Goal: Task Accomplishment & Management: Manage account settings

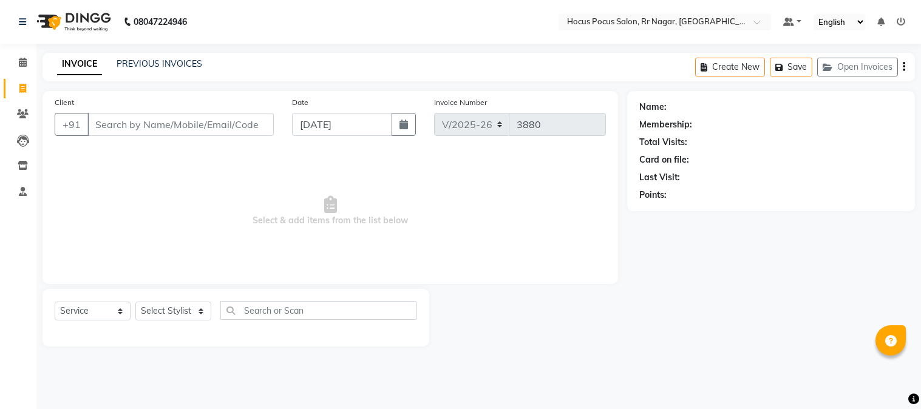
select select "5019"
select select "service"
select select "5019"
select select "service"
click at [878, 63] on button "Save" at bounding box center [876, 67] width 42 height 19
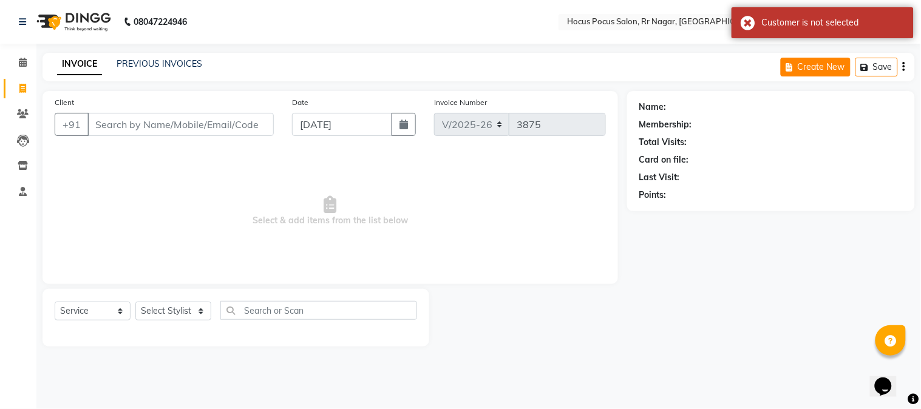
click at [826, 69] on button "Create New" at bounding box center [815, 67] width 70 height 19
select select "service"
type input "3880"
select select "5019"
click at [89, 58] on link "INVOICE" at bounding box center [79, 64] width 45 height 22
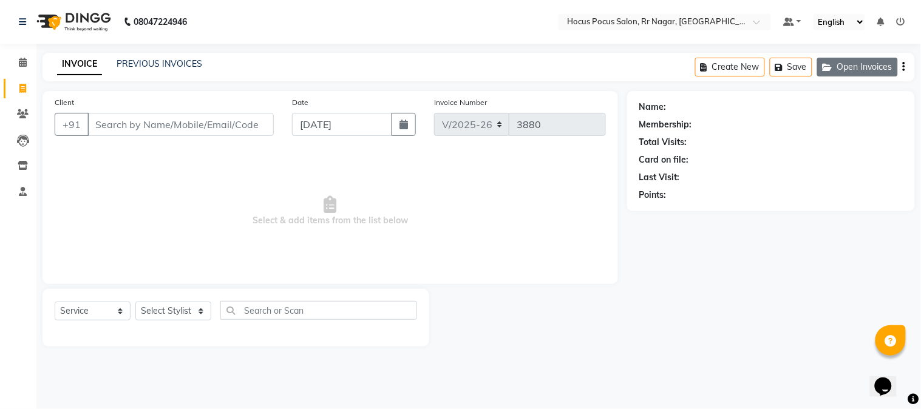
click at [867, 66] on button "Open Invoices" at bounding box center [857, 67] width 81 height 19
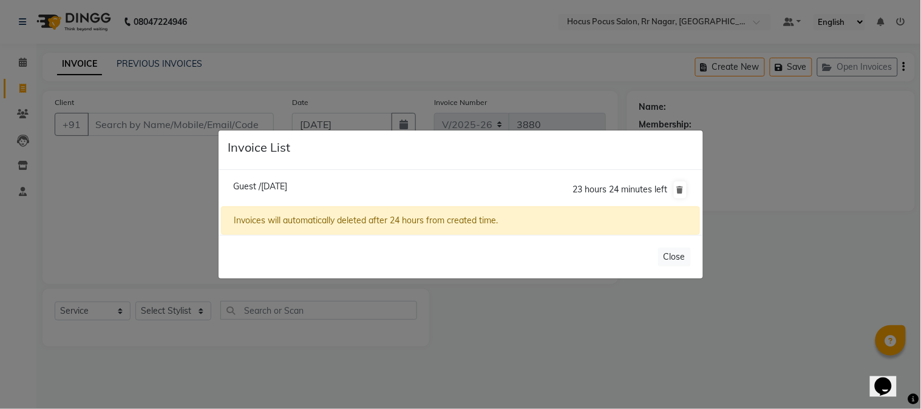
click at [287, 186] on span "Guest /03 September 2025" at bounding box center [260, 186] width 54 height 11
type input "12*****00"
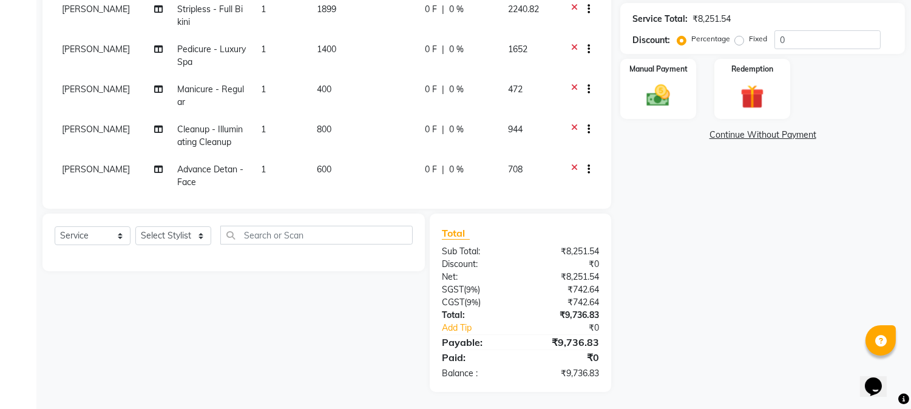
scroll to position [258, 0]
click at [641, 65] on label "Manual Payment" at bounding box center [658, 68] width 61 height 12
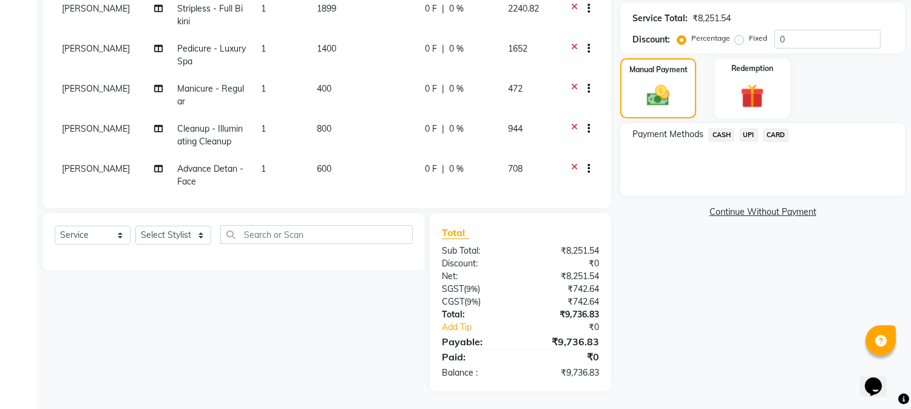
click at [779, 130] on span "CARD" at bounding box center [776, 135] width 26 height 14
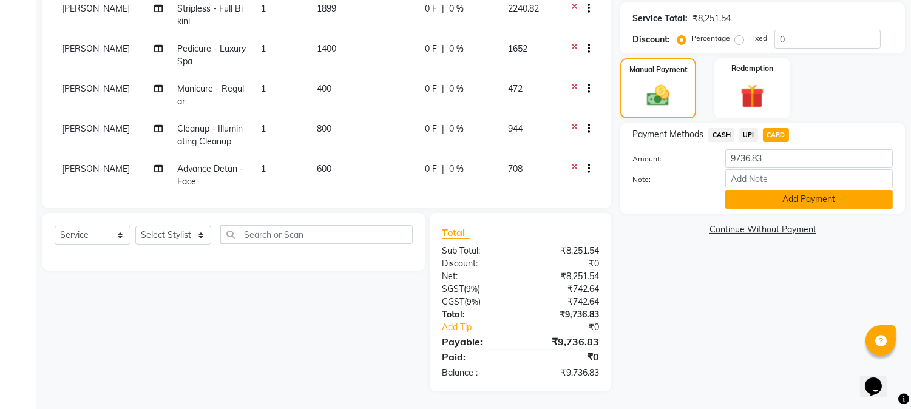
click at [795, 197] on button "Add Payment" at bounding box center [809, 199] width 168 height 19
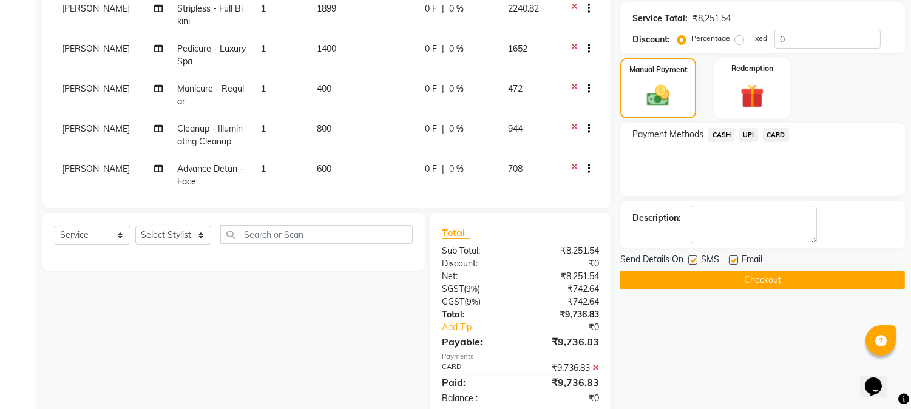
click at [694, 256] on label at bounding box center [692, 260] width 9 height 9
click at [694, 257] on input "checkbox" at bounding box center [692, 261] width 8 height 8
checkbox input "false"
click at [762, 279] on button "Checkout" at bounding box center [762, 280] width 285 height 19
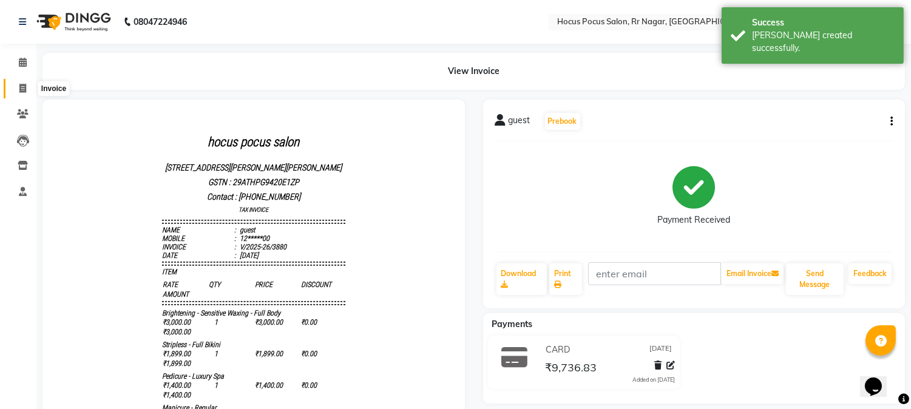
click at [19, 84] on icon at bounding box center [22, 88] width 7 height 9
select select "service"
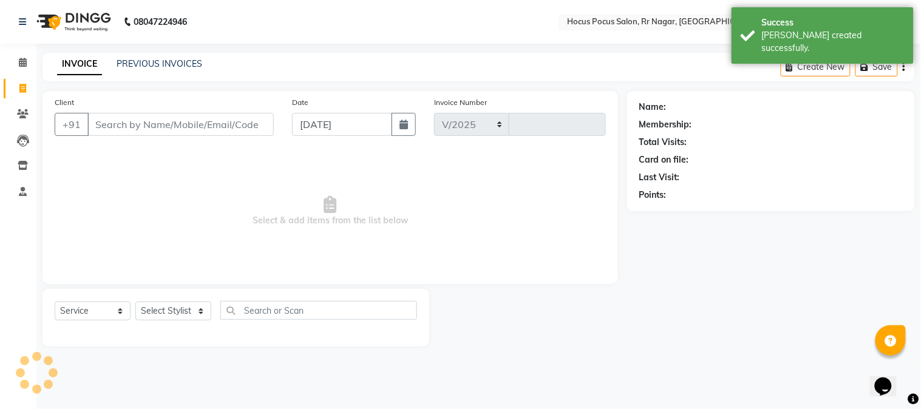
select select "5019"
type input "3881"
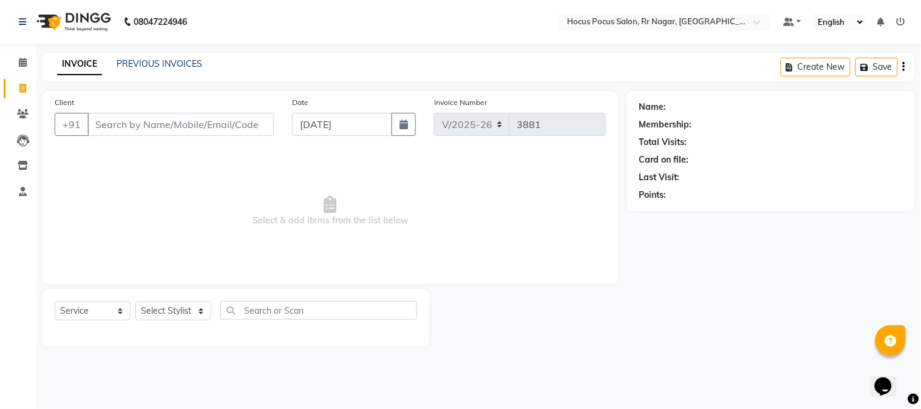
click at [140, 122] on input "Client" at bounding box center [180, 124] width 186 height 23
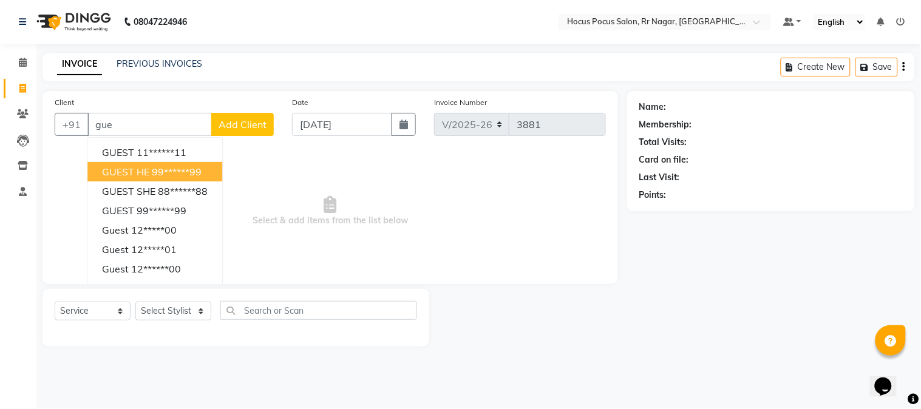
click at [141, 164] on button "GUEST HE 99******99" at bounding box center [154, 171] width 135 height 19
type input "99******99"
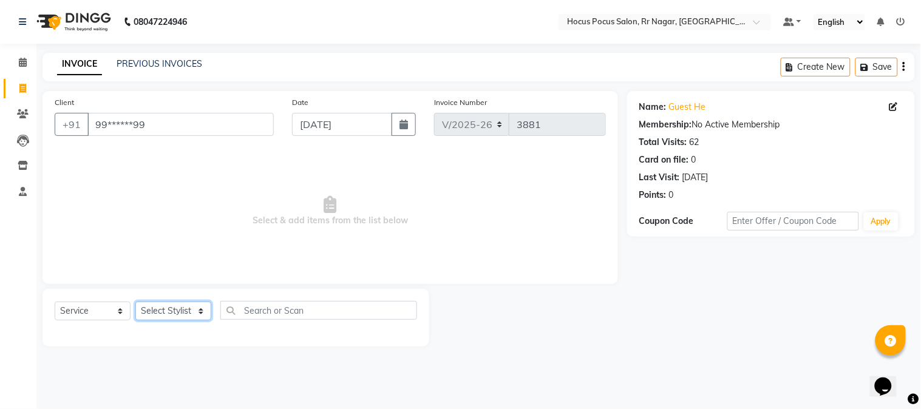
click at [152, 316] on select "Select Stylist [PERSON_NAME] hocus pocus Kushi Maya Neha [PERSON_NAME] [PERSON_…" at bounding box center [173, 311] width 76 height 19
select select "32988"
click at [135, 302] on select "Select Stylist [PERSON_NAME] hocus pocus Kushi Maya Neha [PERSON_NAME] [PERSON_…" at bounding box center [173, 311] width 76 height 19
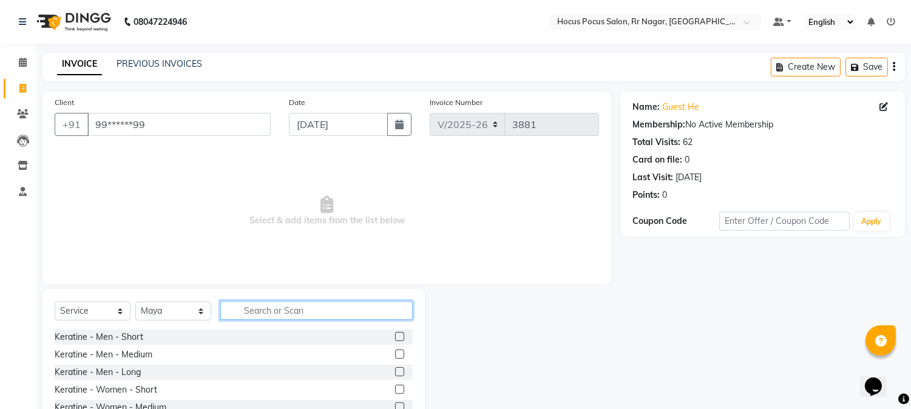
click at [262, 310] on input "text" at bounding box center [316, 310] width 192 height 19
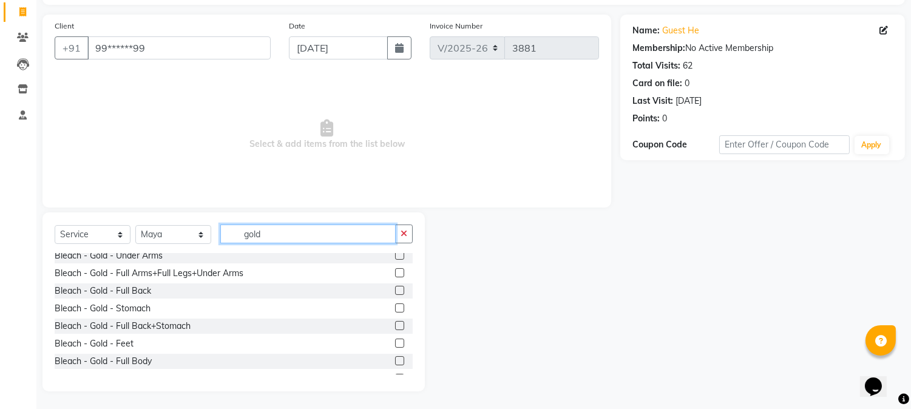
scroll to position [231, 0]
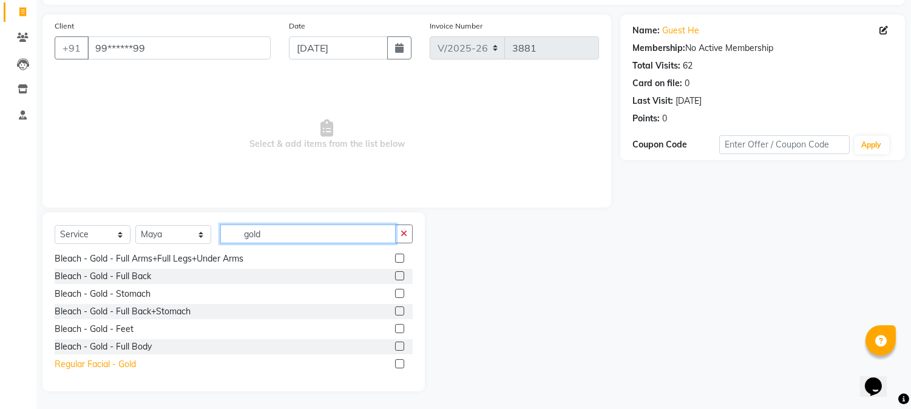
type input "gold"
click at [112, 363] on div "Regular Facial - Gold" at bounding box center [95, 364] width 81 height 13
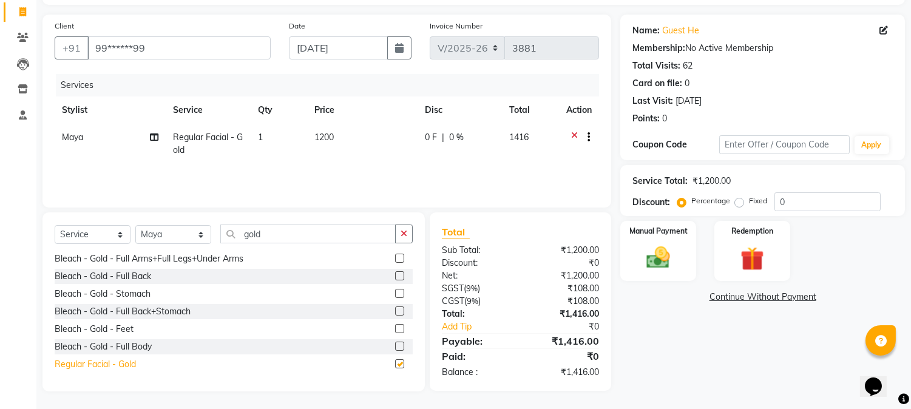
checkbox input "false"
click at [311, 234] on input "gold" at bounding box center [307, 234] width 175 height 19
type input "g"
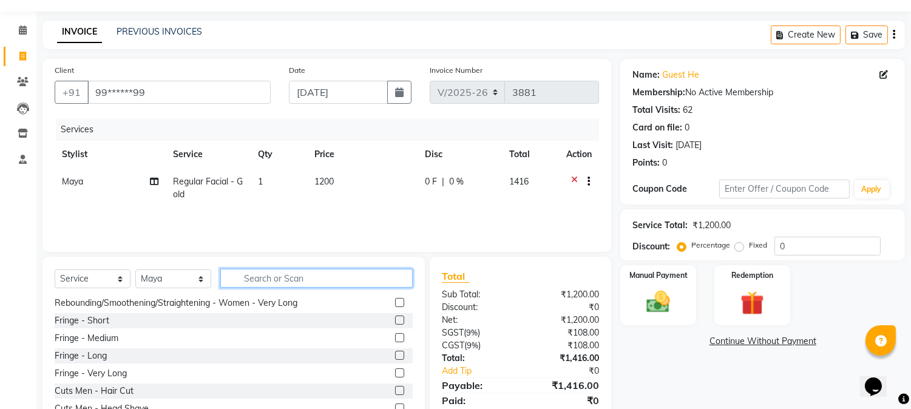
scroll to position [9, 0]
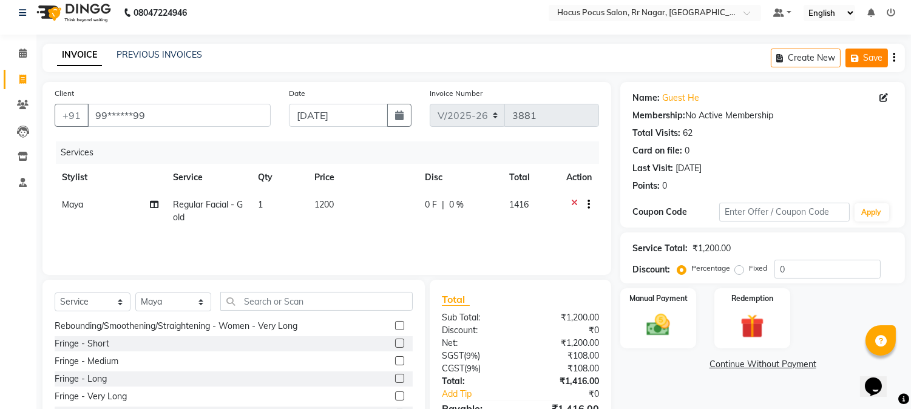
click at [870, 56] on button "Save" at bounding box center [866, 58] width 42 height 19
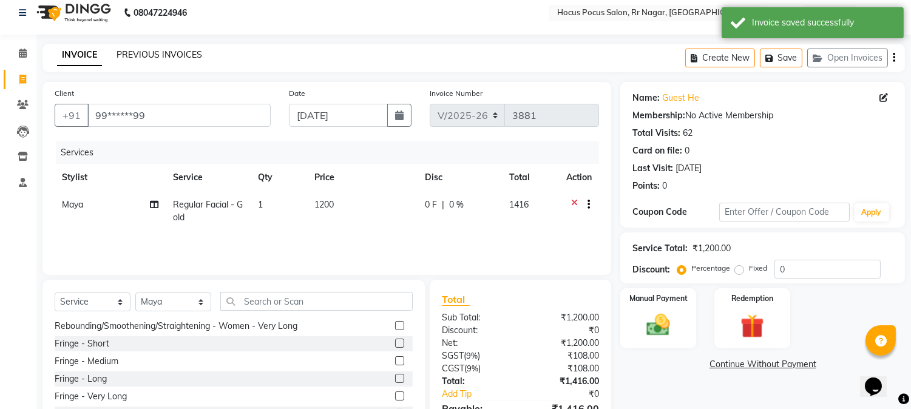
click at [155, 52] on link "PREVIOUS INVOICES" at bounding box center [160, 54] width 86 height 11
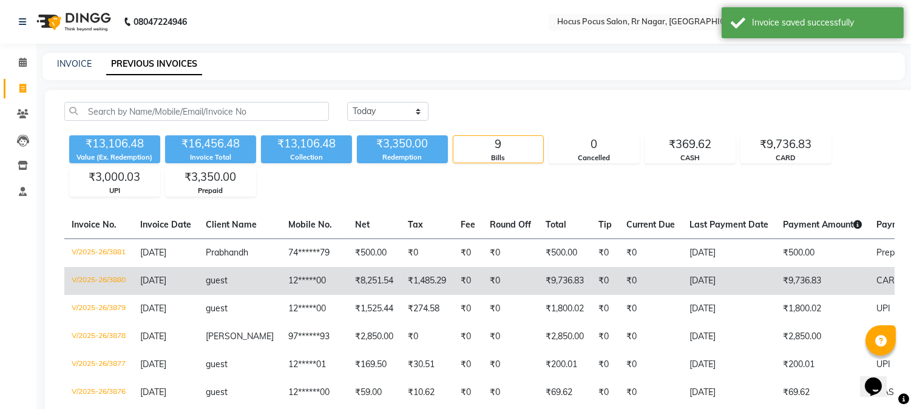
click at [429, 286] on td "₹1,485.29" at bounding box center [427, 281] width 53 height 28
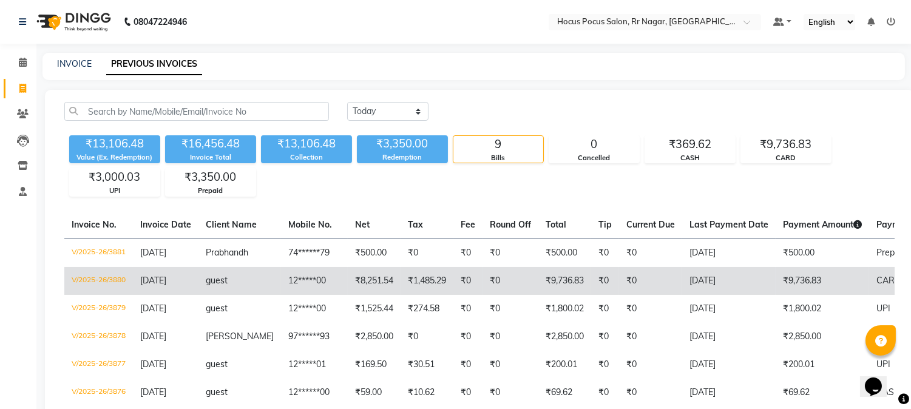
click at [495, 274] on td "₹0" at bounding box center [510, 281] width 56 height 28
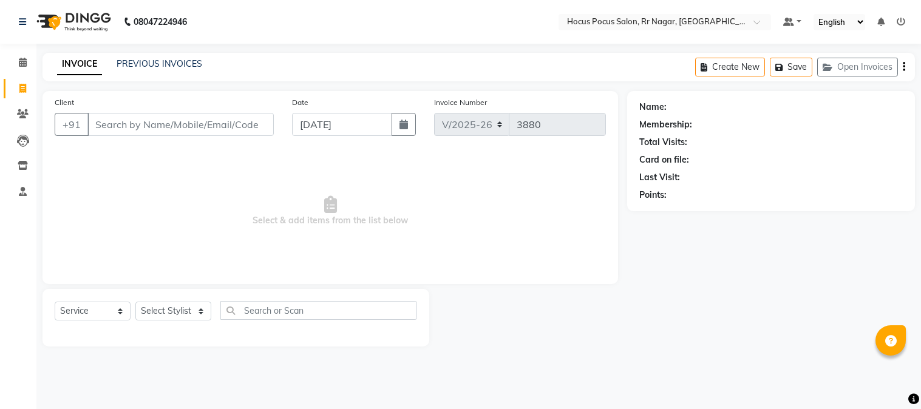
select select "5019"
select select "service"
click at [200, 127] on input "Client" at bounding box center [180, 124] width 186 height 23
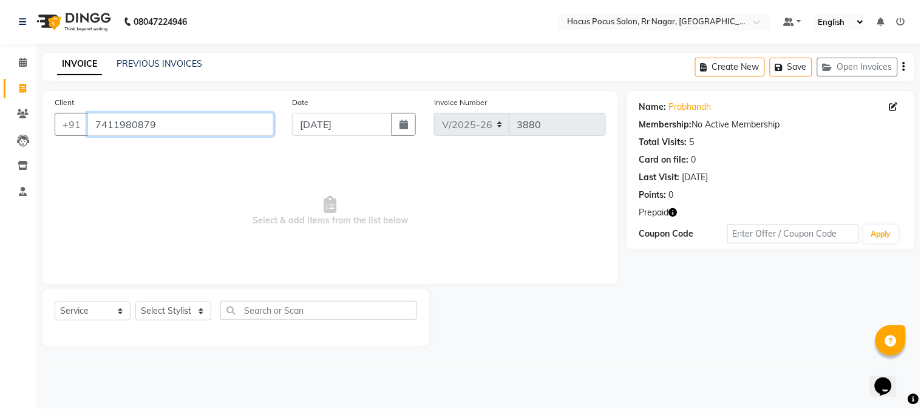
click at [200, 128] on input "7411980879" at bounding box center [180, 124] width 186 height 23
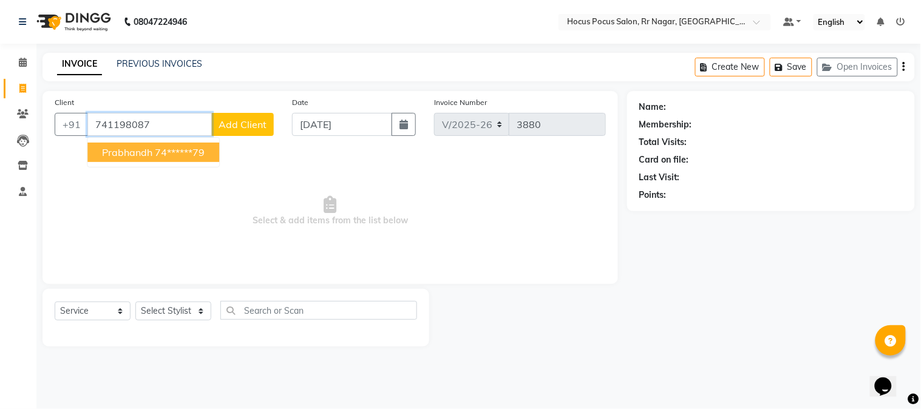
click at [155, 152] on ngb-highlight "74******79" at bounding box center [180, 152] width 50 height 12
type input "74******79"
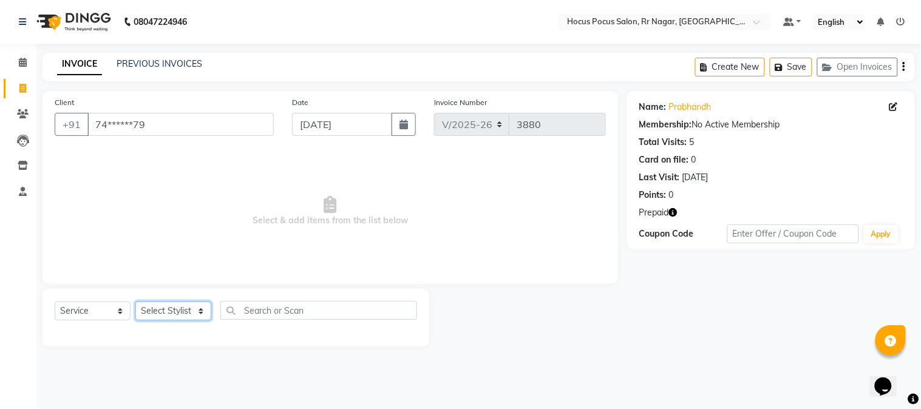
click at [160, 314] on select "Select Stylist [PERSON_NAME] hocus pocus Kushi Maya Neha [PERSON_NAME] [PERSON_…" at bounding box center [173, 311] width 76 height 19
select select "32993"
click at [135, 302] on select "Select Stylist [PERSON_NAME] hocus pocus Kushi Maya Neha [PERSON_NAME] [PERSON_…" at bounding box center [173, 311] width 76 height 19
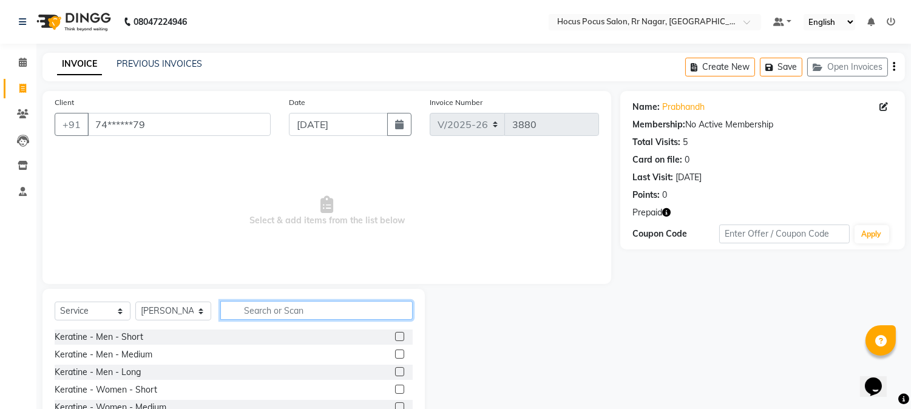
click at [289, 307] on input "text" at bounding box center [316, 310] width 192 height 19
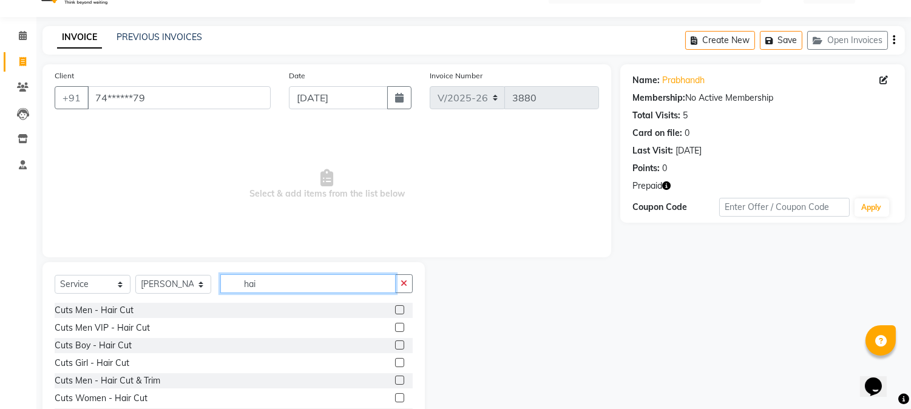
scroll to position [76, 0]
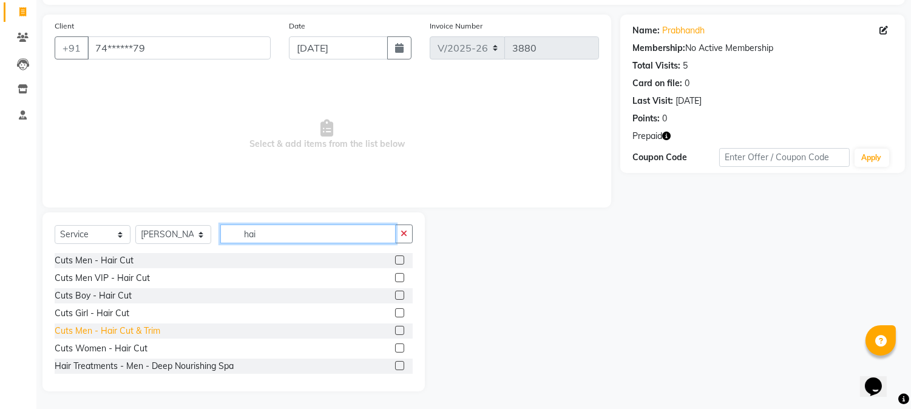
type input "hai"
click at [72, 332] on div "Cuts Men - Hair Cut & Trim" at bounding box center [108, 331] width 106 height 13
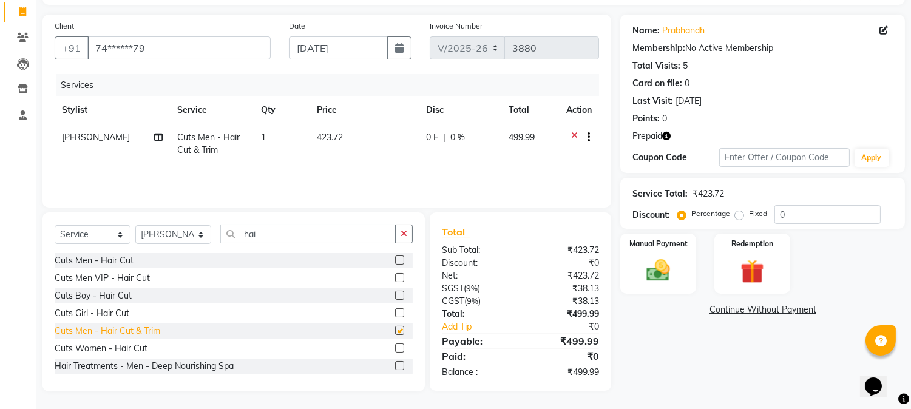
checkbox input "false"
click at [329, 146] on td "423.72" at bounding box center [364, 144] width 109 height 40
select select "32993"
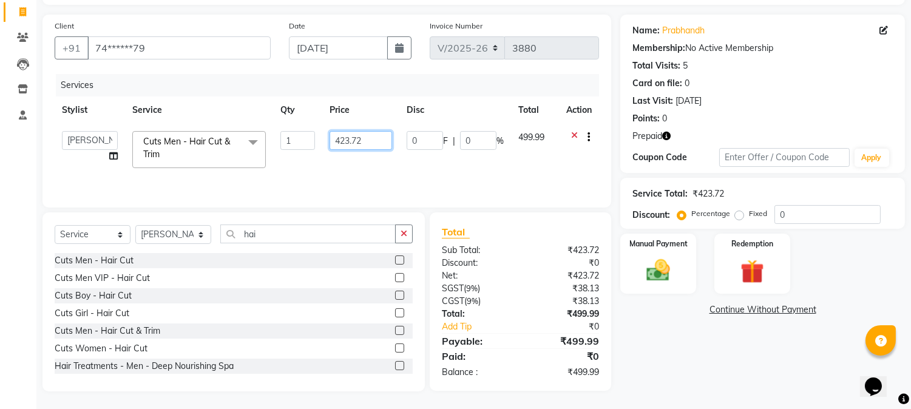
click at [378, 140] on input "423.72" at bounding box center [361, 140] width 63 height 19
type input "4"
type input "500"
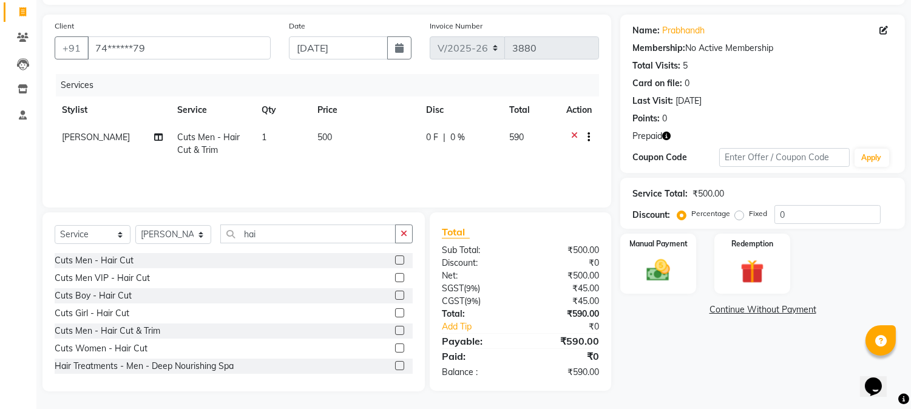
click at [383, 151] on td "500" at bounding box center [364, 144] width 109 height 40
select select "32993"
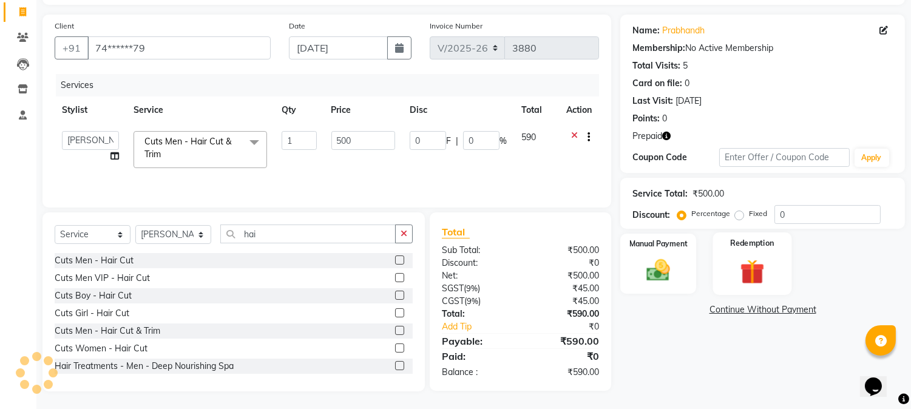
click at [763, 259] on img at bounding box center [752, 272] width 40 height 30
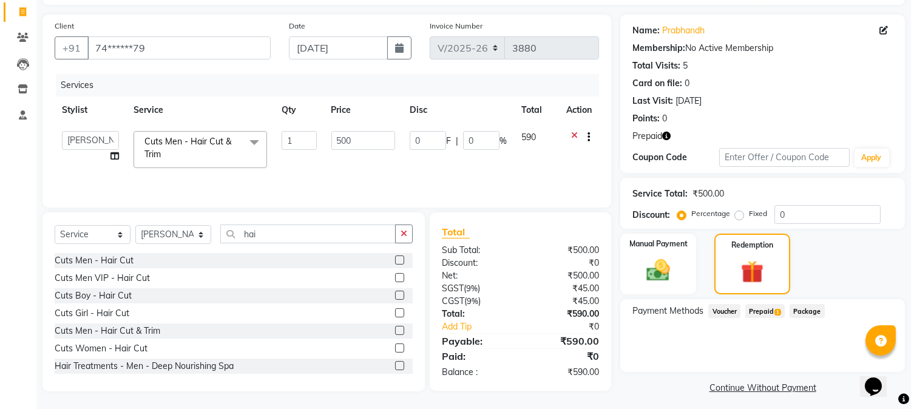
click at [769, 310] on span "Prepaid 1" at bounding box center [764, 311] width 39 height 14
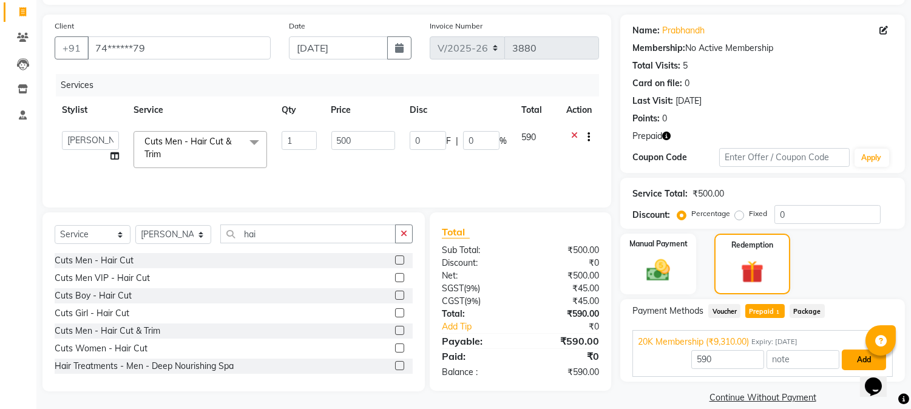
click at [856, 360] on button "Add" at bounding box center [864, 360] width 44 height 21
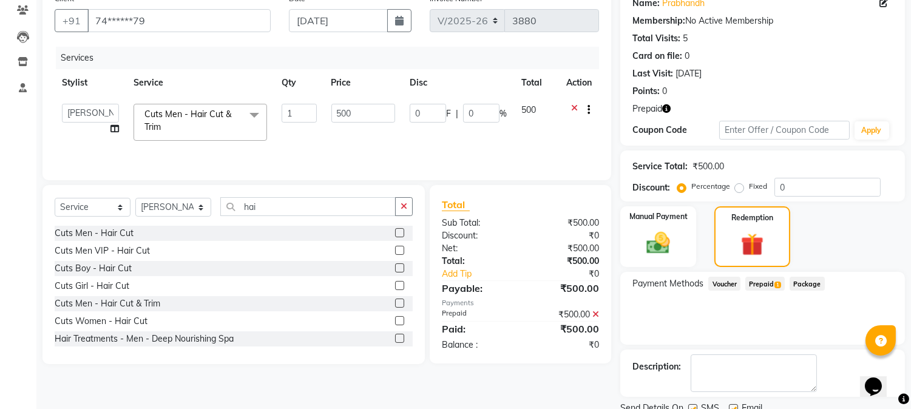
scroll to position [150, 0]
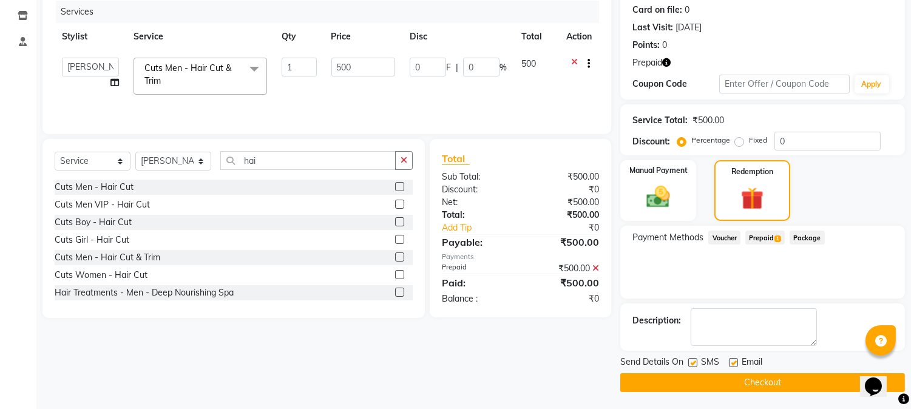
click at [694, 361] on label at bounding box center [692, 362] width 9 height 9
click at [694, 361] on input "checkbox" at bounding box center [692, 363] width 8 height 8
checkbox input "false"
click at [690, 381] on button "Checkout" at bounding box center [762, 382] width 285 height 19
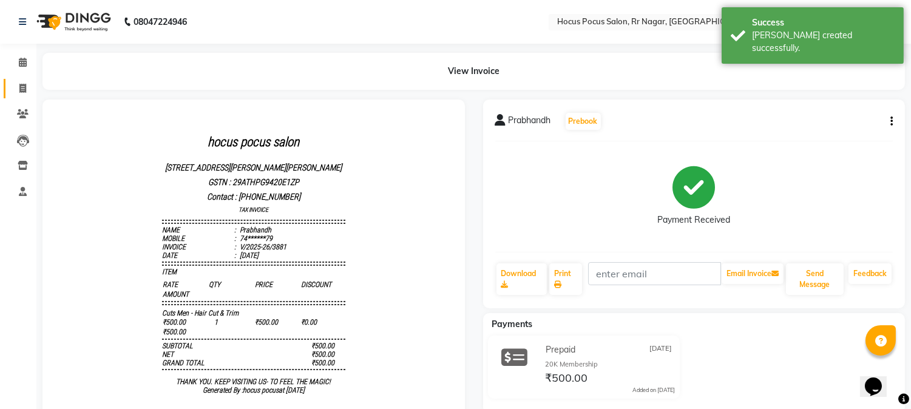
click at [20, 79] on link "Invoice" at bounding box center [18, 89] width 29 height 20
select select "5019"
select select "service"
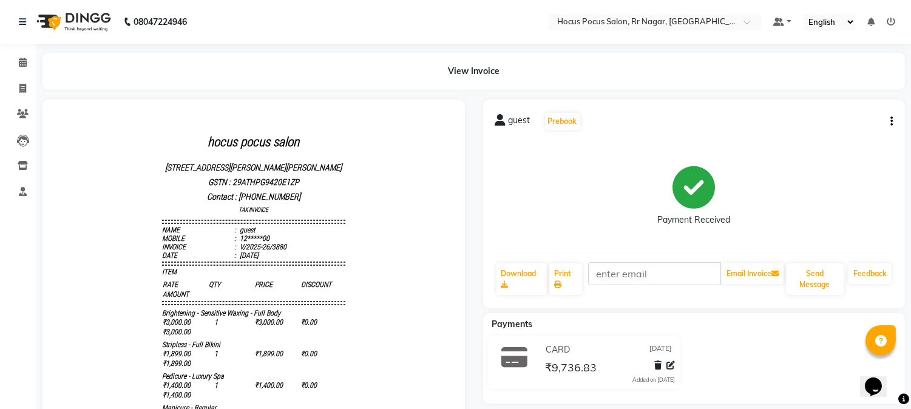
click at [886, 119] on button "button" at bounding box center [888, 121] width 7 height 13
click at [852, 115] on div "Edit Invoice" at bounding box center [845, 113] width 55 height 15
select select "service"
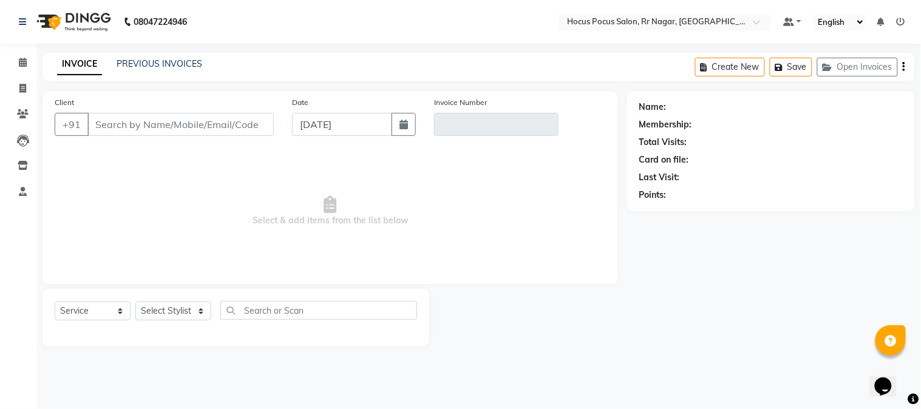
type input "12*****00"
type input "V/2025-26/3880"
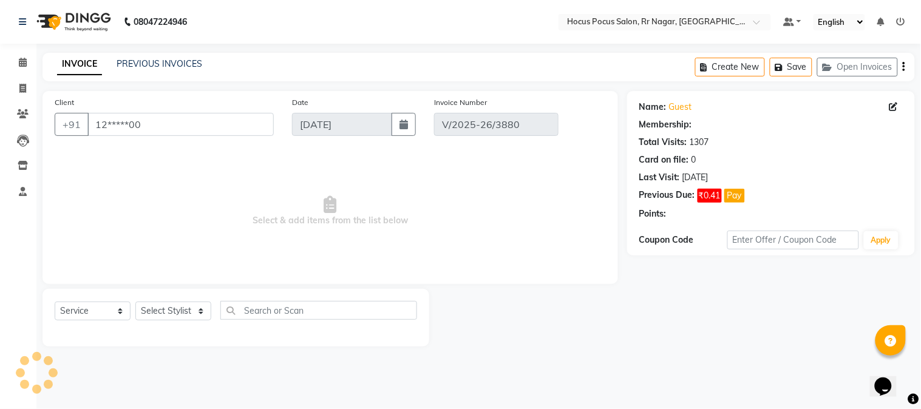
select select "select"
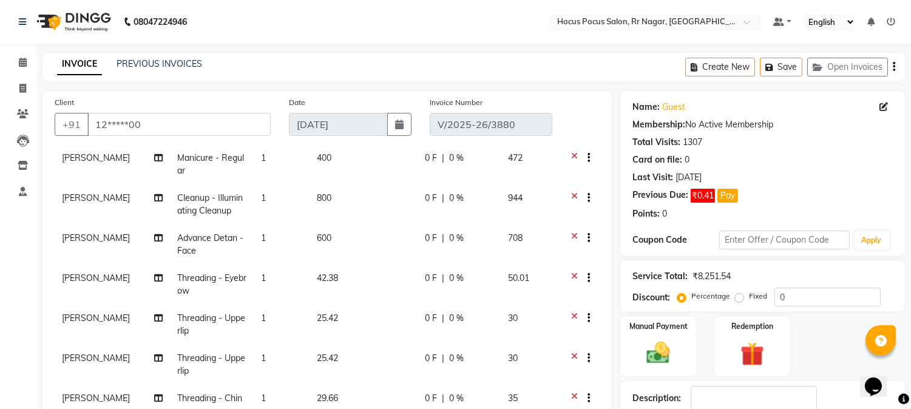
scroll to position [283, 0]
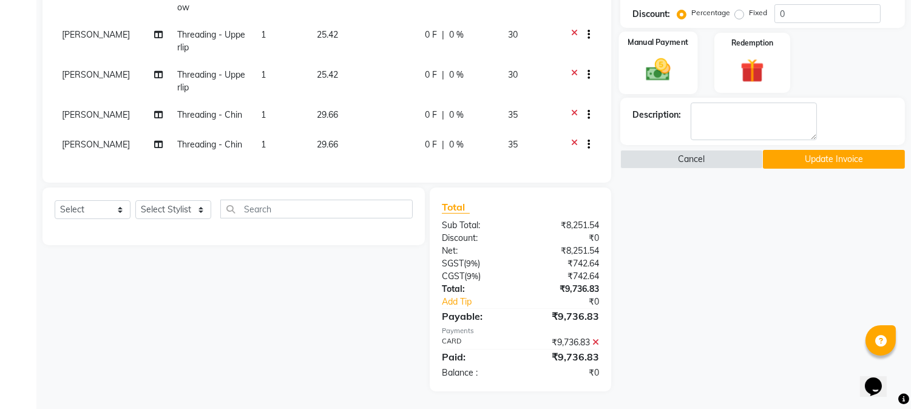
click at [683, 83] on div "Manual Payment" at bounding box center [658, 63] width 79 height 62
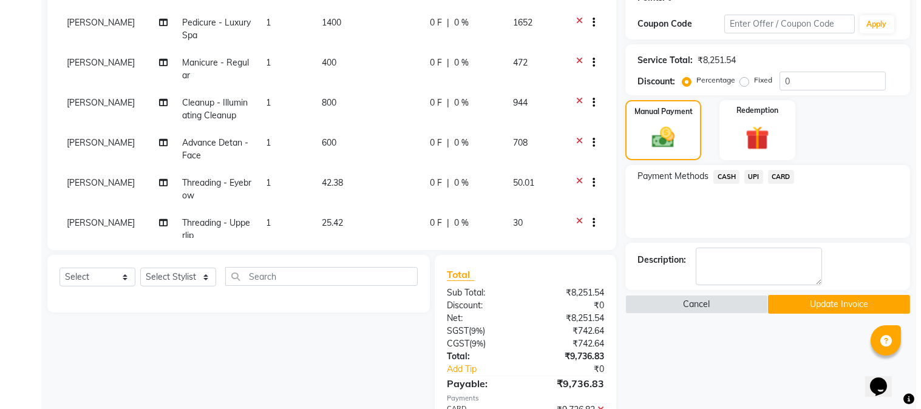
scroll to position [44, 0]
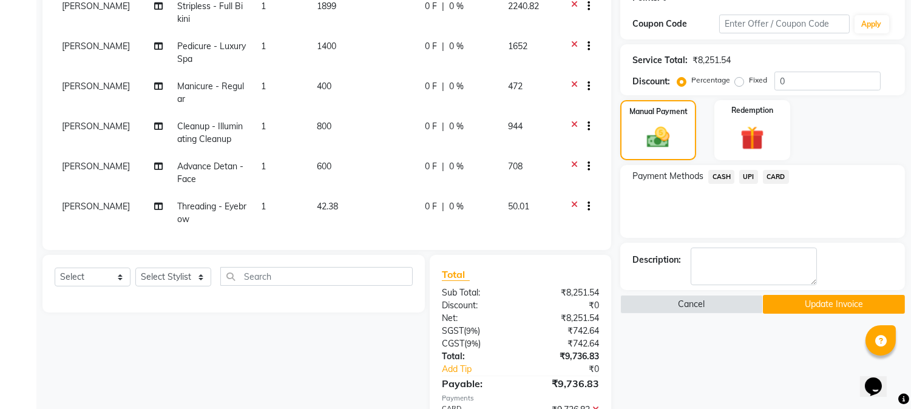
click at [362, 157] on td "600" at bounding box center [364, 173] width 108 height 40
select select "32995"
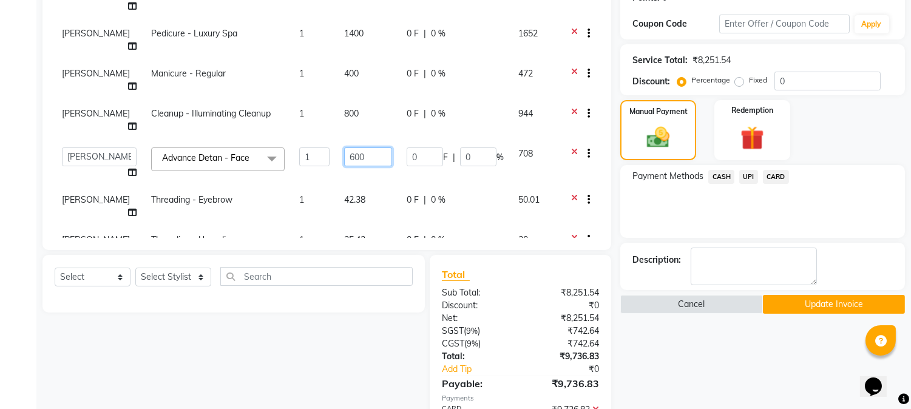
click at [361, 147] on input "600" at bounding box center [368, 156] width 48 height 19
type input "6"
type input "400"
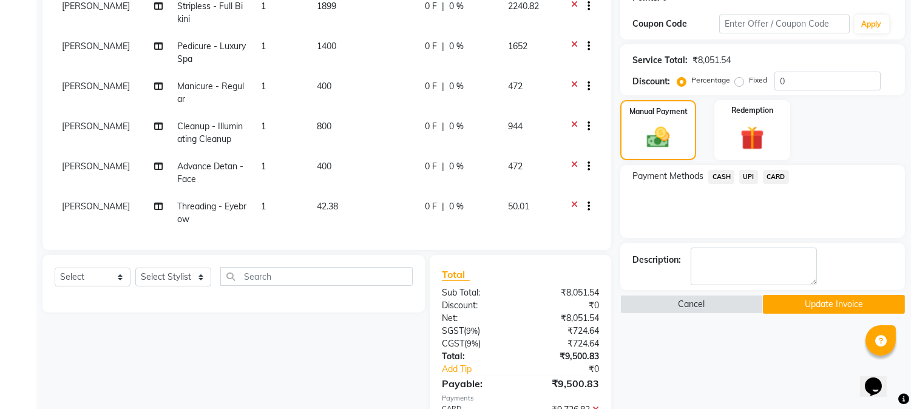
click at [372, 160] on tbody "Sonam Brightening - Sensitive Waxing - Full Body 1 3000 0 F | 0 % 3540 Sonam St…" at bounding box center [327, 156] width 544 height 433
click at [787, 304] on button "Update Invoice" at bounding box center [834, 304] width 142 height 19
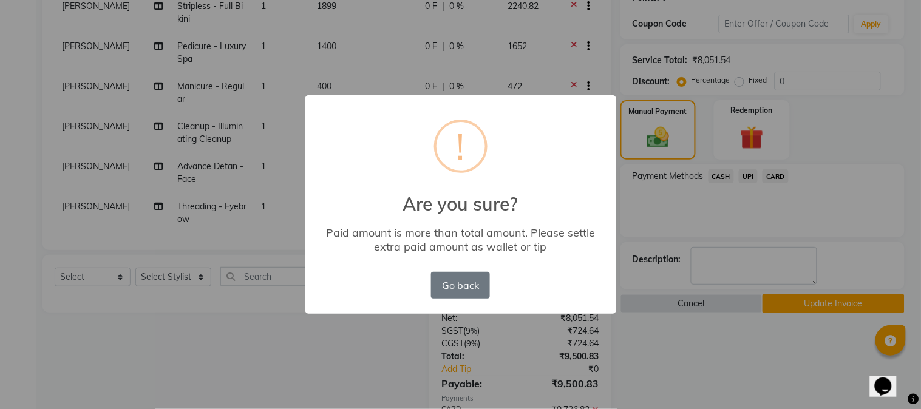
click at [614, 302] on div "× ! Are you sure? Paid amount is more than total amount. Please settle extra pa…" at bounding box center [460, 204] width 311 height 219
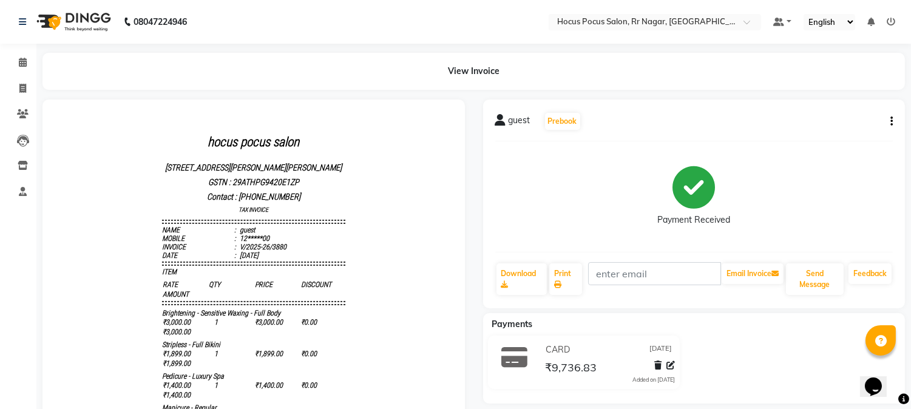
click at [889, 121] on button "button" at bounding box center [888, 121] width 7 height 13
click at [845, 113] on div "Edit Invoice" at bounding box center [845, 113] width 55 height 15
select select "service"
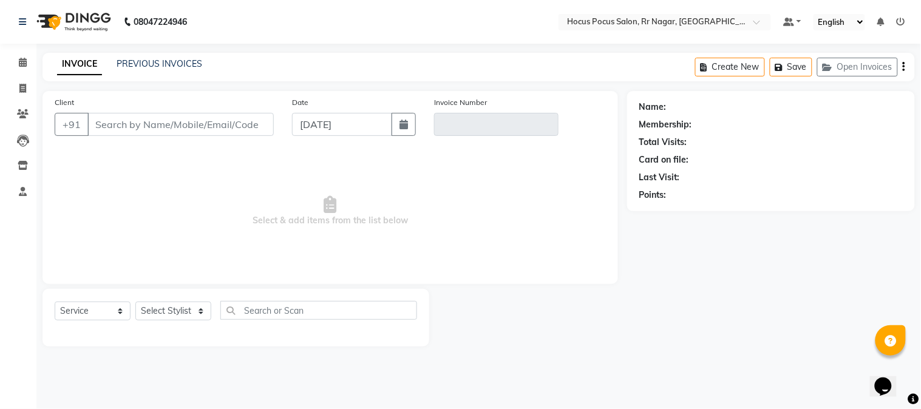
type input "12*****00"
type input "V/2025-26/3880"
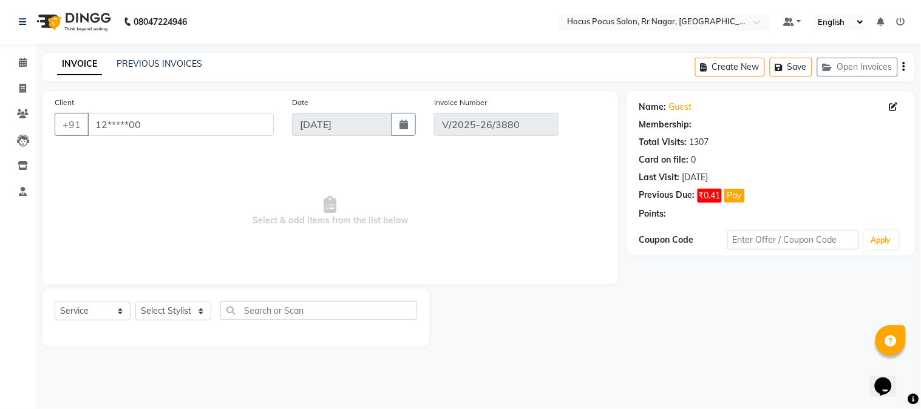
select select "select"
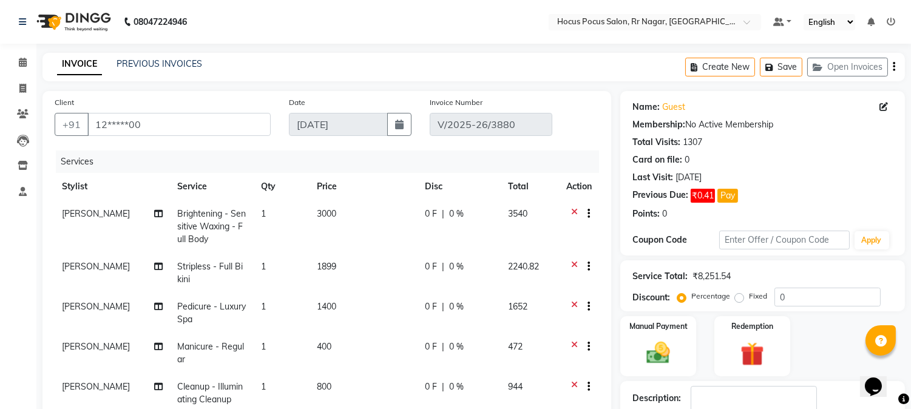
click at [349, 344] on td "400" at bounding box center [364, 353] width 108 height 40
select select "32995"
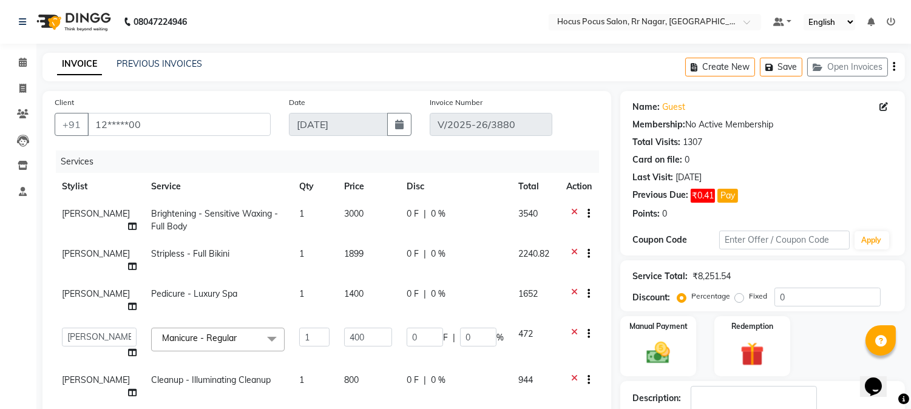
select select "32995"
type input "6"
type input "400"
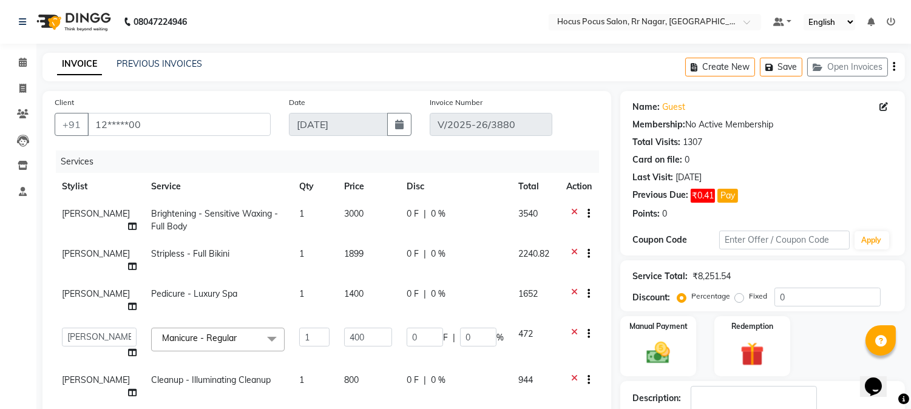
click at [620, 393] on div "Client +91 12*****00 Date [DATE] Invoice Number V/2025-26/3880 Services Stylist…" at bounding box center [326, 383] width 587 height 584
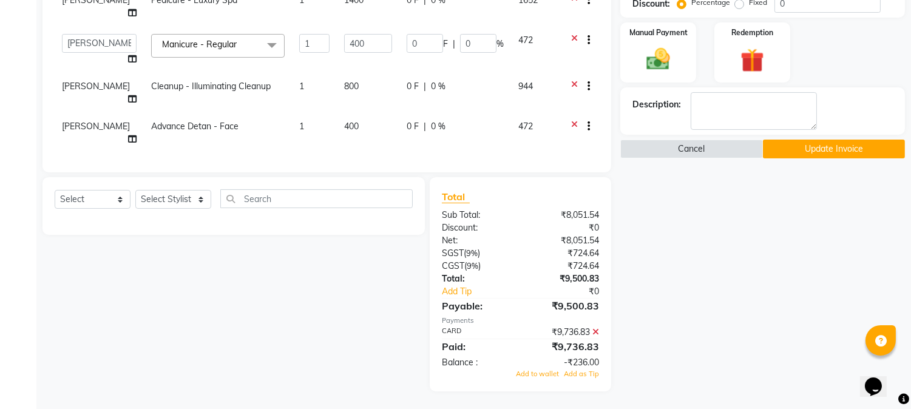
click at [597, 333] on icon at bounding box center [595, 332] width 7 height 8
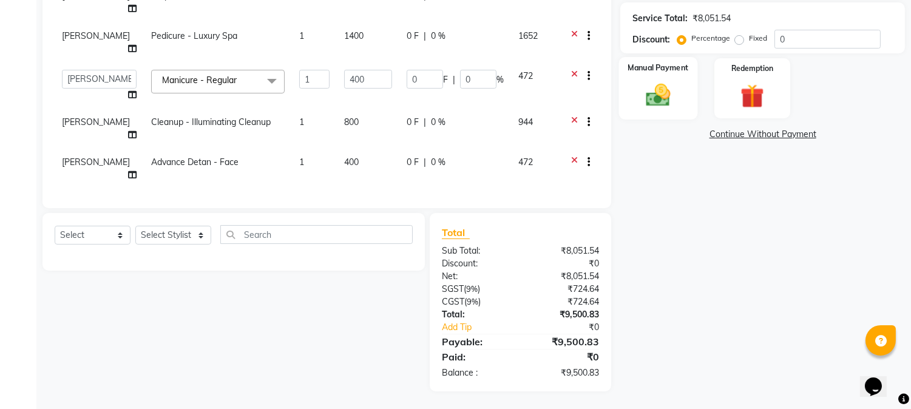
click at [682, 103] on div "Manual Payment" at bounding box center [658, 88] width 79 height 62
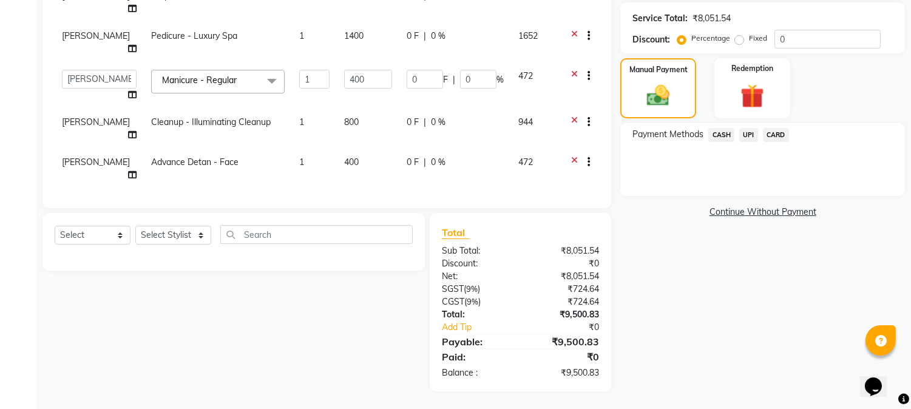
click at [774, 137] on span "CARD" at bounding box center [776, 135] width 26 height 14
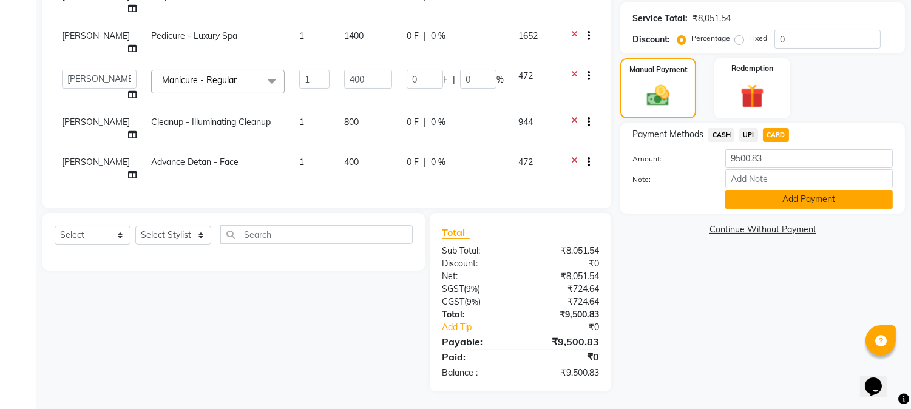
click at [780, 192] on button "Add Payment" at bounding box center [809, 199] width 168 height 19
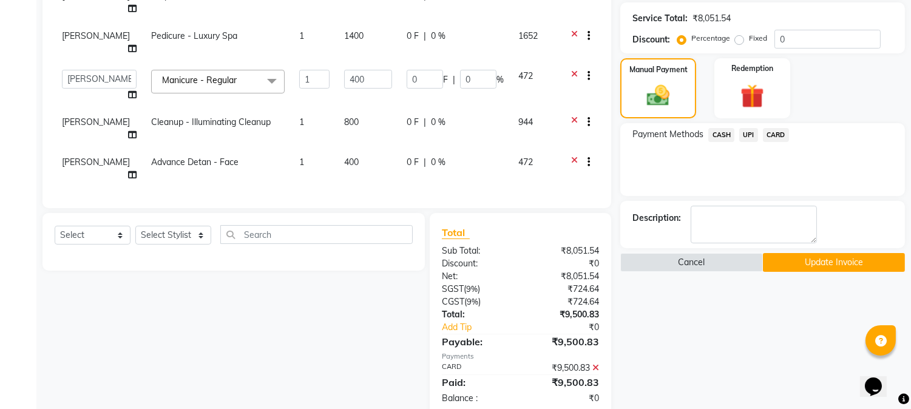
click at [812, 266] on button "Update Invoice" at bounding box center [834, 262] width 142 height 19
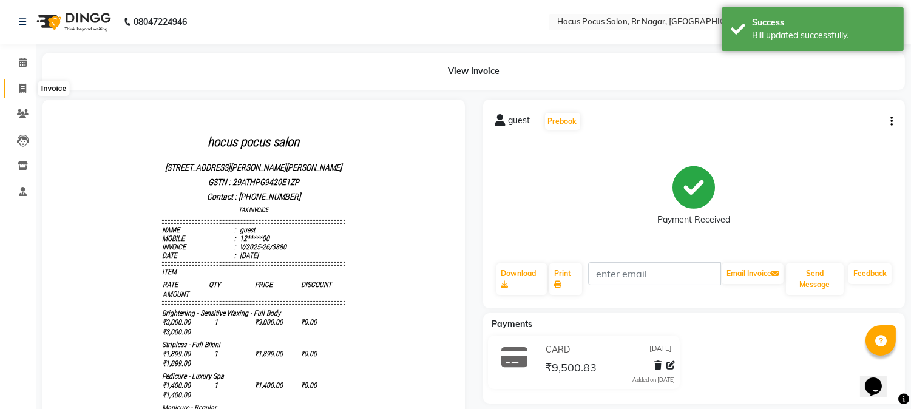
click at [25, 91] on icon at bounding box center [22, 88] width 7 height 9
select select "5019"
select select "service"
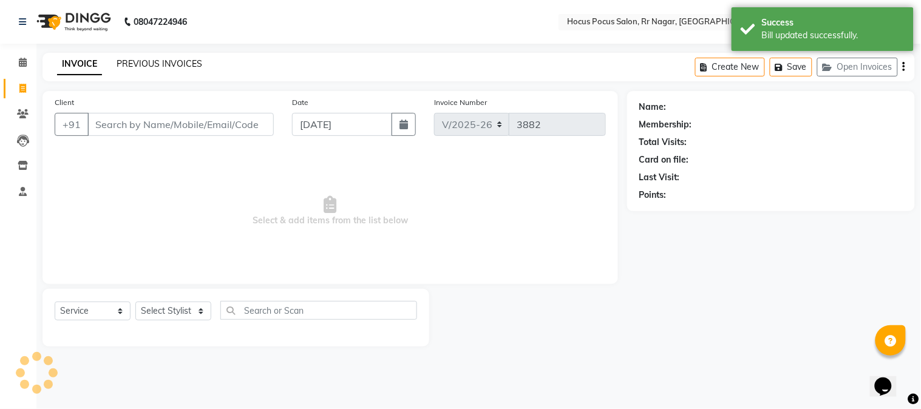
click at [154, 59] on link "PREVIOUS INVOICES" at bounding box center [160, 63] width 86 height 11
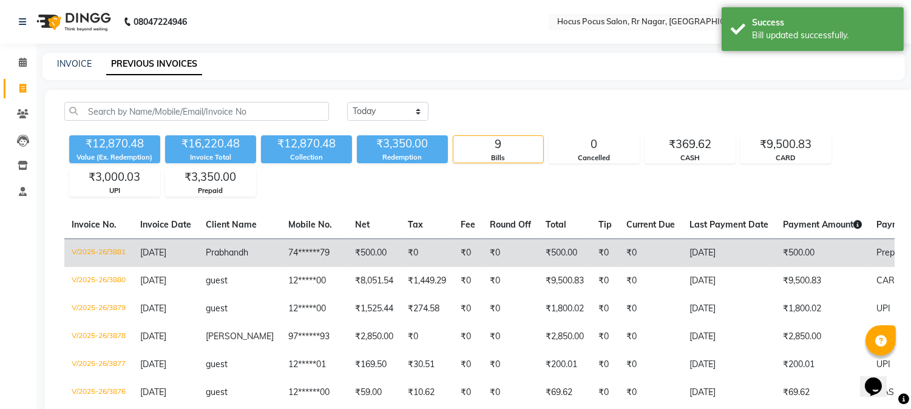
click at [348, 251] on td "₹500.00" at bounding box center [374, 253] width 53 height 29
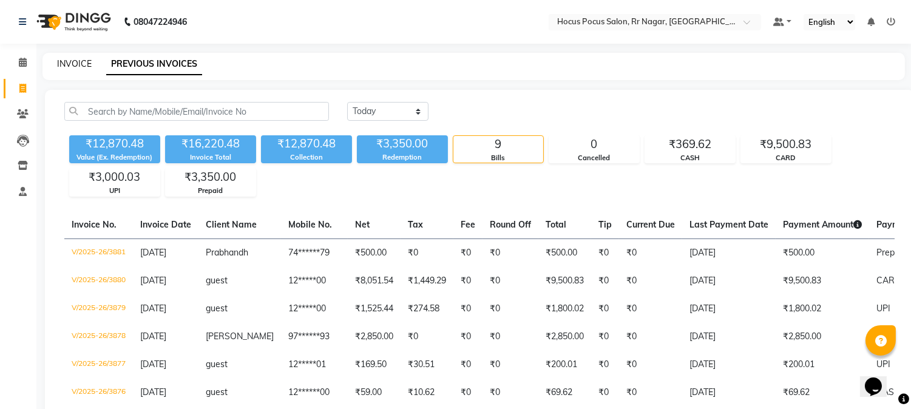
click at [68, 69] on link "INVOICE" at bounding box center [74, 63] width 35 height 11
select select "5019"
select select "service"
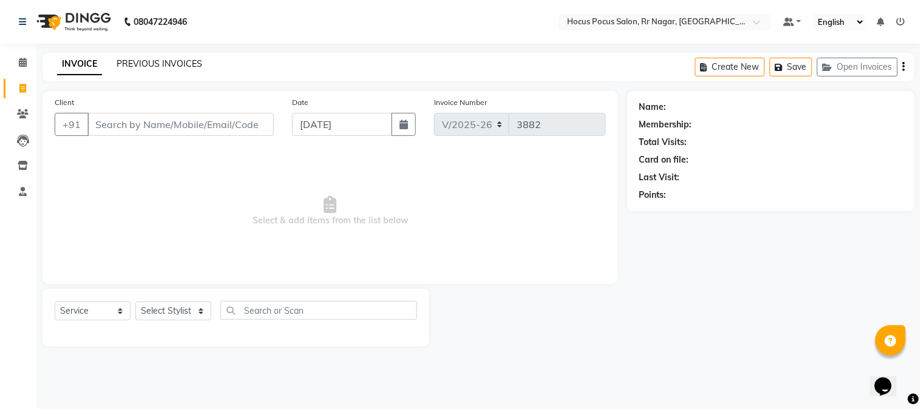
click at [151, 64] on link "PREVIOUS INVOICES" at bounding box center [160, 63] width 86 height 11
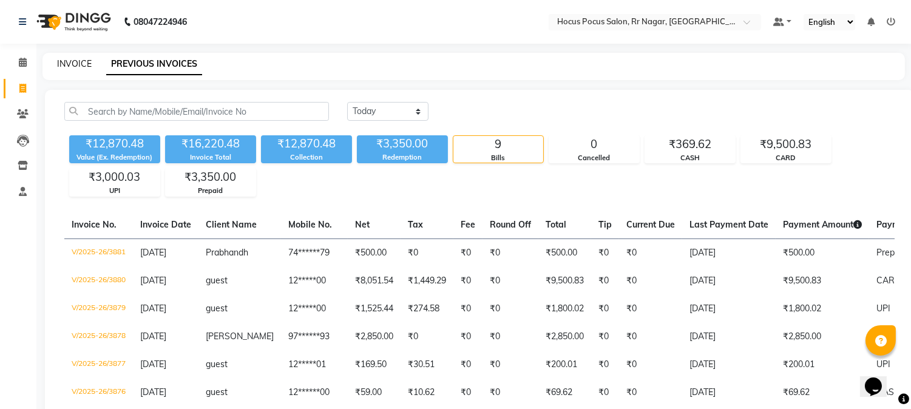
click at [79, 61] on link "INVOICE" at bounding box center [74, 63] width 35 height 11
select select "service"
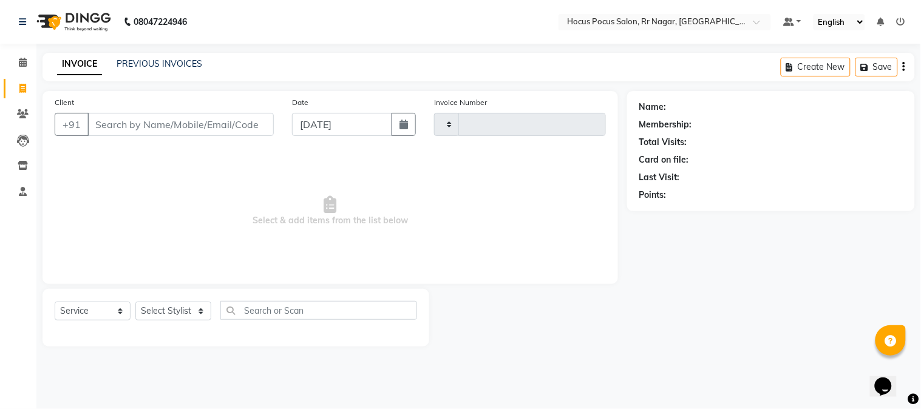
type input "3882"
select select "5019"
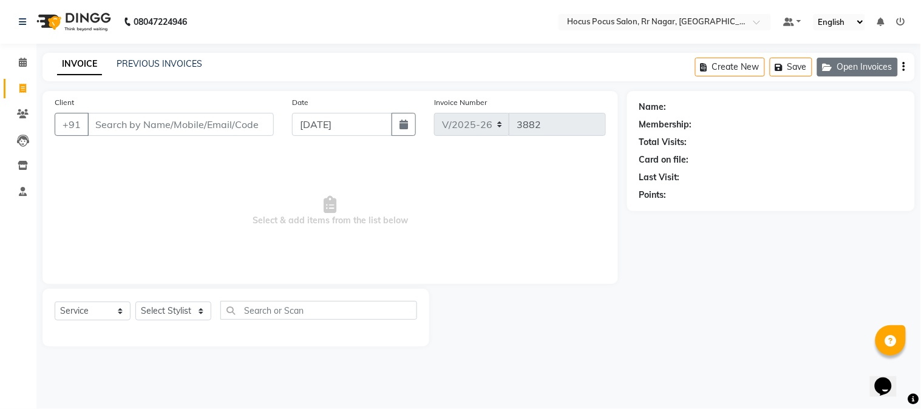
click at [842, 61] on button "Open Invoices" at bounding box center [857, 67] width 81 height 19
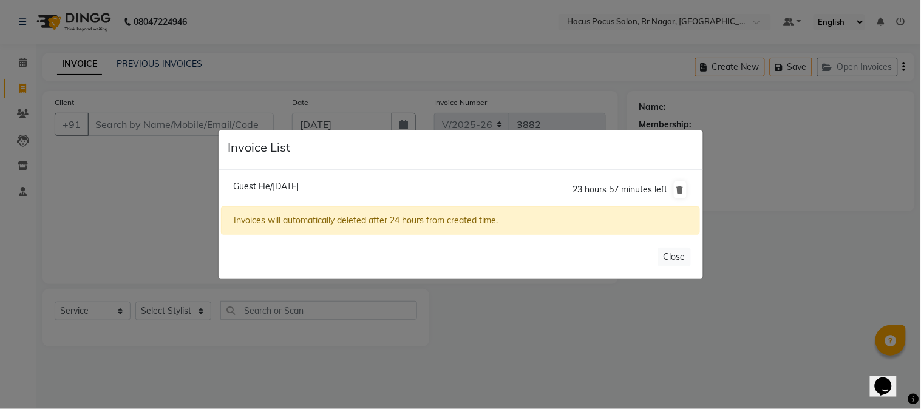
click at [292, 185] on span "Guest He/03 September 2025" at bounding box center [266, 186] width 66 height 11
type input "99******99"
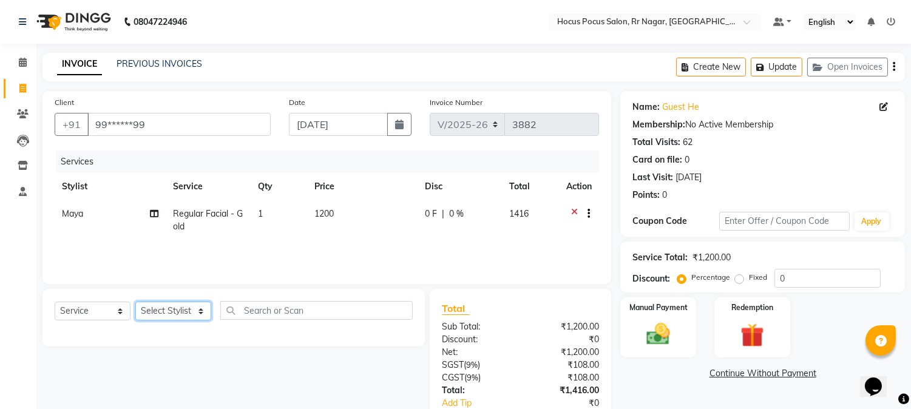
click at [163, 306] on select "Select Stylist Amar Arjun Eliza hocus pocus Kushi Maya Neha Ravi Rithik Salima …" at bounding box center [173, 311] width 76 height 19
select select "43787"
click at [135, 302] on select "Select Stylist Amar Arjun Eliza hocus pocus Kushi Maya Neha Ravi Rithik Salima …" at bounding box center [173, 311] width 76 height 19
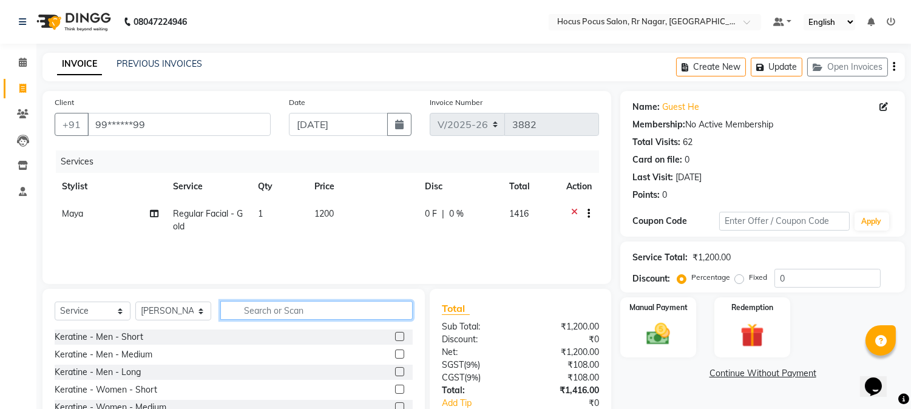
click at [239, 311] on input "text" at bounding box center [316, 310] width 192 height 19
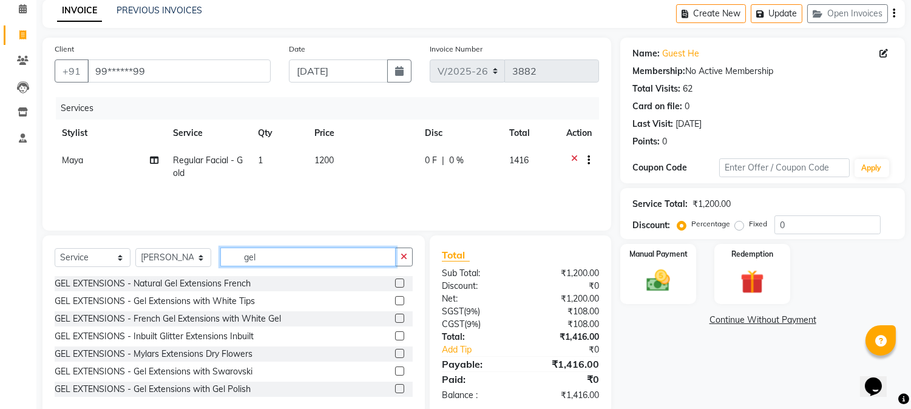
scroll to position [72, 0]
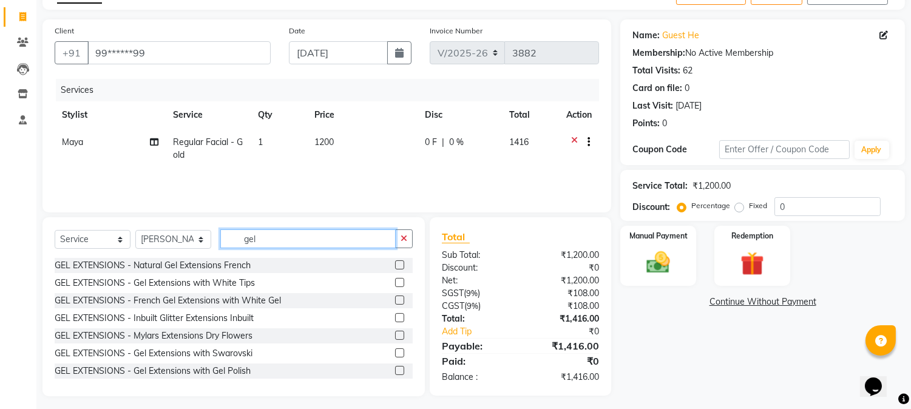
type input "gel"
click at [407, 380] on div "GEL EXTENSIONS - Natural Gel Extensions French GEL EXTENSIONS - Gel Extensions …" at bounding box center [234, 321] width 358 height 126
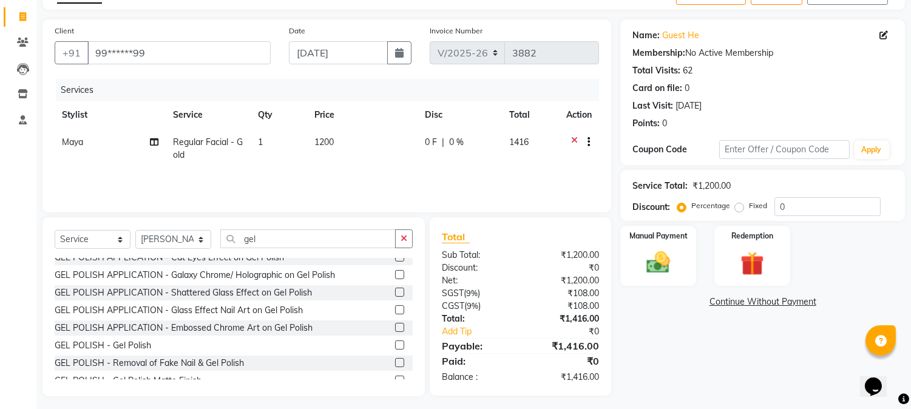
scroll to position [388, 0]
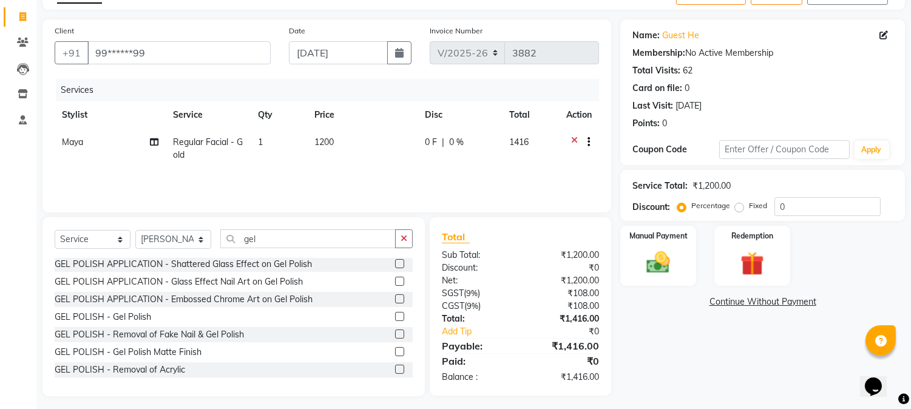
click at [395, 314] on label at bounding box center [399, 316] width 9 height 9
click at [395, 314] on input "checkbox" at bounding box center [399, 317] width 8 height 8
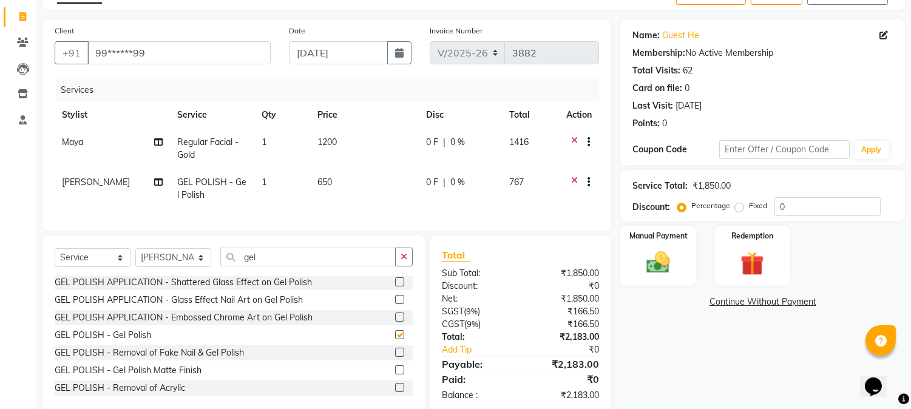
checkbox input "false"
click at [355, 161] on td "1200" at bounding box center [364, 149] width 109 height 40
select select "32988"
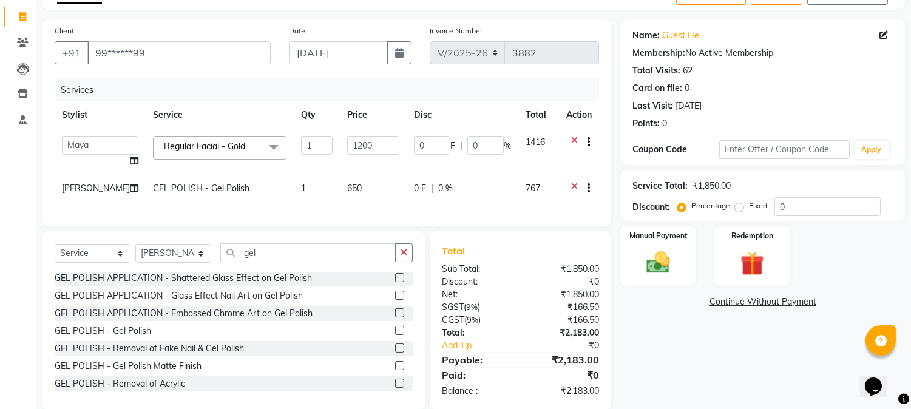
click at [362, 181] on td "650" at bounding box center [373, 190] width 67 height 30
select select "43787"
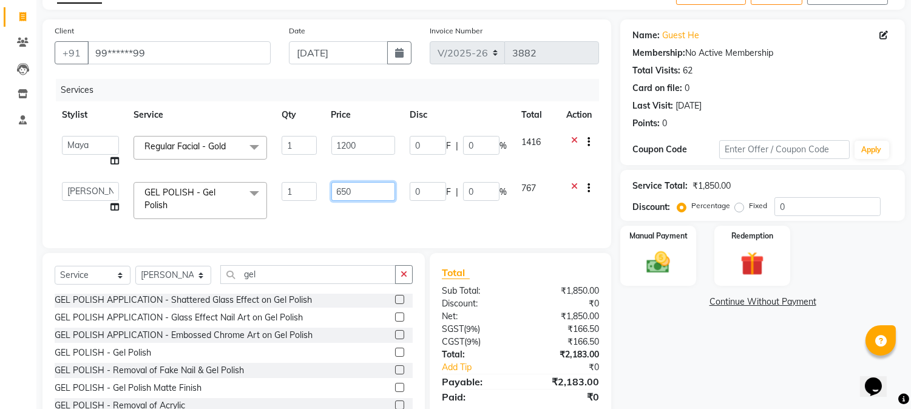
click at [362, 184] on input "650" at bounding box center [363, 191] width 64 height 19
type input "6"
type input "1500"
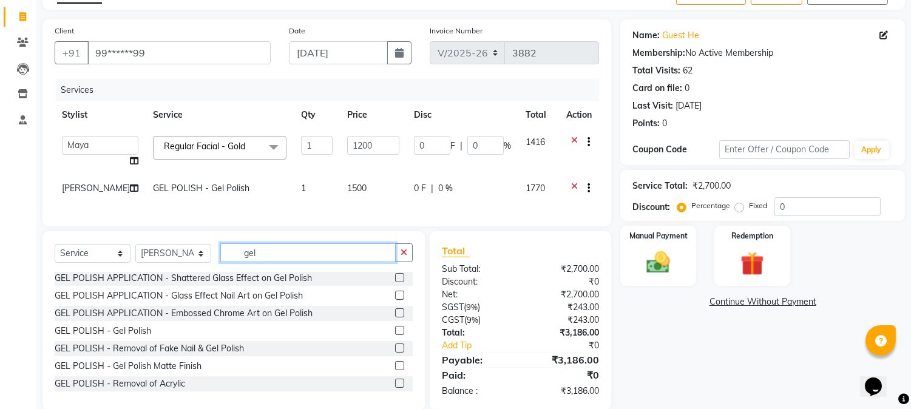
click at [333, 281] on div "Select Service Product Membership Package Voucher Prepaid Gift Card Select Styl…" at bounding box center [233, 320] width 382 height 179
click at [305, 261] on input "gel" at bounding box center [307, 252] width 175 height 19
type input "g"
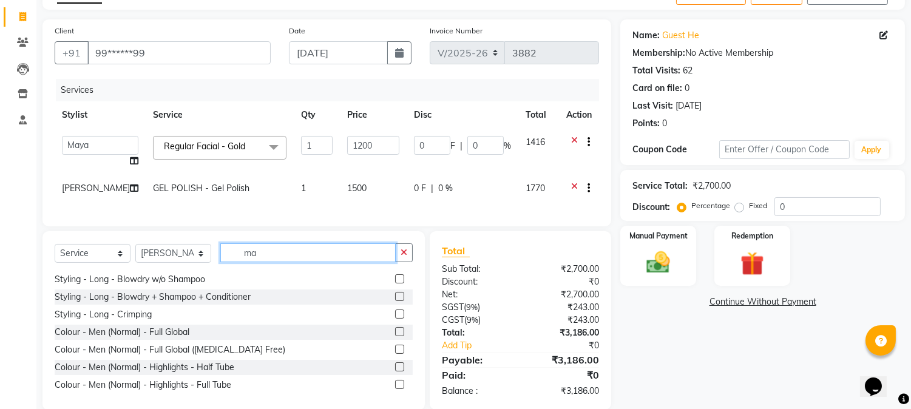
scroll to position [0, 0]
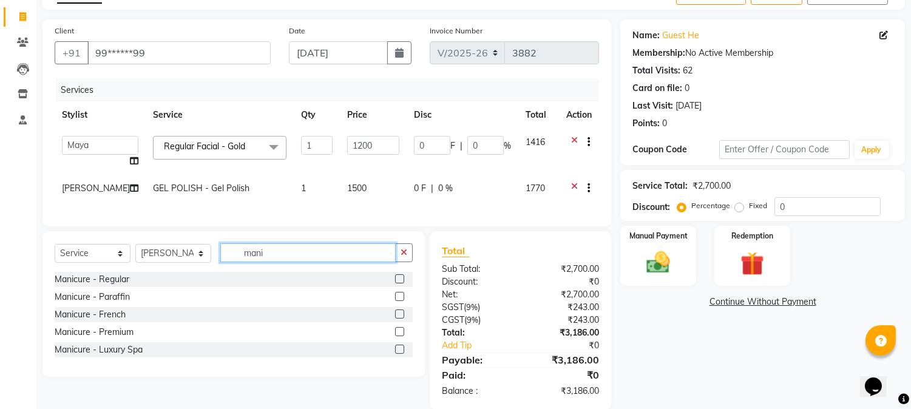
type input "mani"
click at [399, 283] on label at bounding box center [399, 278] width 9 height 9
click at [399, 283] on input "checkbox" at bounding box center [399, 280] width 8 height 8
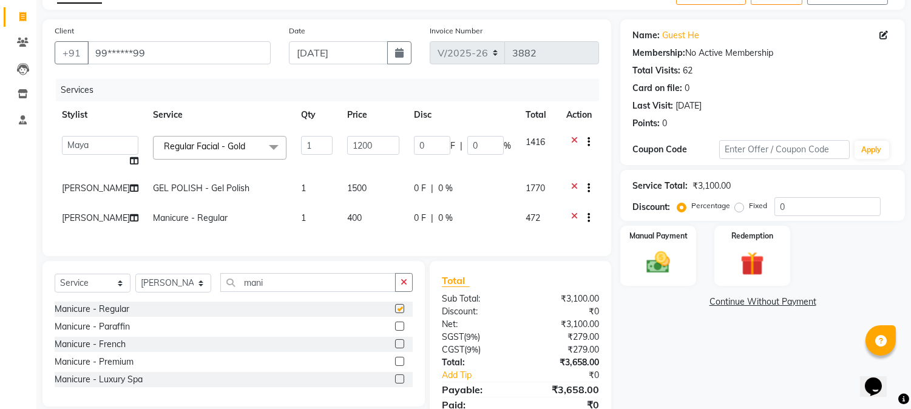
checkbox input "false"
click at [334, 289] on input "mani" at bounding box center [307, 282] width 175 height 19
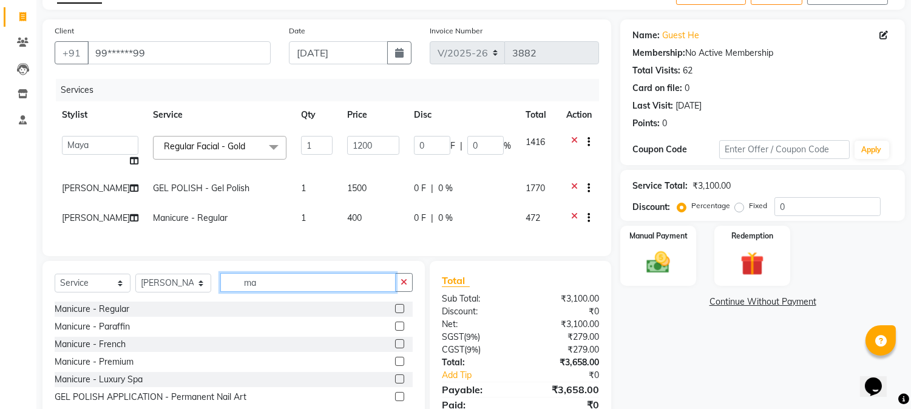
type input "m"
type input "wa"
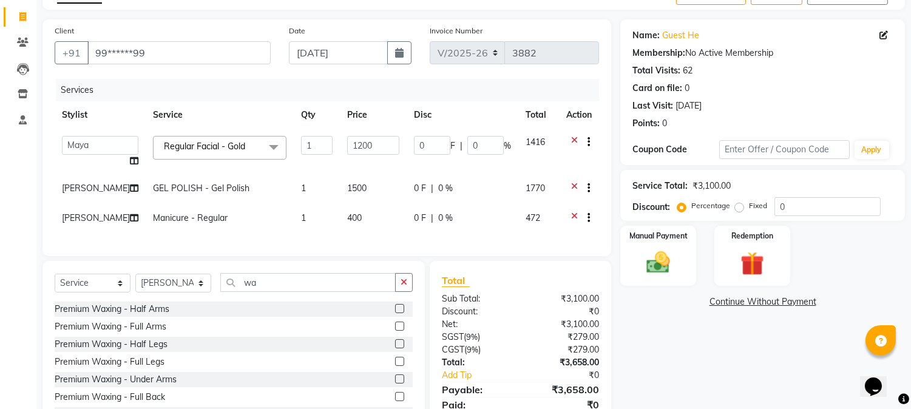
click at [395, 331] on label at bounding box center [399, 326] width 9 height 9
click at [395, 331] on input "checkbox" at bounding box center [399, 327] width 8 height 8
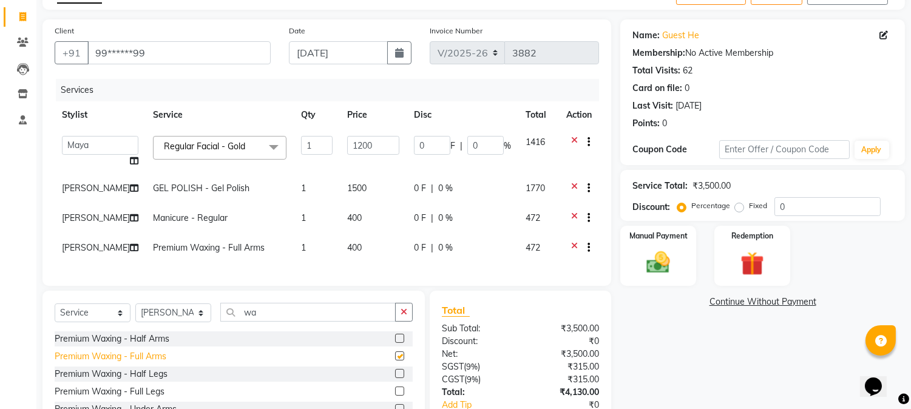
checkbox input "false"
click at [395, 378] on label at bounding box center [399, 373] width 9 height 9
click at [395, 378] on input "checkbox" at bounding box center [399, 374] width 8 height 8
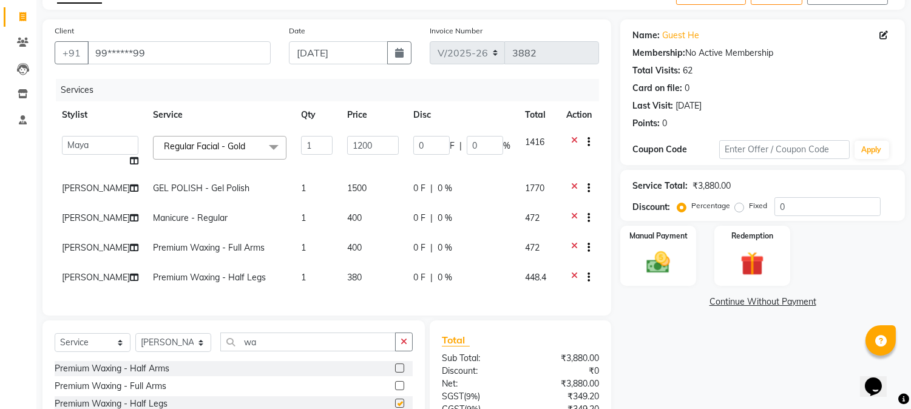
checkbox input "false"
click at [282, 348] on input "wa" at bounding box center [307, 342] width 175 height 19
type input "w"
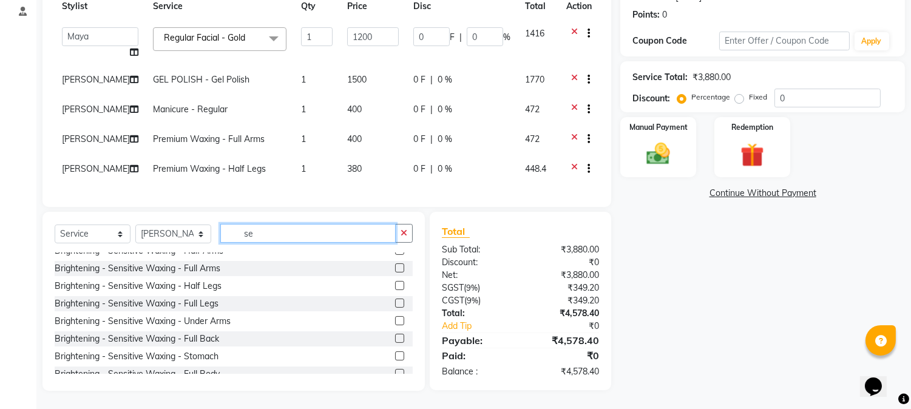
scroll to position [89, 0]
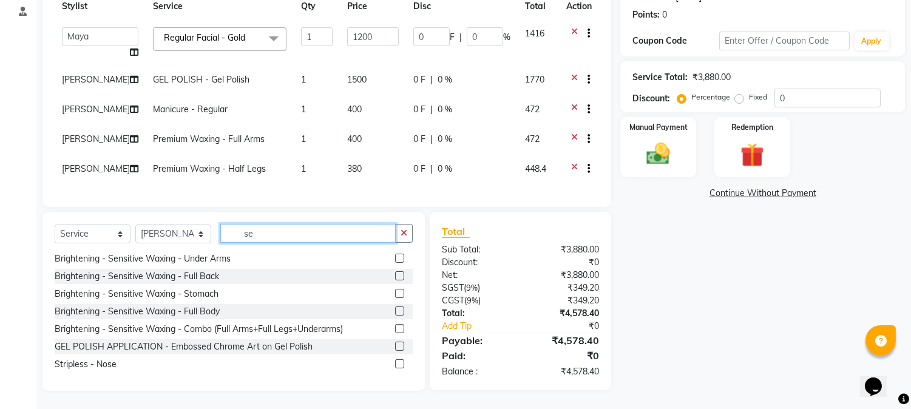
click at [299, 231] on input "se" at bounding box center [307, 233] width 175 height 19
type input "se"
click at [395, 256] on label at bounding box center [399, 258] width 9 height 9
click at [395, 256] on input "checkbox" at bounding box center [399, 259] width 8 height 8
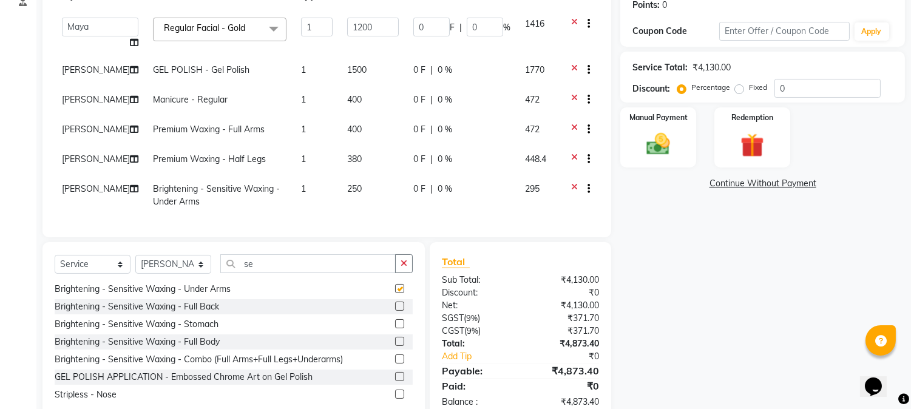
checkbox input "false"
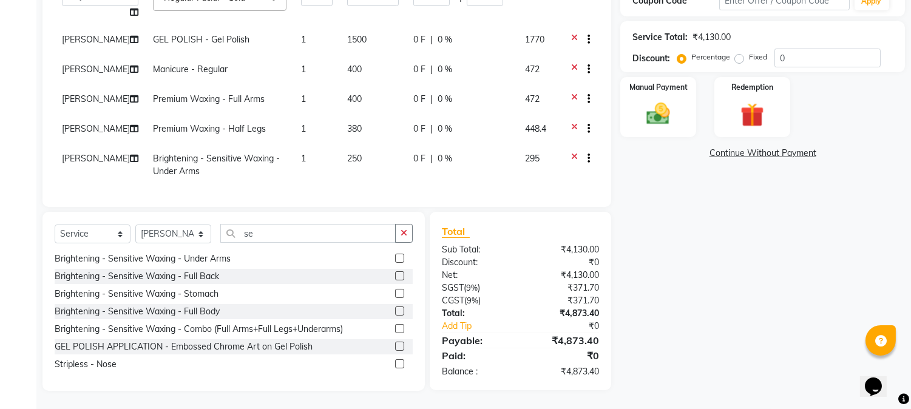
scroll to position [203, 0]
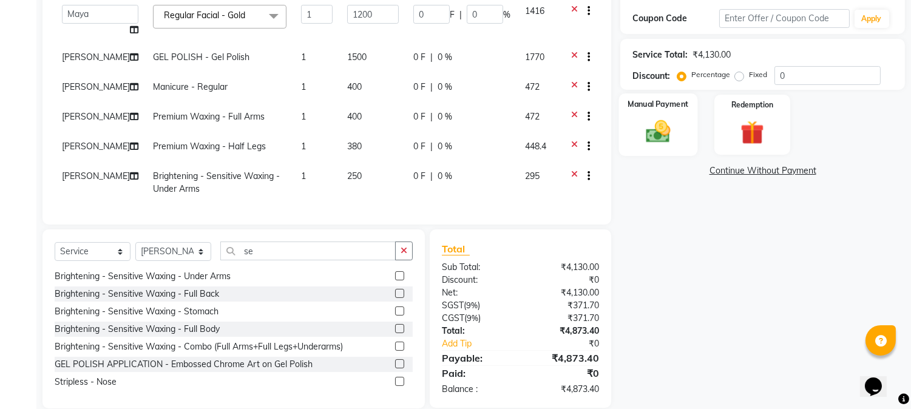
click at [648, 120] on img at bounding box center [658, 132] width 40 height 29
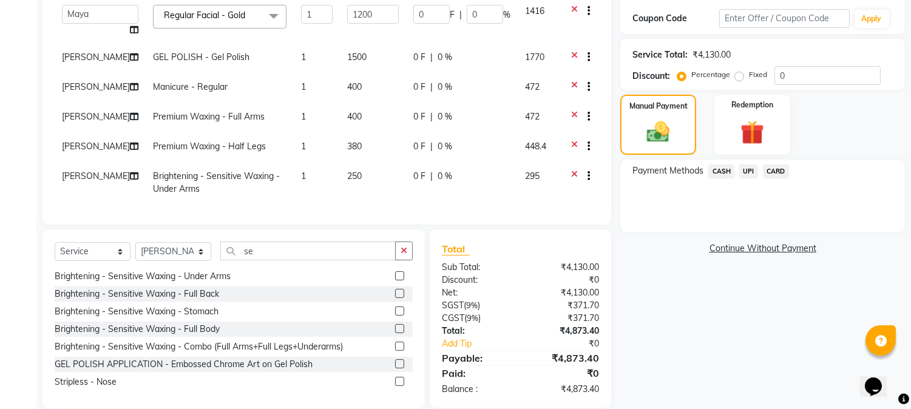
click at [744, 171] on span "UPI" at bounding box center [748, 171] width 19 height 14
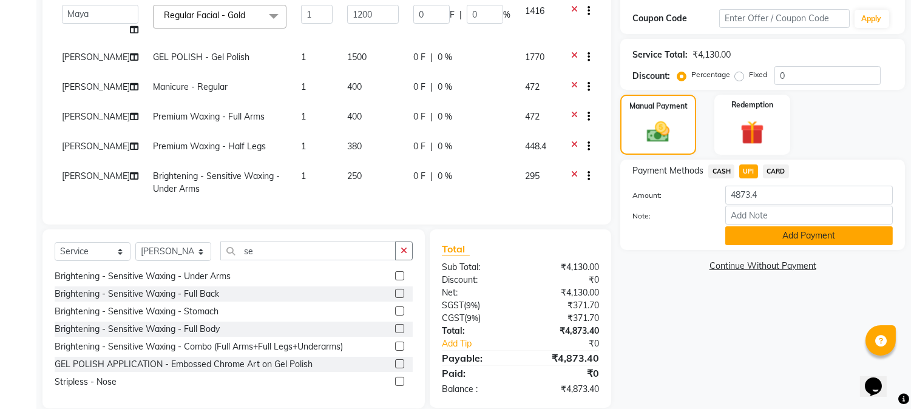
click at [795, 229] on button "Add Payment" at bounding box center [809, 235] width 168 height 19
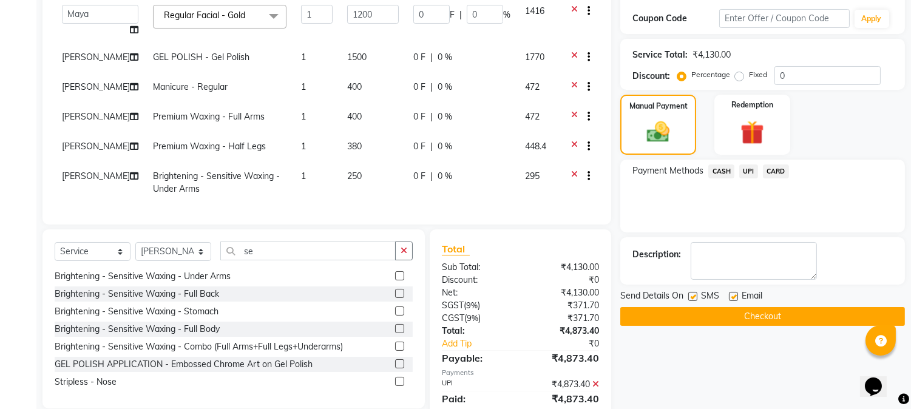
click at [691, 296] on label at bounding box center [692, 296] width 9 height 9
click at [691, 296] on input "checkbox" at bounding box center [692, 297] width 8 height 8
checkbox input "false"
click at [697, 305] on div "Send Details On SMS Email Checkout" at bounding box center [762, 307] width 285 height 36
click at [702, 308] on button "Checkout" at bounding box center [762, 316] width 285 height 19
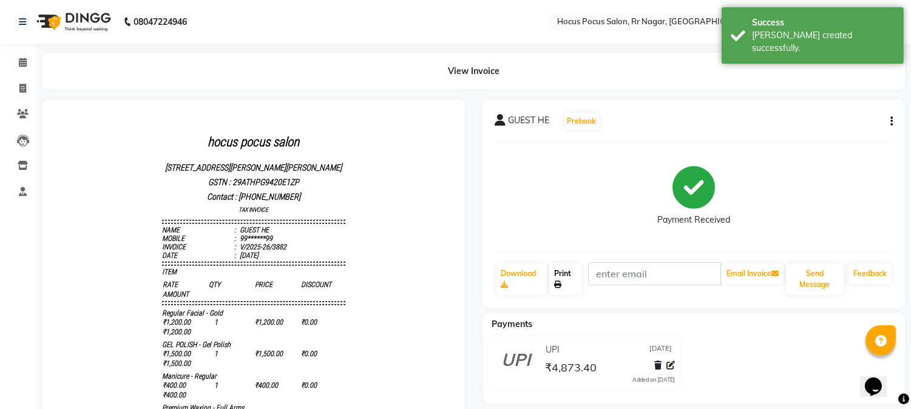
click at [574, 282] on link "Print" at bounding box center [565, 279] width 33 height 32
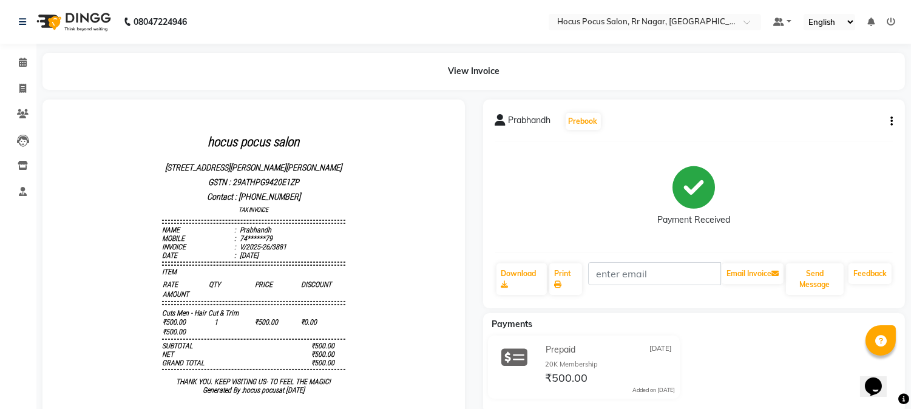
click at [887, 120] on button "button" at bounding box center [888, 121] width 7 height 13
click at [847, 110] on div "Edit Invoice" at bounding box center [845, 113] width 55 height 15
select select "service"
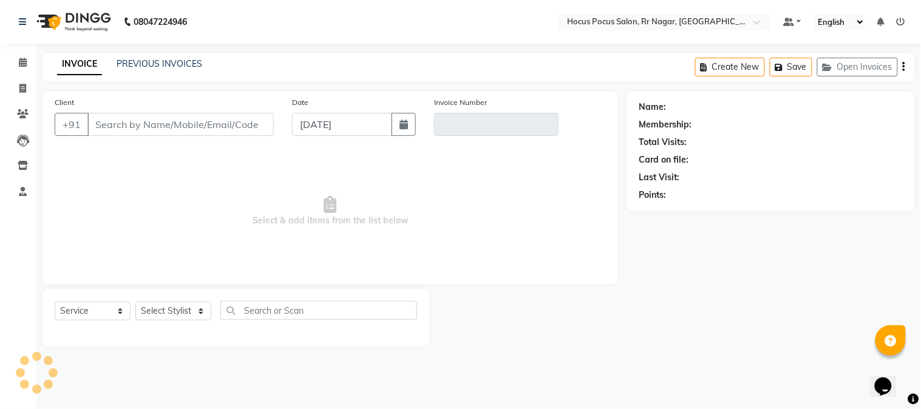
type input "74******79"
type input "V/2025-26/3881"
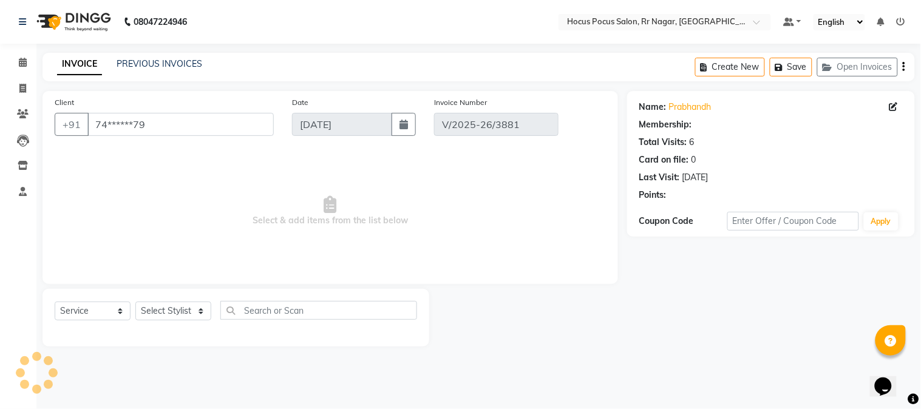
select select "select"
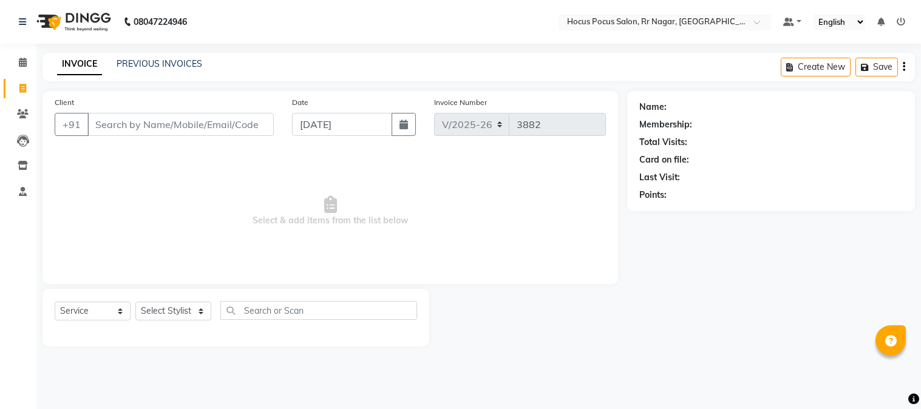
select select "5019"
select select "service"
click at [824, 62] on button "Create New" at bounding box center [815, 67] width 70 height 19
select select "service"
type input "3883"
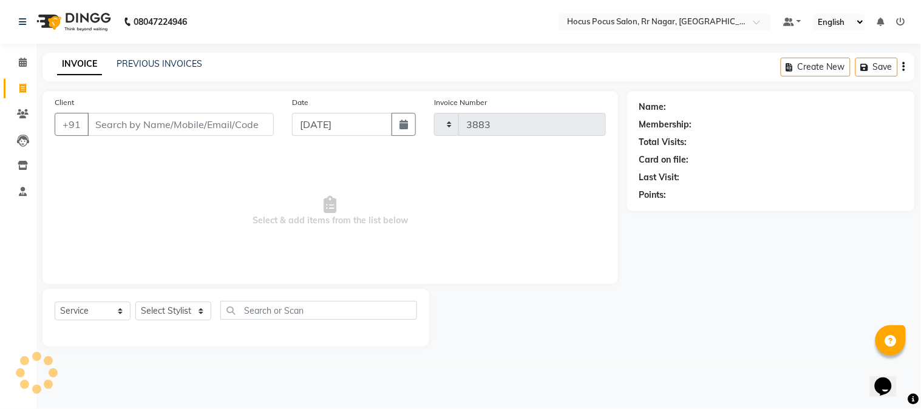
select select "5019"
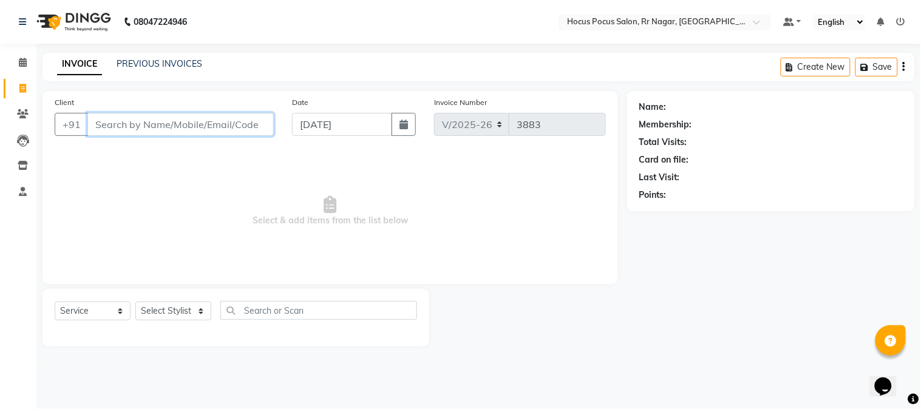
click at [195, 130] on input "Client" at bounding box center [180, 124] width 186 height 23
paste input "9916827012"
type input "9916827012"
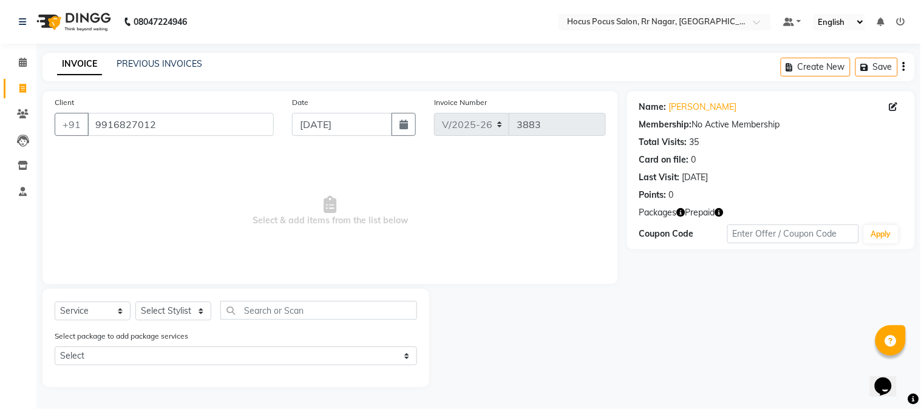
click at [719, 208] on icon "button" at bounding box center [719, 212] width 8 height 8
click at [171, 310] on select "Select Stylist Amar Arjun Eliza hocus pocus Kushi Maya Neha Ravi Rithik Salima …" at bounding box center [173, 311] width 76 height 19
select select "32988"
click at [135, 302] on select "Select Stylist Amar Arjun Eliza hocus pocus Kushi Maya Neha Ravi Rithik Salima …" at bounding box center [173, 311] width 76 height 19
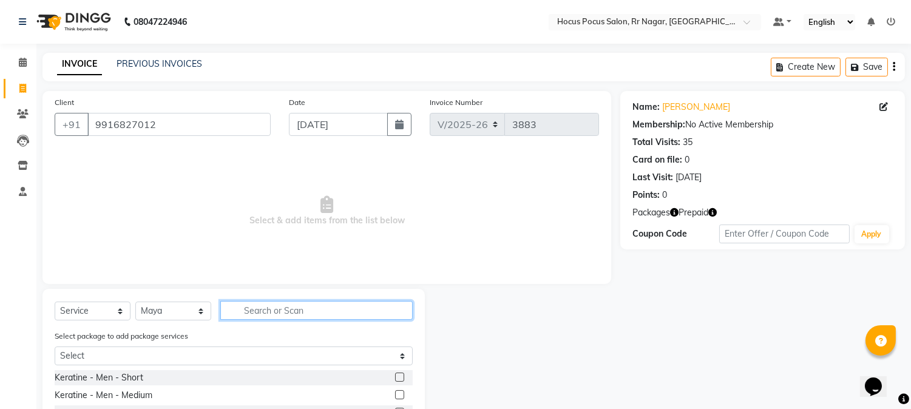
click at [276, 314] on input "text" at bounding box center [316, 310] width 192 height 19
click at [290, 314] on input "text" at bounding box center [316, 310] width 192 height 19
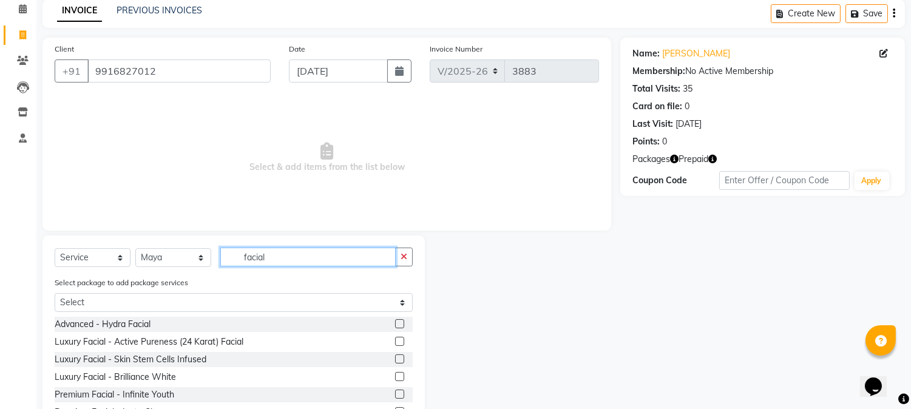
click at [291, 257] on input "facial" at bounding box center [307, 257] width 175 height 19
type input "f"
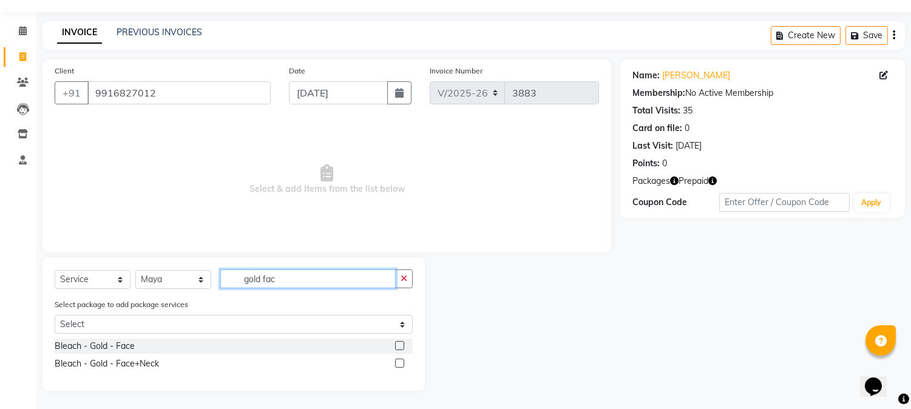
type input "gold fac"
click at [401, 347] on label at bounding box center [399, 345] width 9 height 9
click at [401, 347] on input "checkbox" at bounding box center [399, 346] width 8 height 8
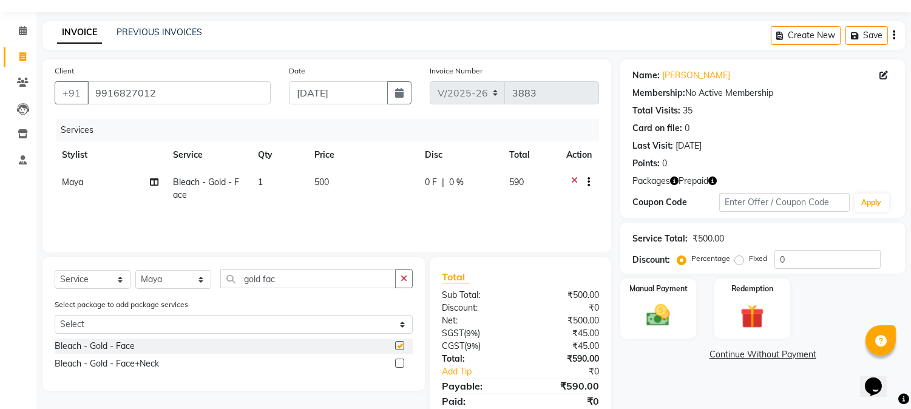
scroll to position [76, 0]
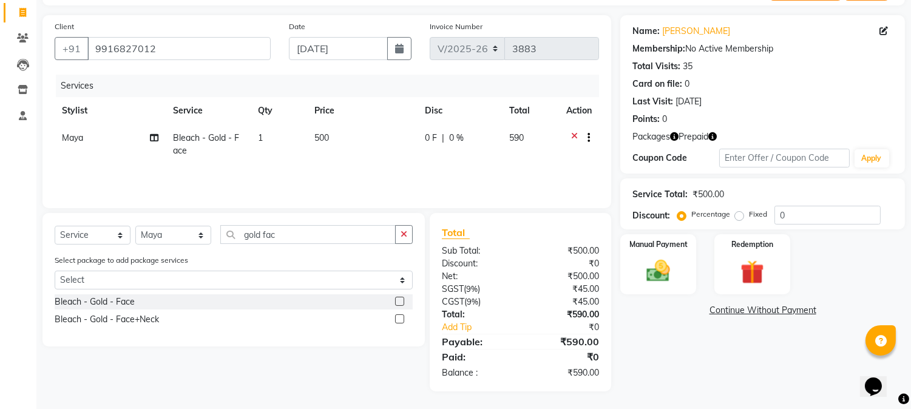
checkbox input "false"
click at [331, 134] on td "500" at bounding box center [362, 144] width 110 height 40
select select "32988"
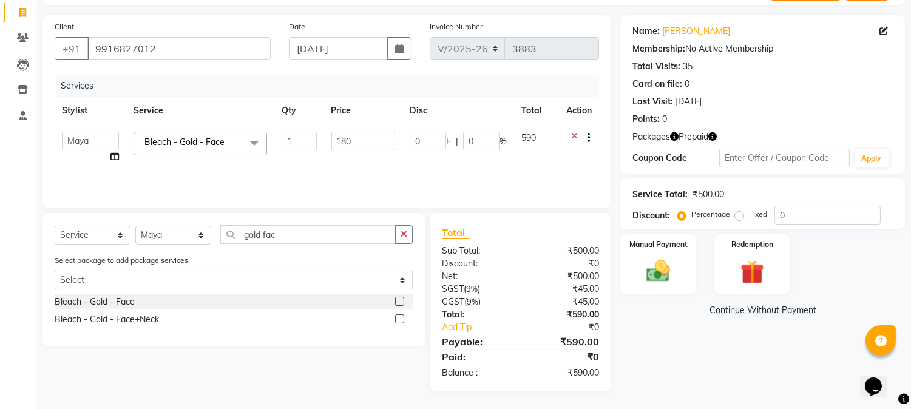
type input "1800"
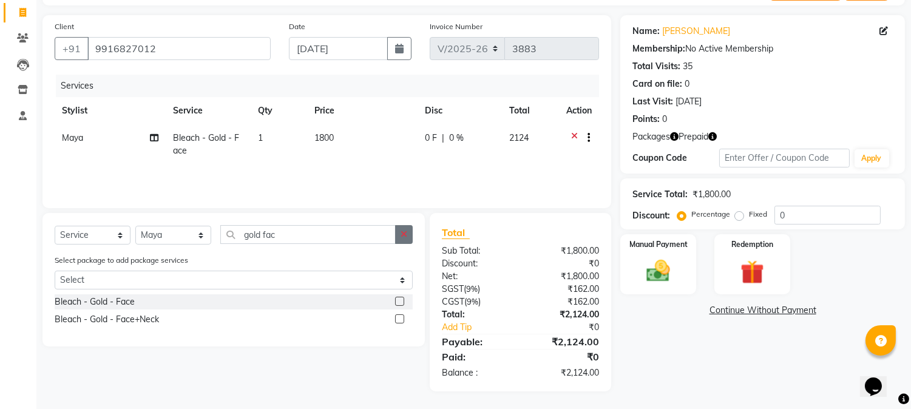
click at [404, 237] on icon "button" at bounding box center [404, 234] width 7 height 8
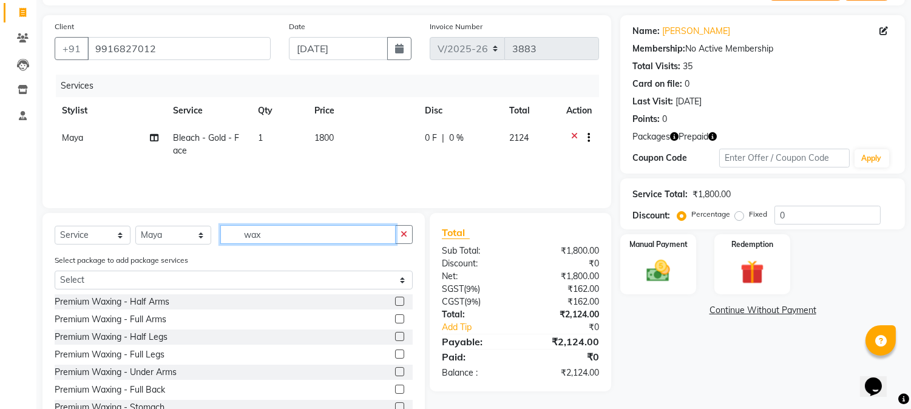
type input "wax"
click at [395, 337] on label at bounding box center [399, 336] width 9 height 9
click at [395, 337] on input "checkbox" at bounding box center [399, 337] width 8 height 8
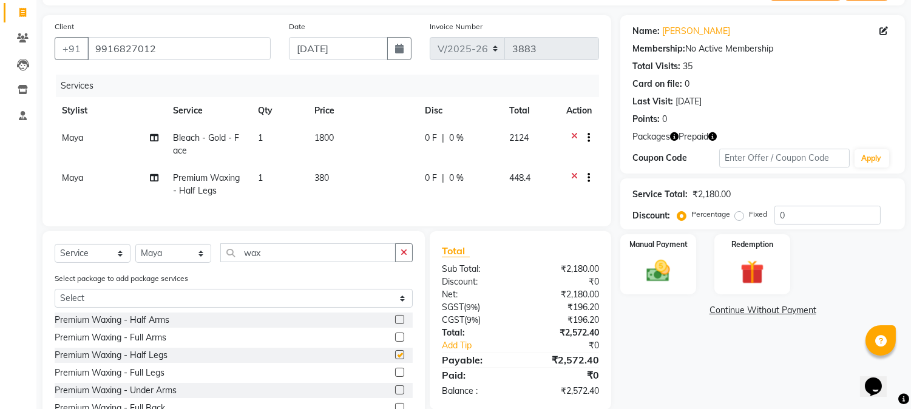
checkbox input "false"
click at [395, 342] on label at bounding box center [399, 337] width 9 height 9
click at [395, 342] on input "checkbox" at bounding box center [399, 338] width 8 height 8
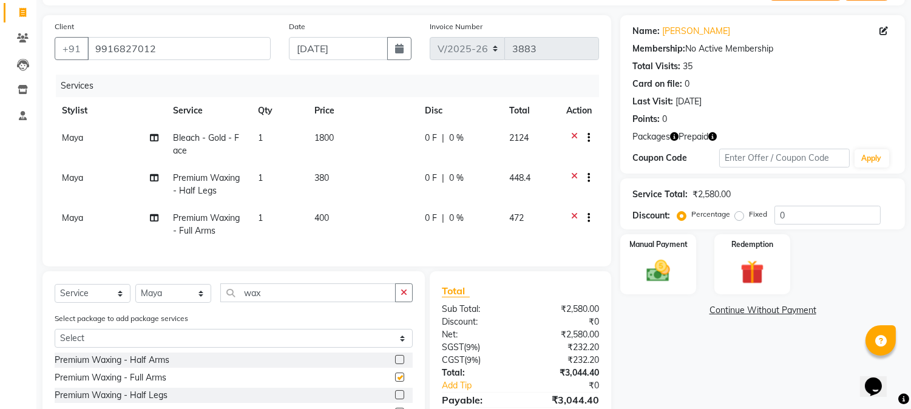
checkbox input "false"
click at [405, 297] on icon "button" at bounding box center [404, 292] width 7 height 8
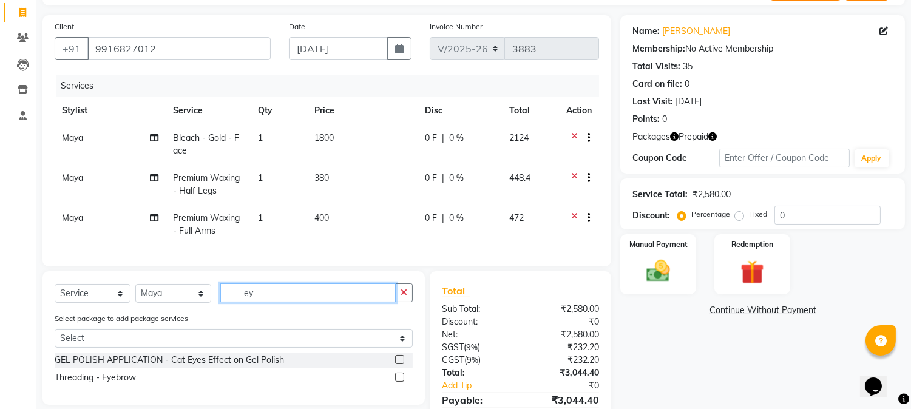
type input "ey"
click at [399, 382] on label at bounding box center [399, 377] width 9 height 9
click at [399, 382] on input "checkbox" at bounding box center [399, 378] width 8 height 8
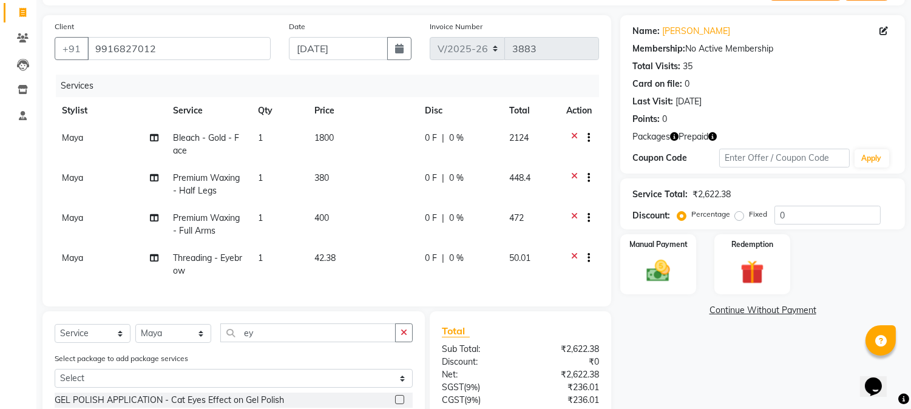
checkbox input "false"
click at [337, 256] on td "42.38" at bounding box center [362, 265] width 110 height 40
select select "32988"
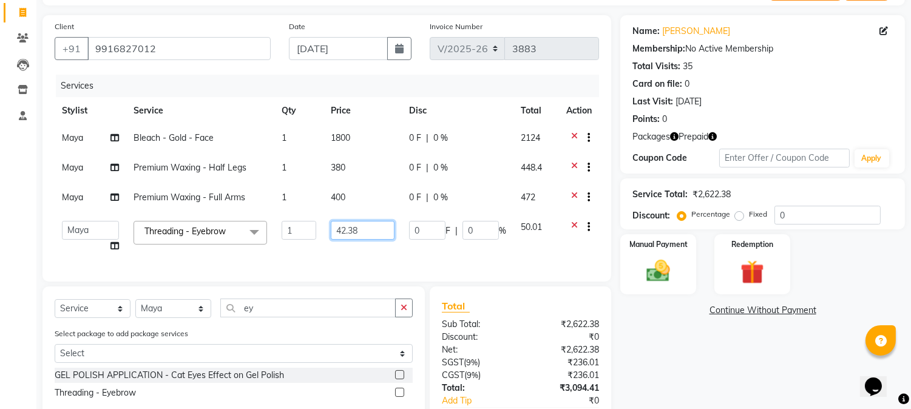
click at [369, 234] on input "42.38" at bounding box center [363, 230] width 64 height 19
type input "4"
type input "50"
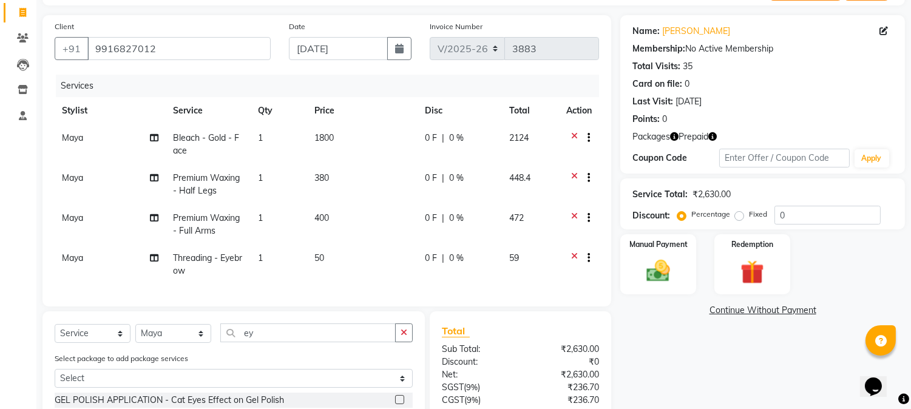
click at [371, 250] on td "50" at bounding box center [362, 265] width 110 height 40
select select "32988"
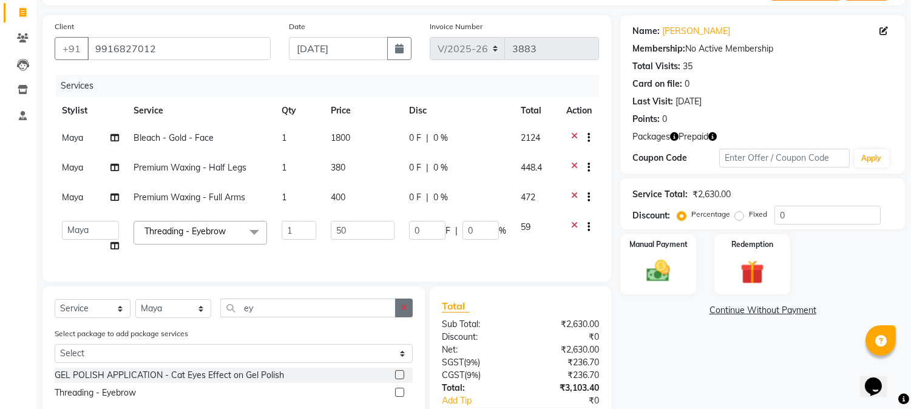
click at [405, 312] on icon "button" at bounding box center [404, 307] width 7 height 8
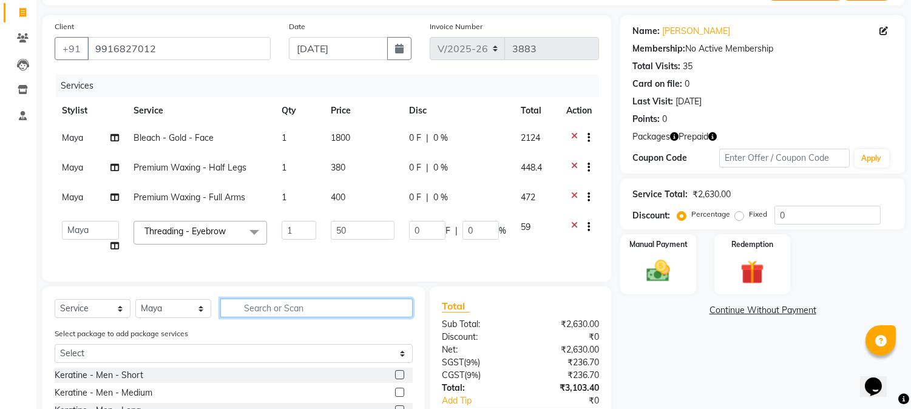
click at [317, 316] on input "text" at bounding box center [316, 308] width 192 height 19
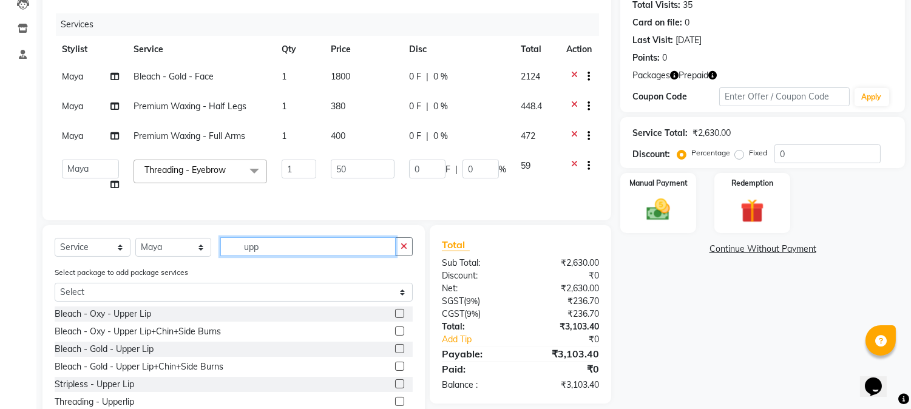
scroll to position [185, 0]
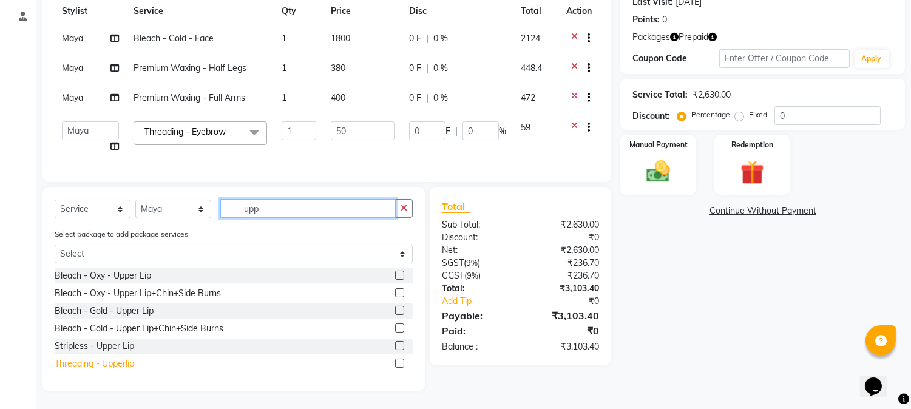
type input "upp"
click at [80, 365] on div "Threading - Upperlip" at bounding box center [95, 363] width 80 height 13
checkbox input "false"
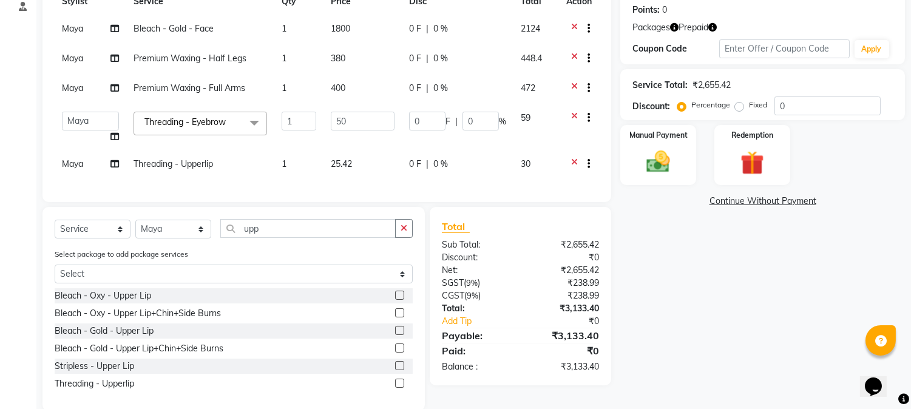
click at [372, 188] on div "Services Stylist Service Qty Price Disc Total Action Maya Bleach - Gold - Face …" at bounding box center [327, 77] width 544 height 225
click at [376, 160] on td "25.42" at bounding box center [362, 166] width 78 height 30
select select "32988"
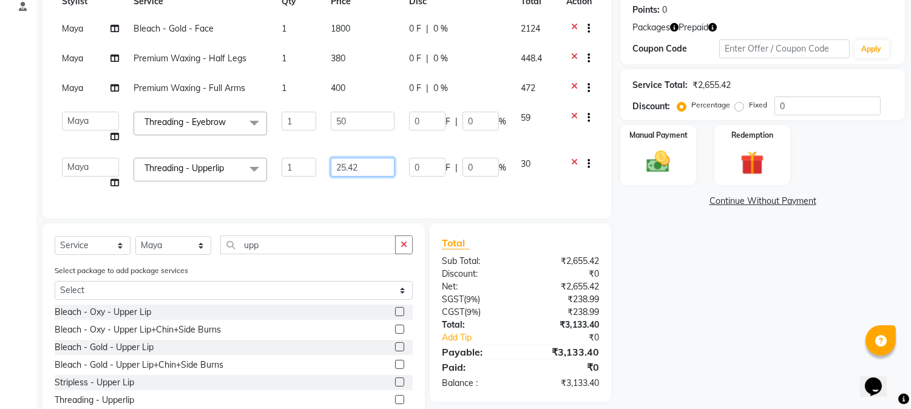
click at [376, 160] on input "25.42" at bounding box center [363, 167] width 64 height 19
type input "2"
type input "30"
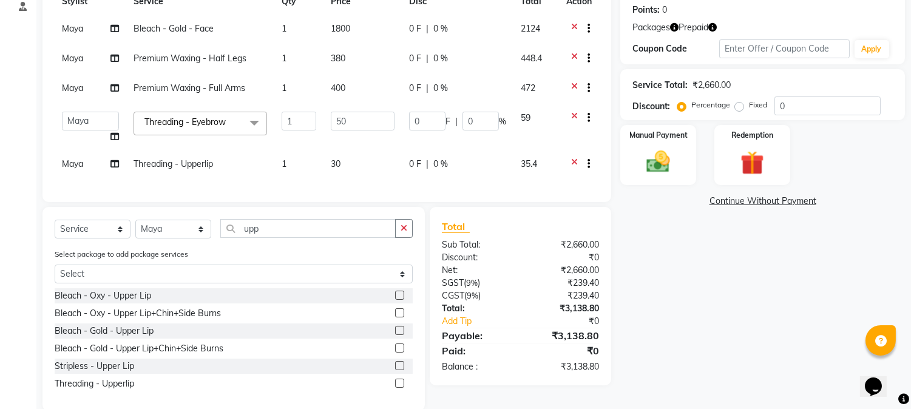
click at [614, 306] on div "Total Sub Total: ₹2,660.00 Discount: ₹0 Net: ₹2,660.00 SGST ( 9% ) ₹239.40 CGST…" at bounding box center [522, 309] width 195 height 204
click at [726, 171] on div "Redemption" at bounding box center [752, 155] width 79 height 62
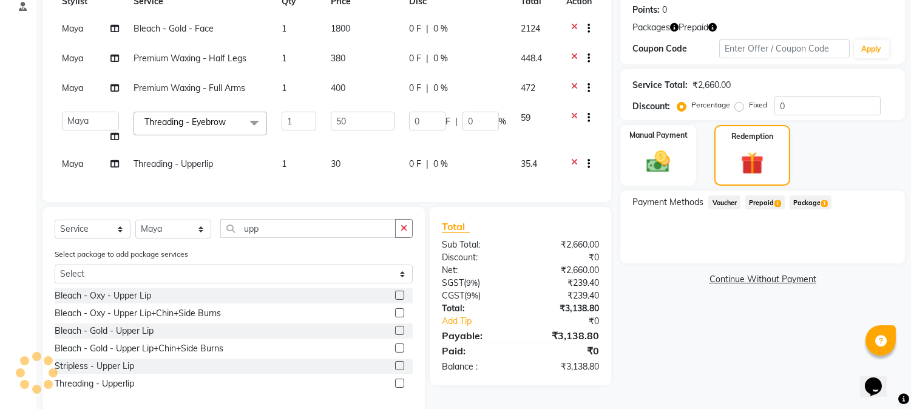
click at [755, 203] on span "Prepaid 1" at bounding box center [764, 202] width 39 height 14
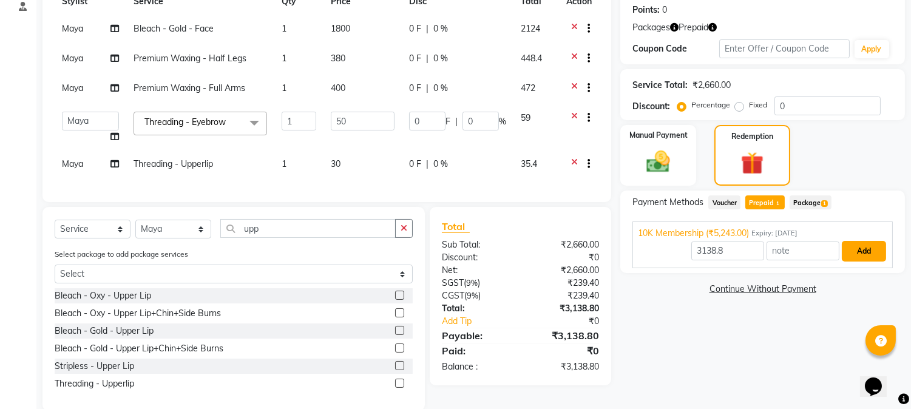
click at [857, 252] on button "Add" at bounding box center [864, 251] width 44 height 21
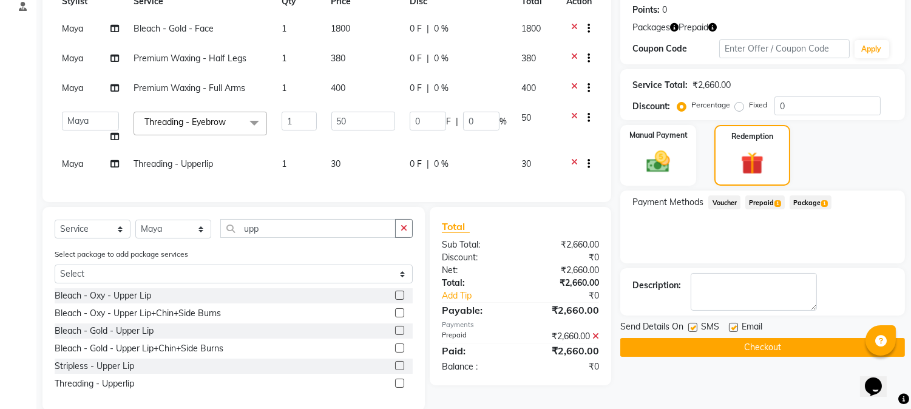
scroll to position [215, 0]
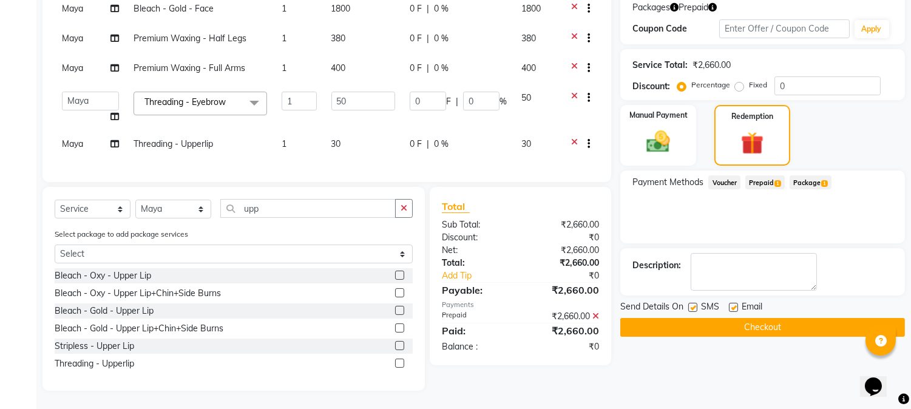
click at [696, 303] on label at bounding box center [692, 307] width 9 height 9
click at [696, 304] on input "checkbox" at bounding box center [692, 308] width 8 height 8
checkbox input "false"
click at [695, 318] on button "Checkout" at bounding box center [762, 327] width 285 height 19
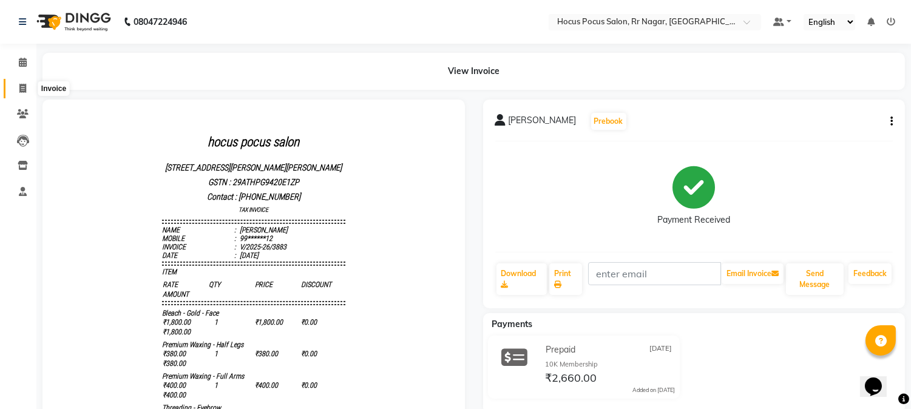
click at [26, 89] on span at bounding box center [22, 89] width 21 height 14
select select "service"
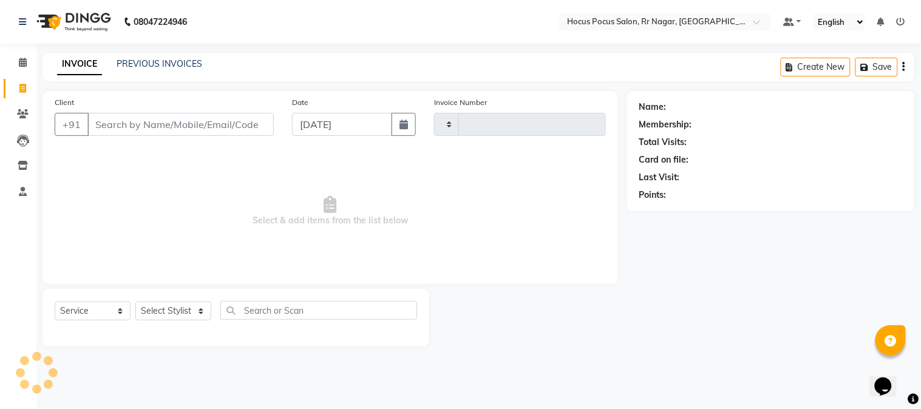
type input "3884"
select select "5019"
drag, startPoint x: 128, startPoint y: 122, endPoint x: 127, endPoint y: 128, distance: 6.1
click at [129, 123] on input "Client" at bounding box center [180, 124] width 186 height 23
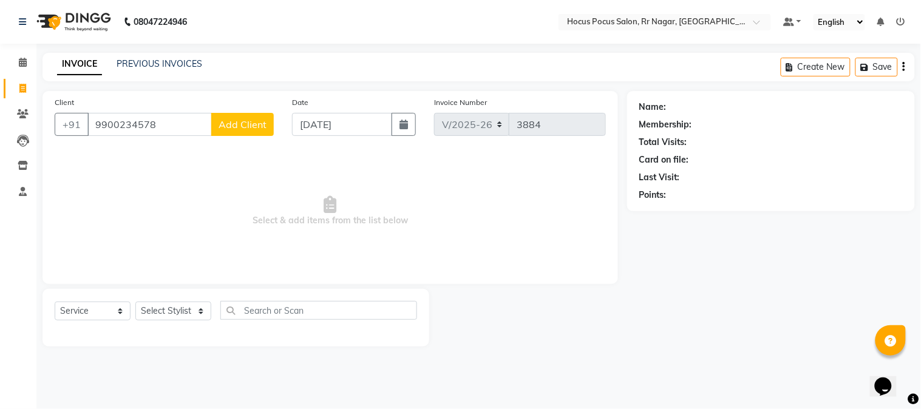
type input "9900234578"
click at [188, 312] on select "Select Stylist Amar Arjun Eliza hocus pocus Kushi Maya Neha Ravi Rithik Salima …" at bounding box center [173, 311] width 76 height 19
select select "86623"
click at [135, 302] on select "Select Stylist Amar Arjun Eliza hocus pocus Kushi Maya Neha Ravi Rithik Salima …" at bounding box center [173, 311] width 76 height 19
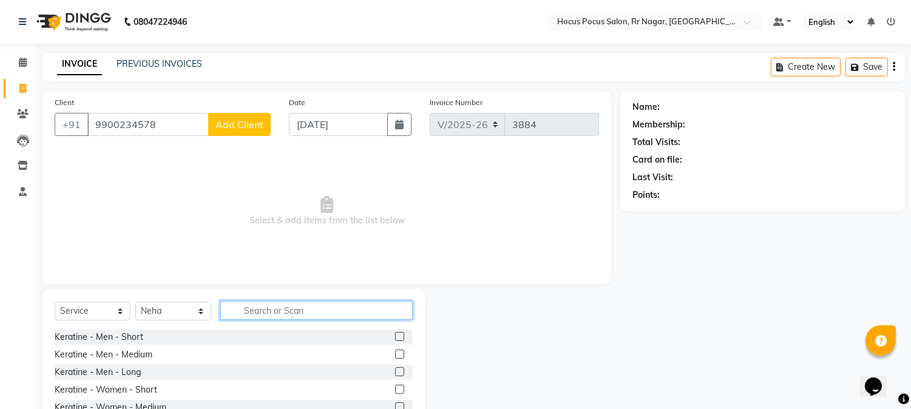
click at [306, 310] on input "text" at bounding box center [316, 310] width 192 height 19
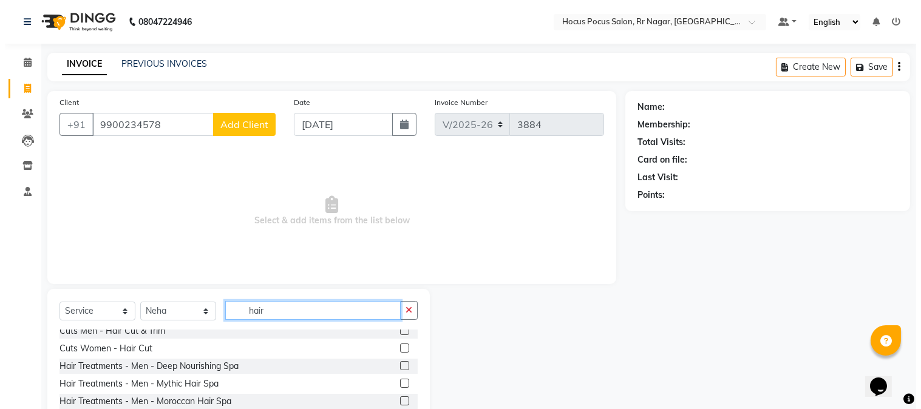
scroll to position [50, 0]
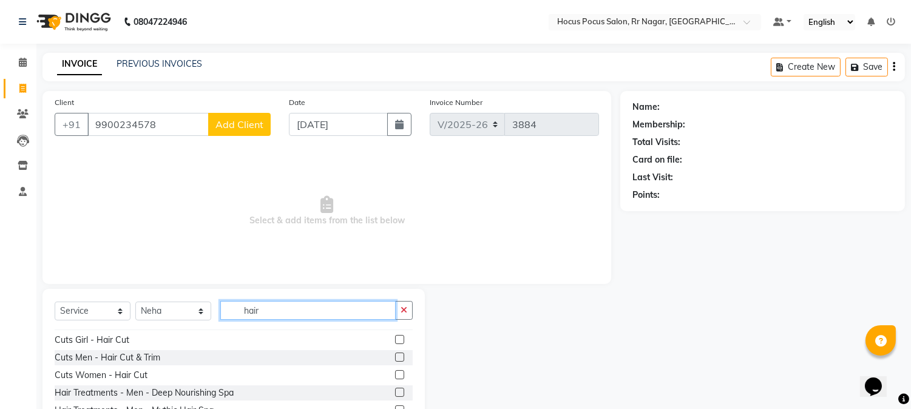
type input "hair"
click at [395, 373] on label at bounding box center [399, 374] width 9 height 9
click at [395, 373] on input "checkbox" at bounding box center [399, 375] width 8 height 8
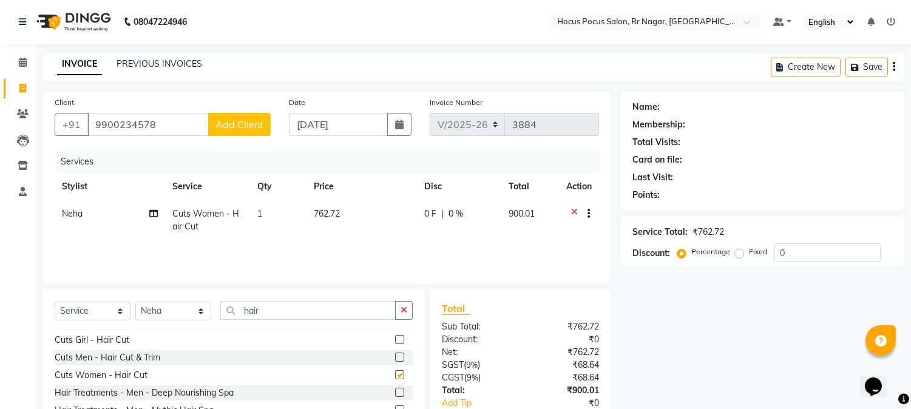
checkbox input "false"
click at [240, 123] on span "Add Client" at bounding box center [239, 124] width 48 height 12
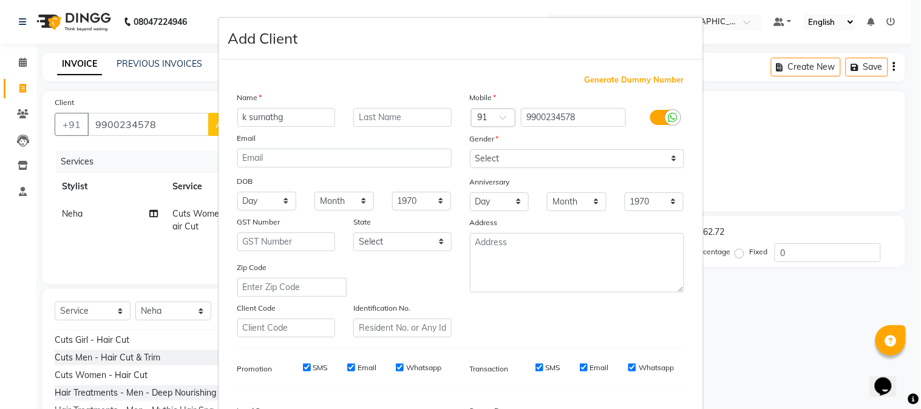
type input "k sumathg"
click at [504, 155] on select "Select Male Female Other Prefer Not To Say" at bounding box center [577, 158] width 214 height 19
select select "female"
click at [470, 149] on select "Select Male Female Other Prefer Not To Say" at bounding box center [577, 158] width 214 height 19
click at [919, 402] on icon at bounding box center [913, 399] width 11 height 11
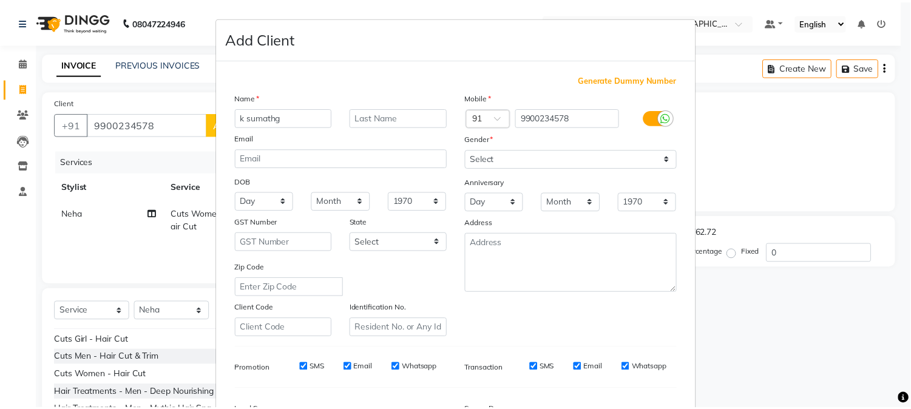
scroll to position [152, 0]
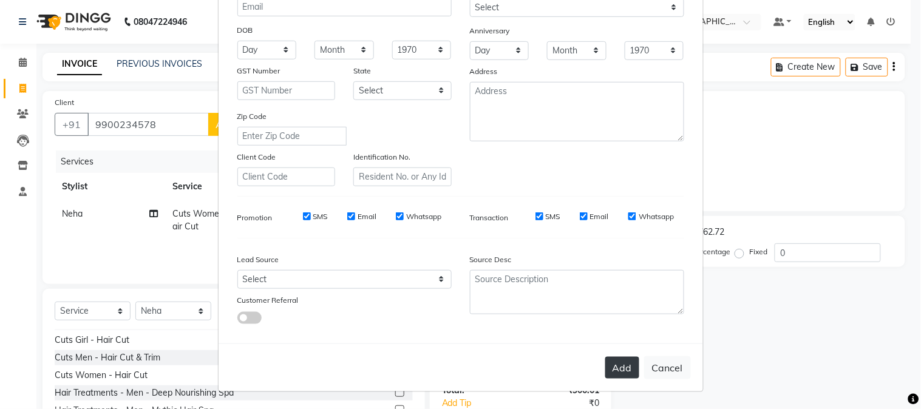
click at [610, 366] on button "Add" at bounding box center [622, 368] width 34 height 22
type input "99******78"
select select
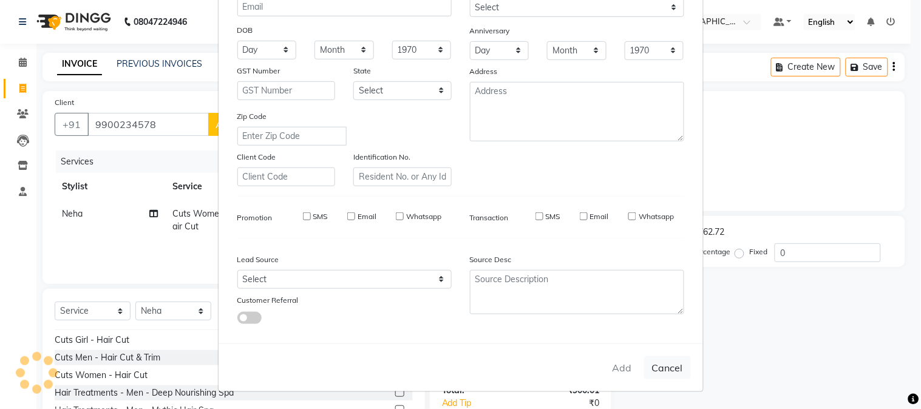
select select
checkbox input "false"
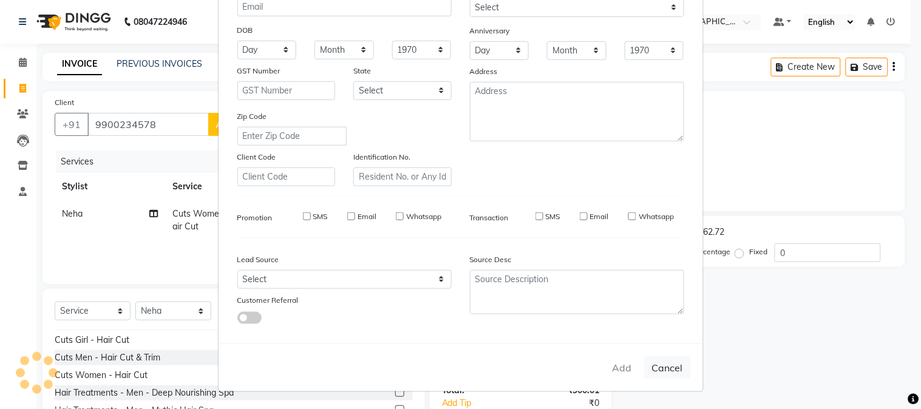
checkbox input "false"
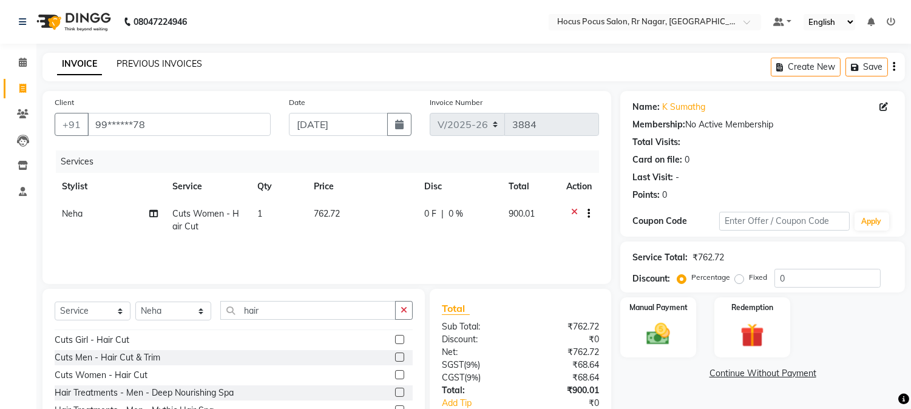
click at [170, 68] on link "PREVIOUS INVOICES" at bounding box center [160, 63] width 86 height 11
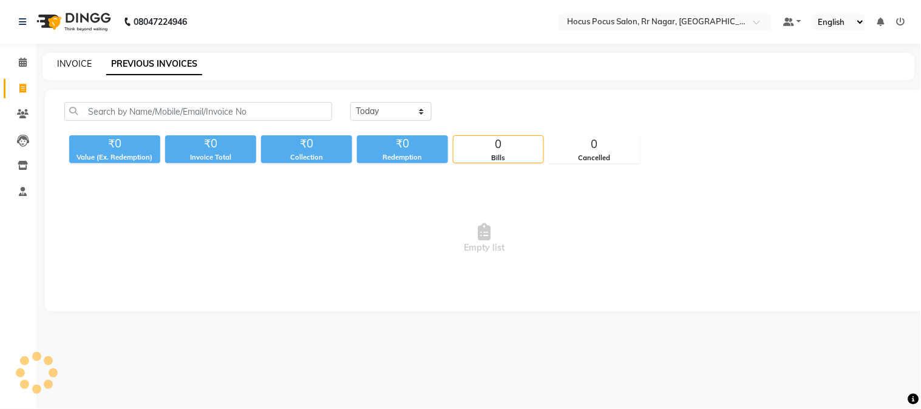
click at [81, 61] on link "INVOICE" at bounding box center [74, 63] width 35 height 11
select select "5019"
select select "service"
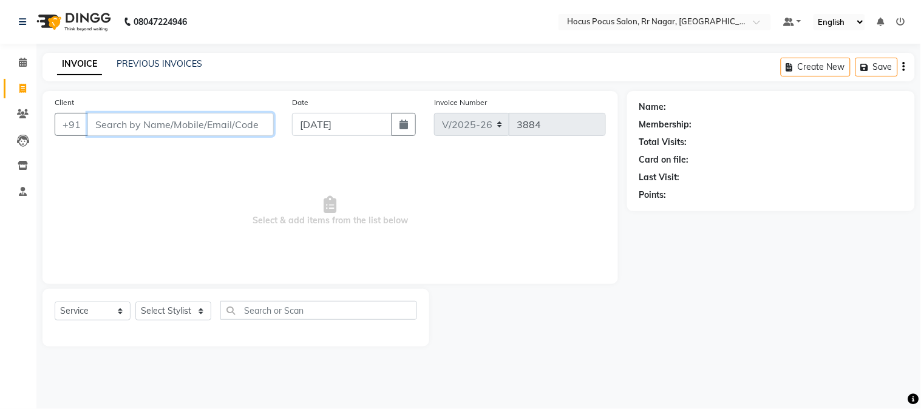
click at [123, 128] on input "Client" at bounding box center [180, 124] width 186 height 23
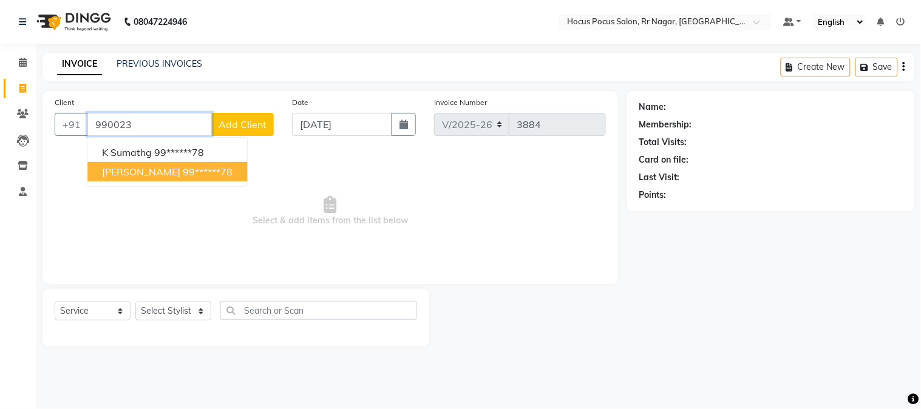
click at [127, 171] on span "[PERSON_NAME]" at bounding box center [141, 172] width 78 height 12
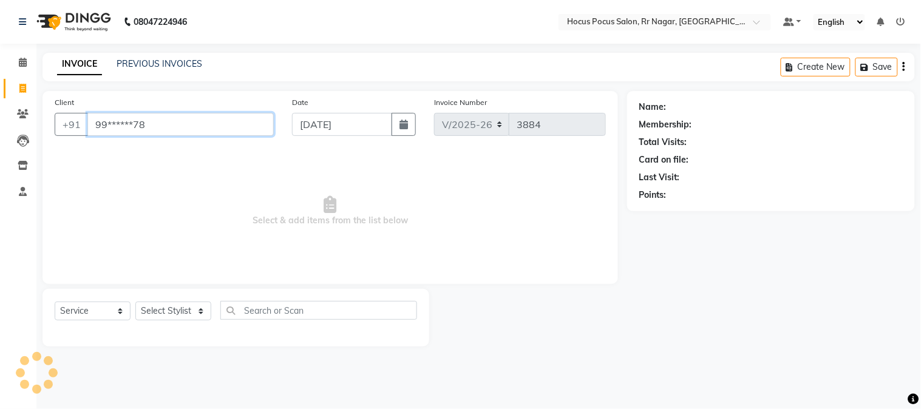
type input "99******78"
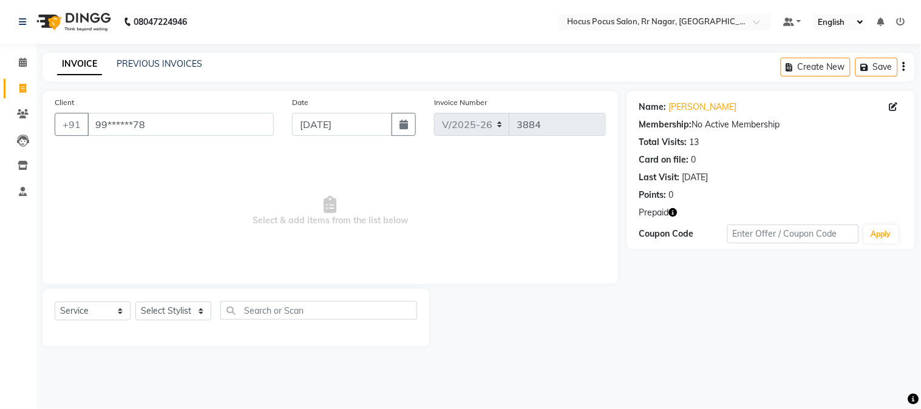
click at [672, 212] on icon "button" at bounding box center [673, 212] width 8 height 8
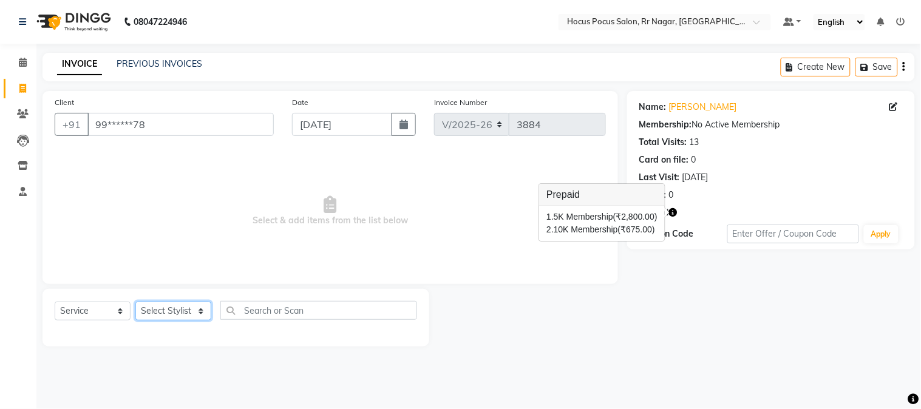
click at [164, 304] on select "Select Stylist Amar Arjun Eliza hocus pocus Kushi Maya Neha Ravi Rithik Salima …" at bounding box center [173, 311] width 76 height 19
select select "86623"
click at [135, 302] on select "Select Stylist Amar Arjun Eliza hocus pocus Kushi Maya Neha Ravi Rithik Salima …" at bounding box center [173, 311] width 76 height 19
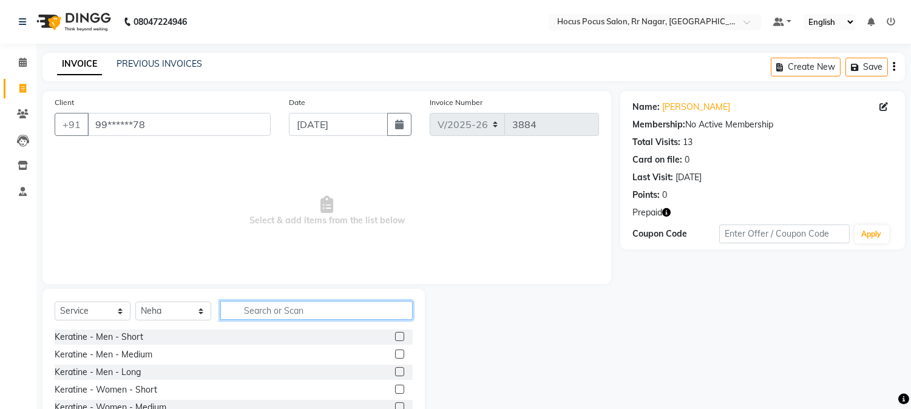
click at [319, 307] on input "text" at bounding box center [316, 310] width 192 height 19
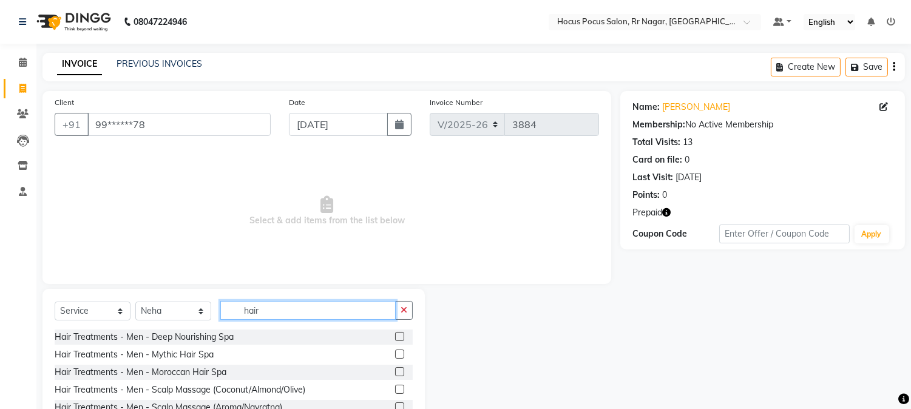
type input "hair"
click at [910, 405] on div "Name: K. Sumathy Membership: No Active Membership Total Visits: 13 Card on file…" at bounding box center [767, 279] width 294 height 377
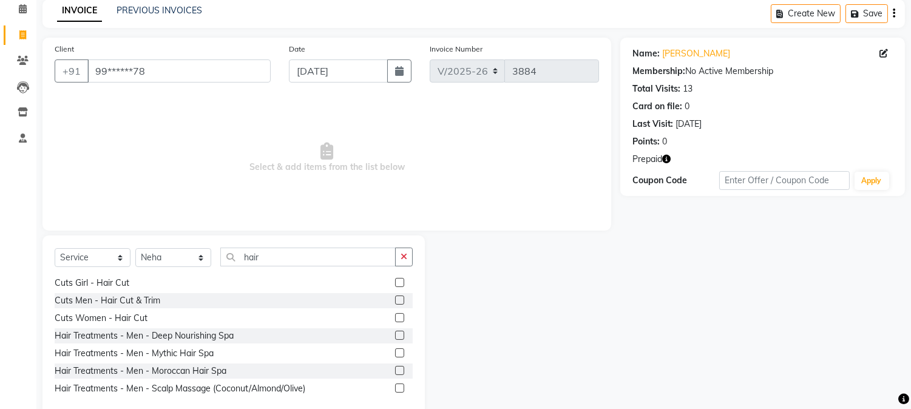
scroll to position [52, 0]
click at [395, 314] on div at bounding box center [404, 320] width 18 height 15
click at [395, 315] on label at bounding box center [399, 319] width 9 height 9
click at [395, 316] on input "checkbox" at bounding box center [399, 320] width 8 height 8
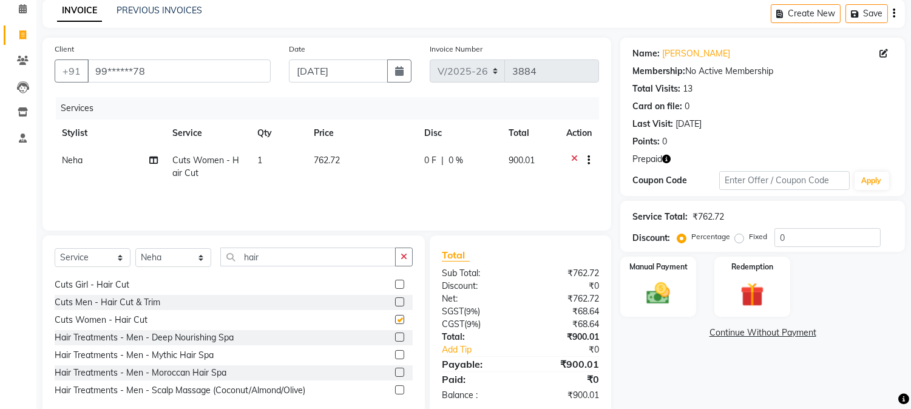
click at [395, 315] on label at bounding box center [399, 319] width 9 height 9
click at [395, 316] on input "checkbox" at bounding box center [399, 320] width 8 height 8
checkbox input "false"
click at [338, 160] on span "762.72" at bounding box center [327, 160] width 26 height 11
select select "86623"
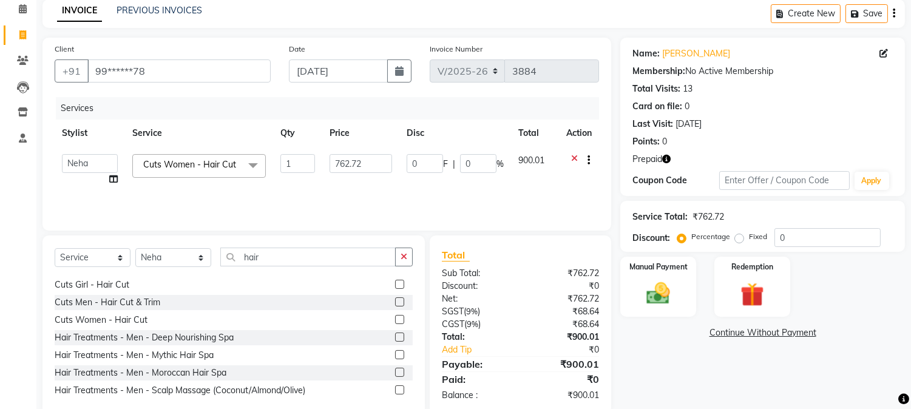
click at [338, 160] on input "762.72" at bounding box center [361, 163] width 63 height 19
click at [364, 160] on input "762.72" at bounding box center [361, 163] width 63 height 19
type input "7"
type input "900"
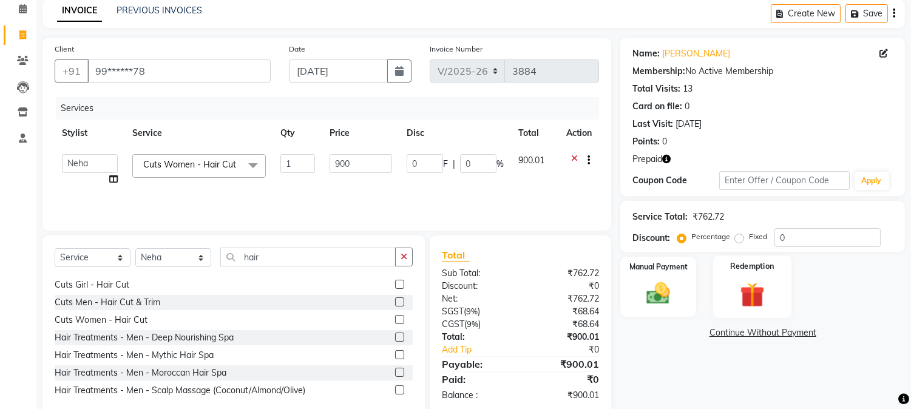
click at [743, 263] on label "Redemption" at bounding box center [752, 266] width 44 height 12
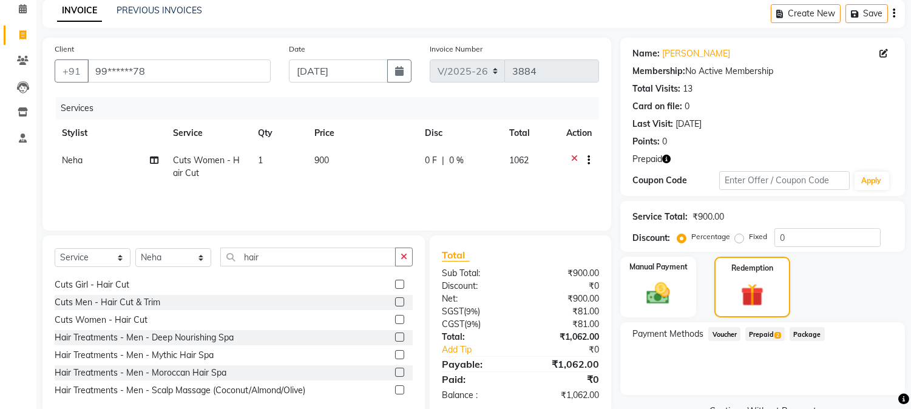
click at [762, 336] on span "Prepaid 2" at bounding box center [764, 334] width 39 height 14
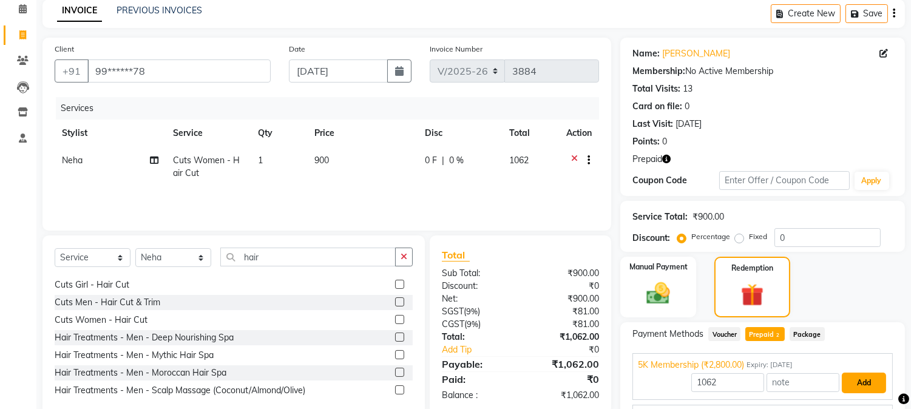
click at [864, 385] on button "Add" at bounding box center [864, 383] width 44 height 21
click at [864, 385] on div "Payment Methods Voucher Prepaid 2 Package 5K Membership (₹2,800.00) Expiry: 23-…" at bounding box center [762, 377] width 285 height 111
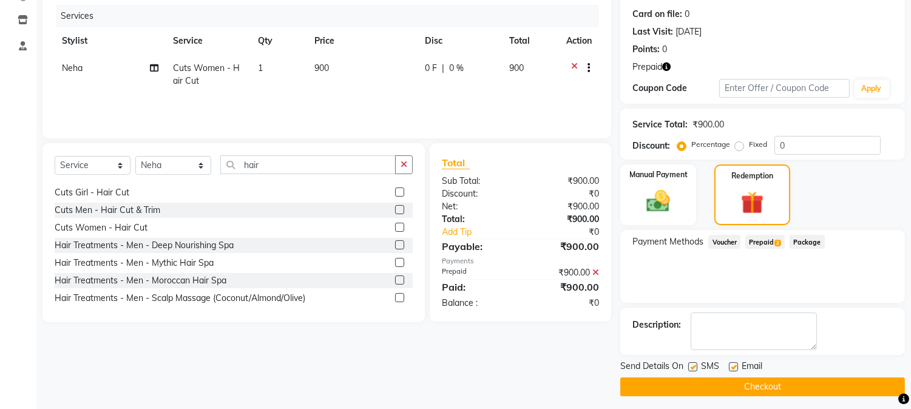
scroll to position [150, 0]
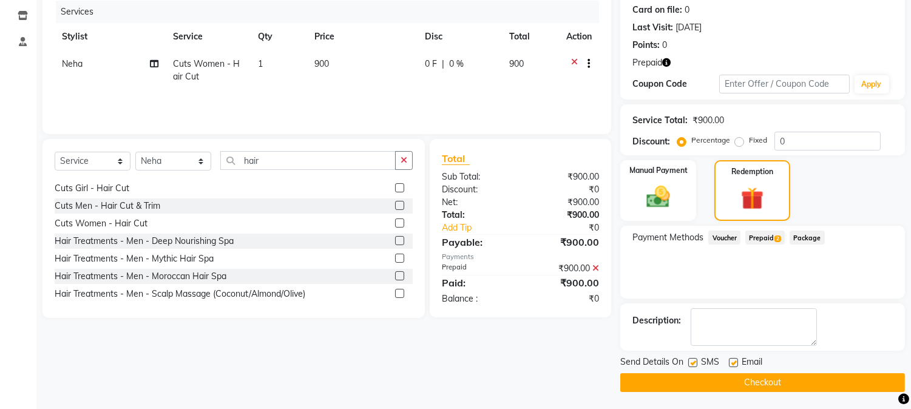
click at [695, 359] on label at bounding box center [692, 362] width 9 height 9
click at [695, 359] on input "checkbox" at bounding box center [692, 363] width 8 height 8
checkbox input "false"
click at [753, 379] on button "Checkout" at bounding box center [762, 382] width 285 height 19
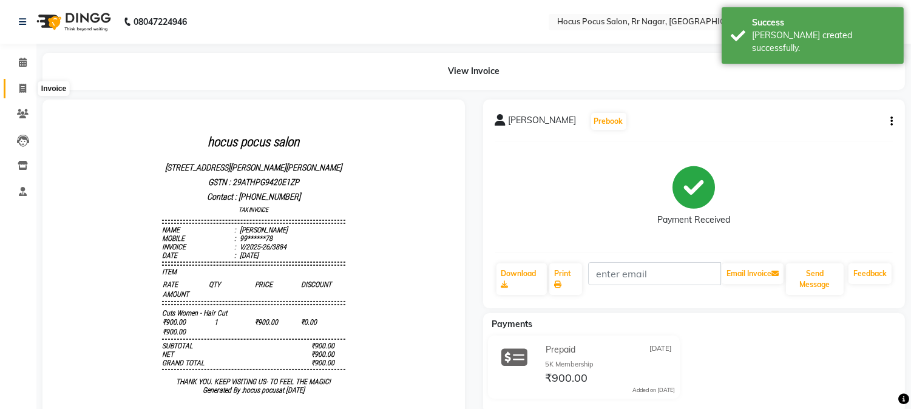
click at [20, 90] on icon at bounding box center [22, 88] width 7 height 9
select select "5019"
select select "service"
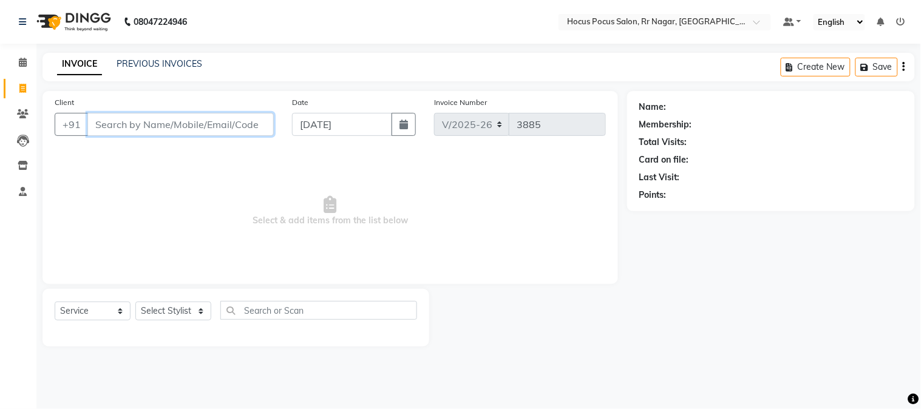
click at [185, 129] on input "Client" at bounding box center [180, 124] width 186 height 23
paste input "9900234578"
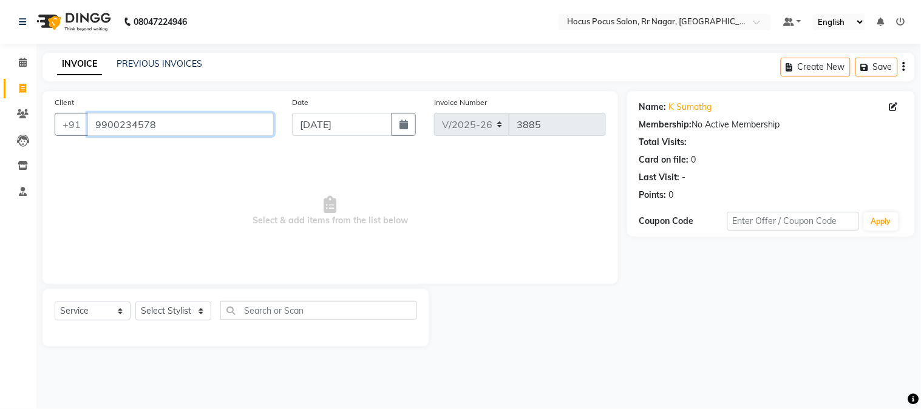
click at [185, 124] on input "9900234578" at bounding box center [180, 124] width 186 height 23
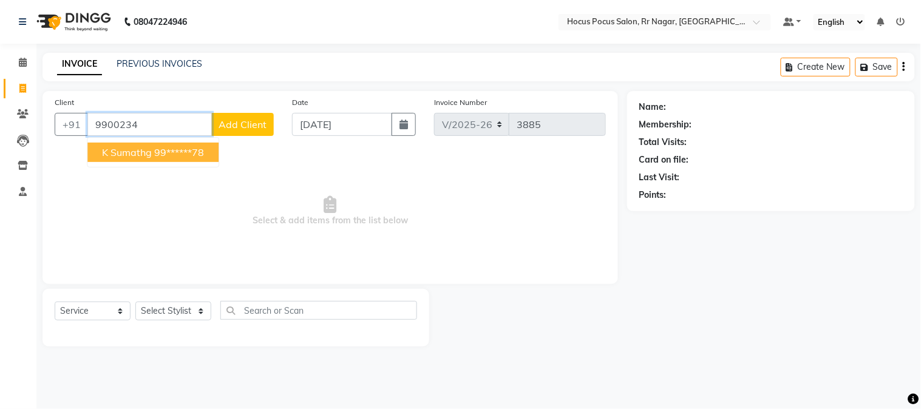
click at [199, 156] on ngb-highlight "99******78" at bounding box center [179, 152] width 50 height 12
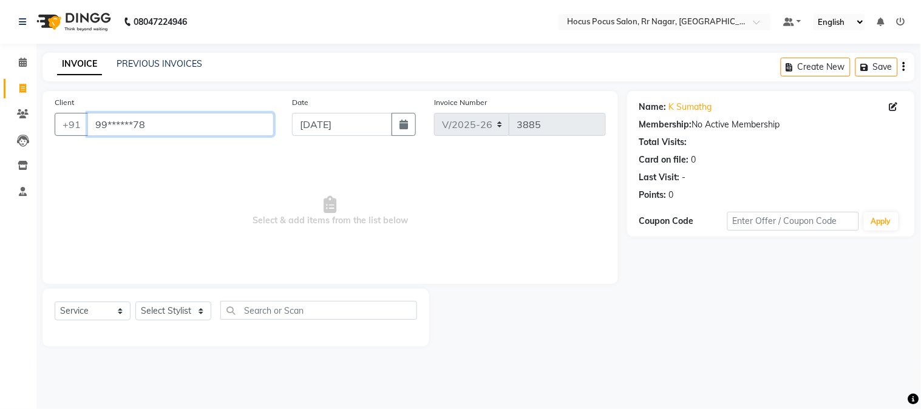
click at [225, 134] on input "99******78" at bounding box center [180, 124] width 186 height 23
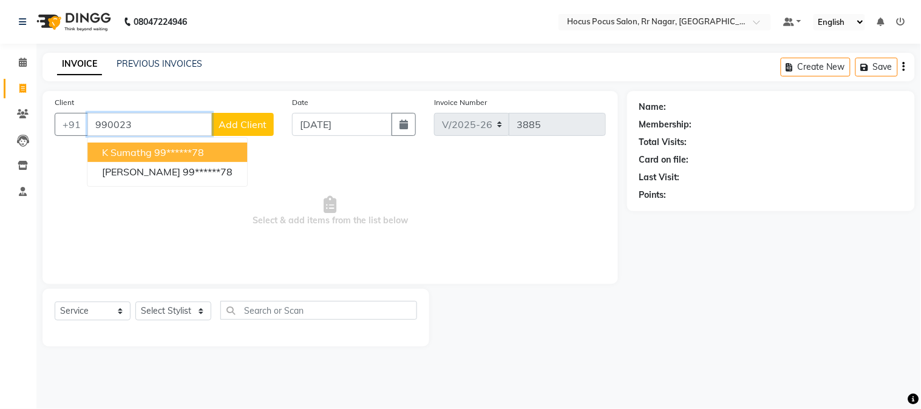
click at [140, 154] on span "k sumathg" at bounding box center [127, 152] width 50 height 12
type input "99******78"
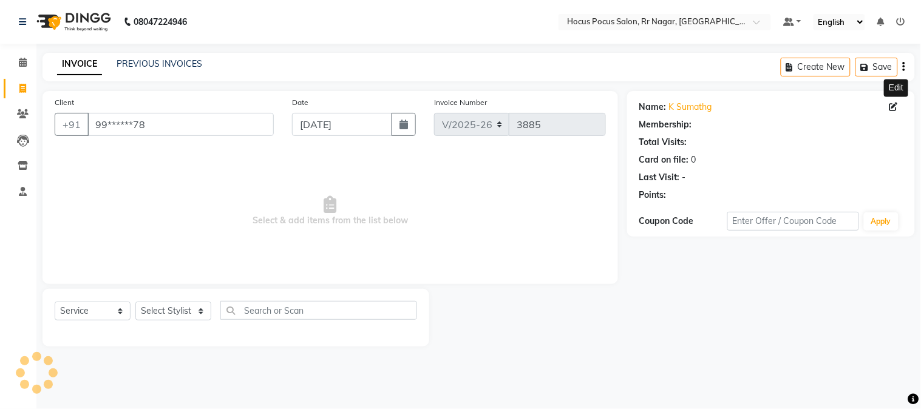
click at [893, 103] on icon at bounding box center [893, 107] width 8 height 8
select select "female"
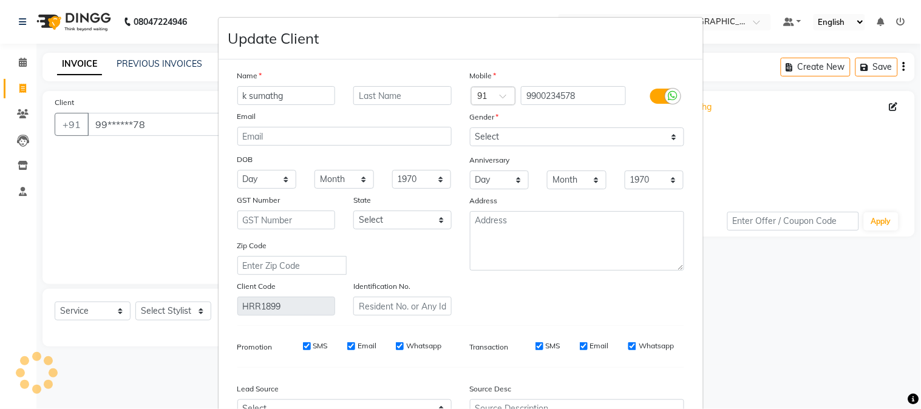
click at [308, 96] on input "k sumathg" at bounding box center [286, 95] width 98 height 19
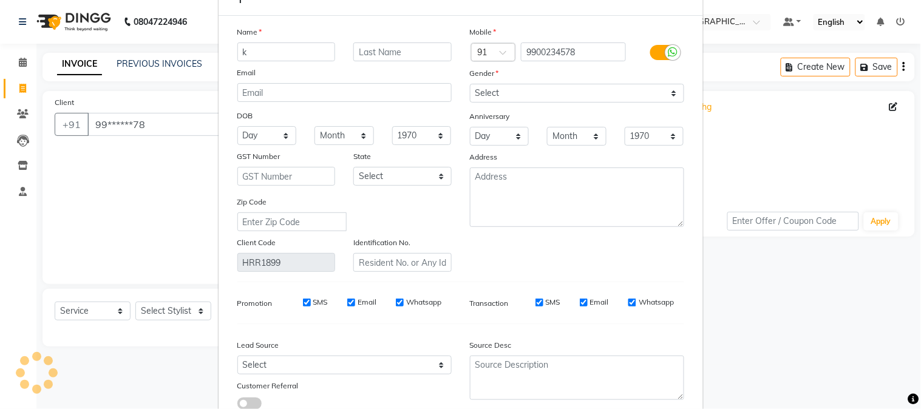
scroll to position [67, 0]
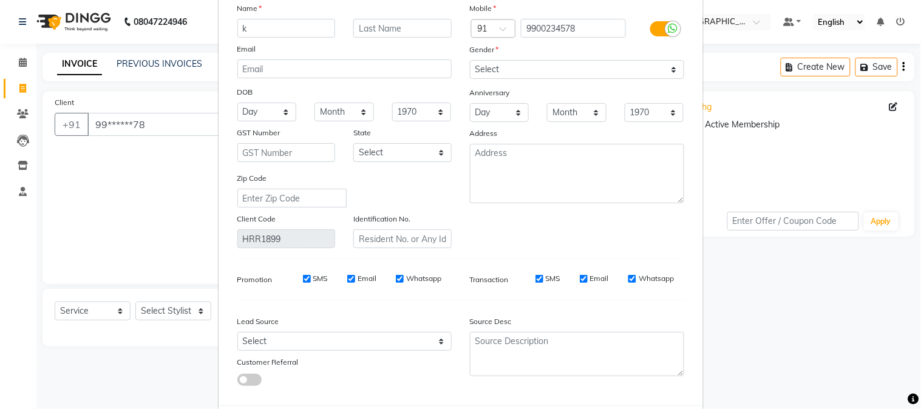
type input "k"
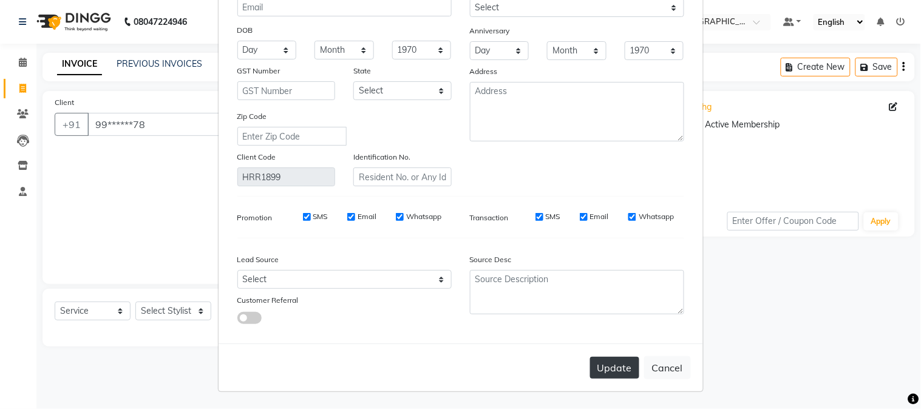
click at [617, 368] on button "Update" at bounding box center [614, 368] width 49 height 22
select select
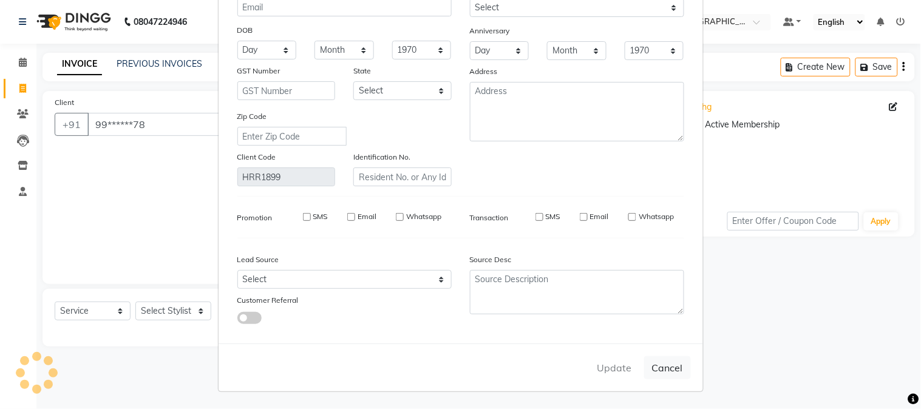
select select
checkbox input "false"
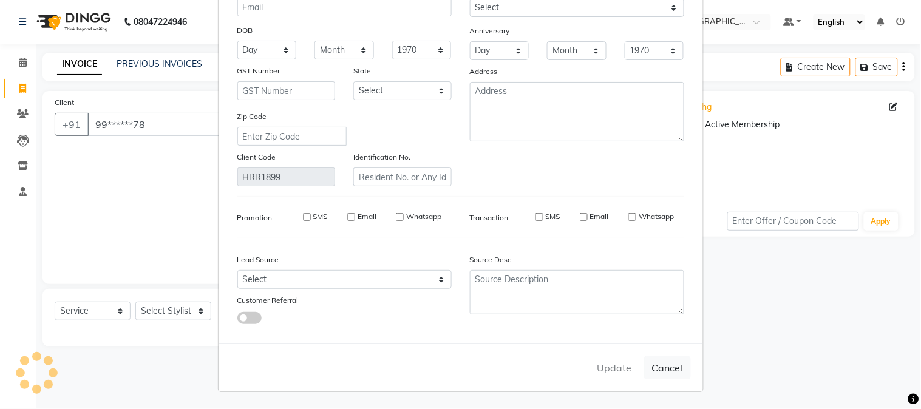
checkbox input "false"
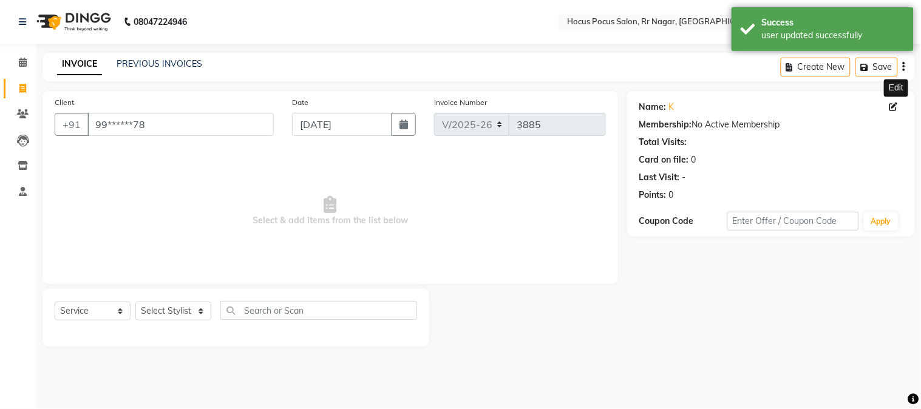
click at [893, 103] on icon at bounding box center [893, 107] width 8 height 8
select select "female"
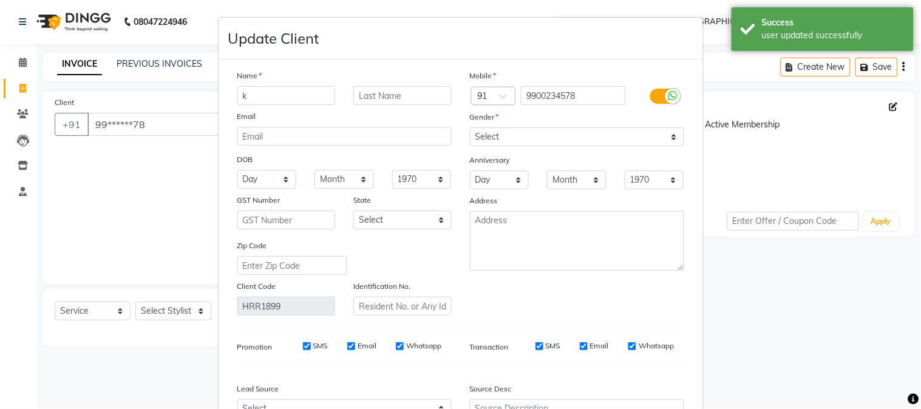
click at [283, 101] on input "k" at bounding box center [286, 95] width 98 height 19
click at [609, 92] on input "9900234578" at bounding box center [573, 95] width 105 height 19
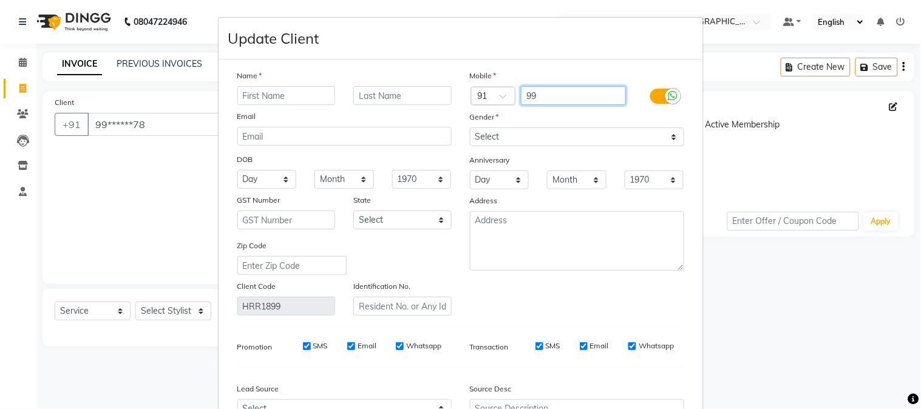
type input "9"
click at [653, 96] on label at bounding box center [663, 96] width 27 height 15
click at [0, 0] on input "checkbox" at bounding box center [0, 0] width 0 height 0
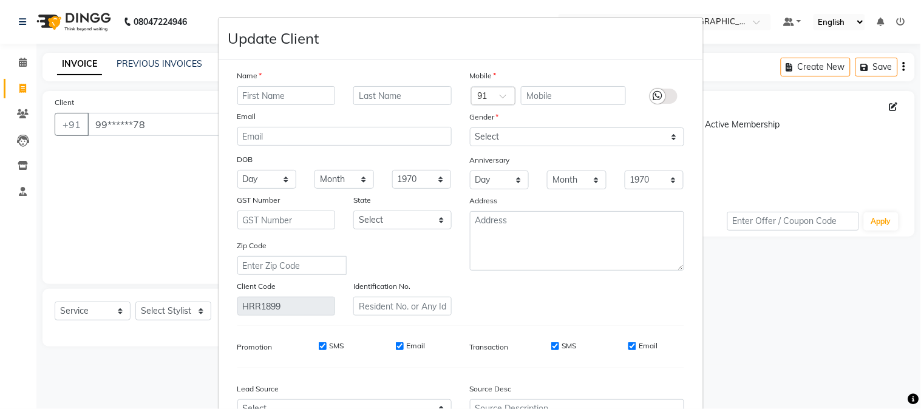
click at [119, 174] on ngb-modal-window "Update Client Name Email DOB Day 01 02 03 04 05 06 07 08 09 10 11 12 13 14 15 1…" at bounding box center [460, 204] width 921 height 409
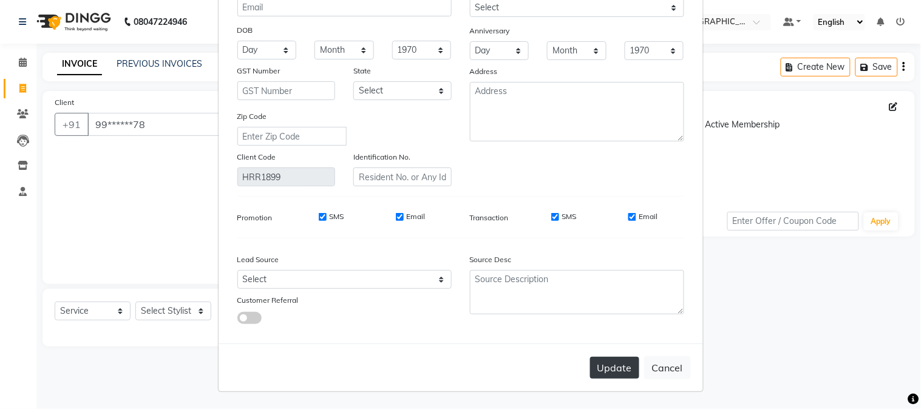
click at [608, 367] on button "Update" at bounding box center [614, 368] width 49 height 22
click at [609, 362] on button "Update" at bounding box center [614, 368] width 49 height 22
click at [652, 364] on button "Cancel" at bounding box center [667, 367] width 47 height 23
select select
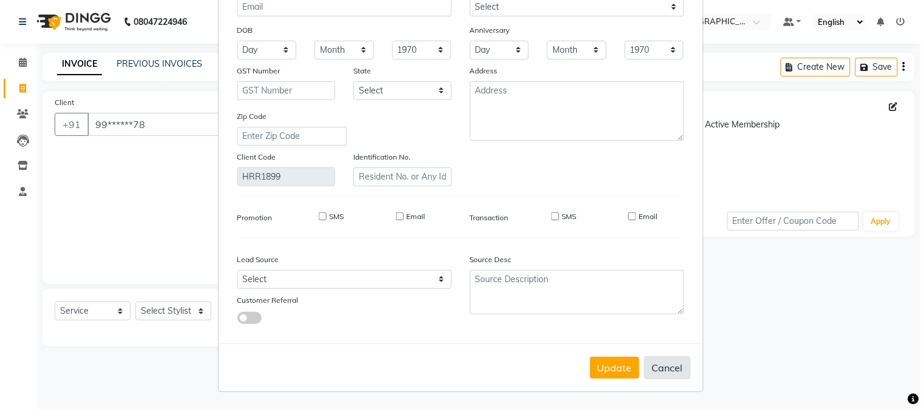
select select
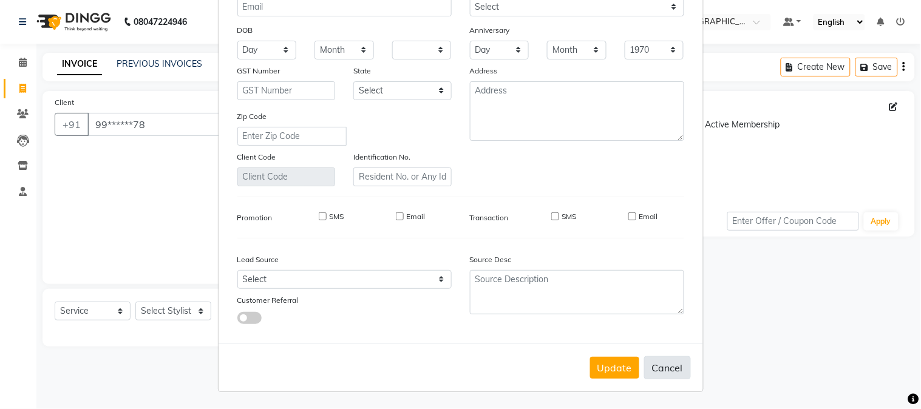
select select
checkbox input "false"
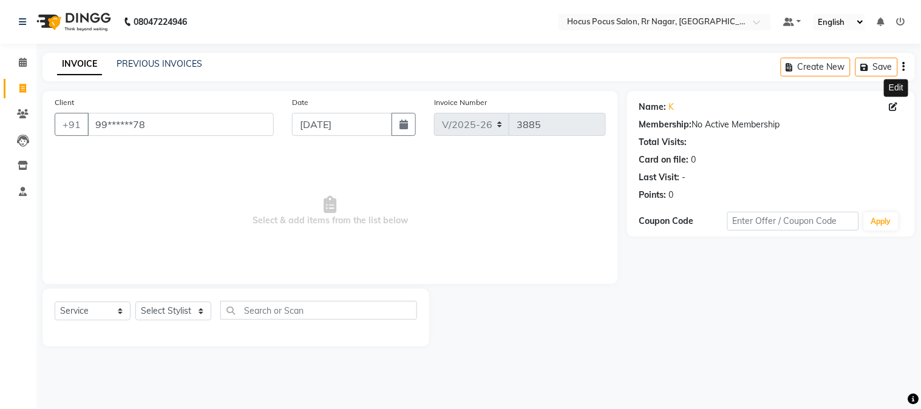
scroll to position [143, 0]
click at [194, 134] on input "99******78" at bounding box center [180, 124] width 186 height 23
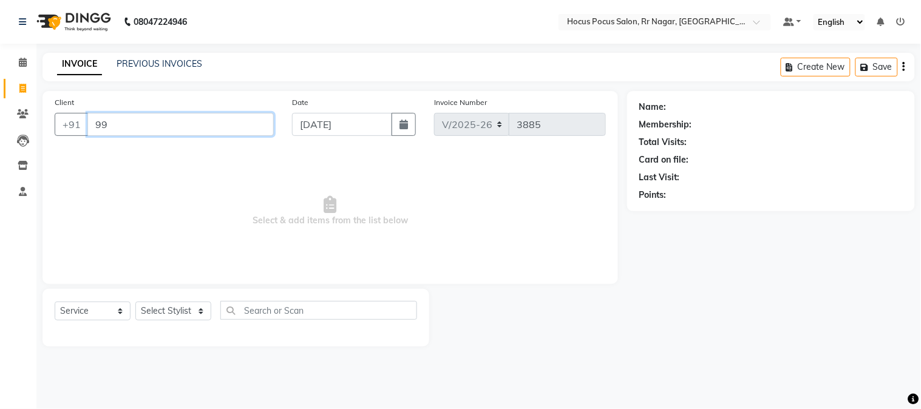
type input "9"
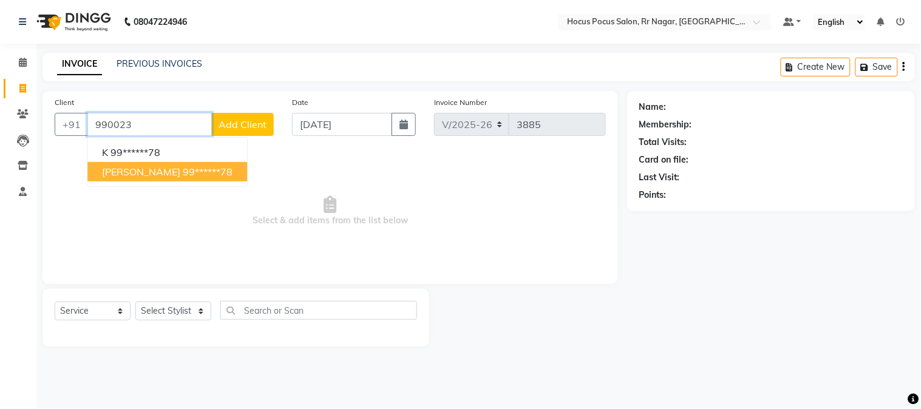
click at [143, 174] on span "[PERSON_NAME]" at bounding box center [141, 172] width 78 height 12
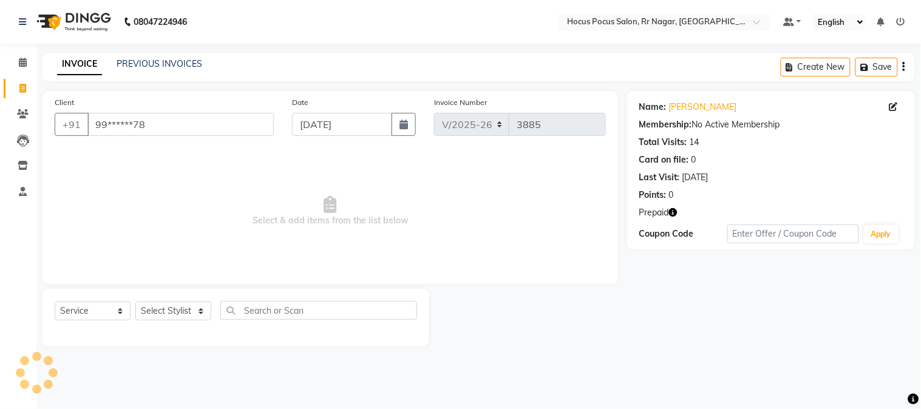
click at [674, 214] on icon "button" at bounding box center [673, 212] width 8 height 8
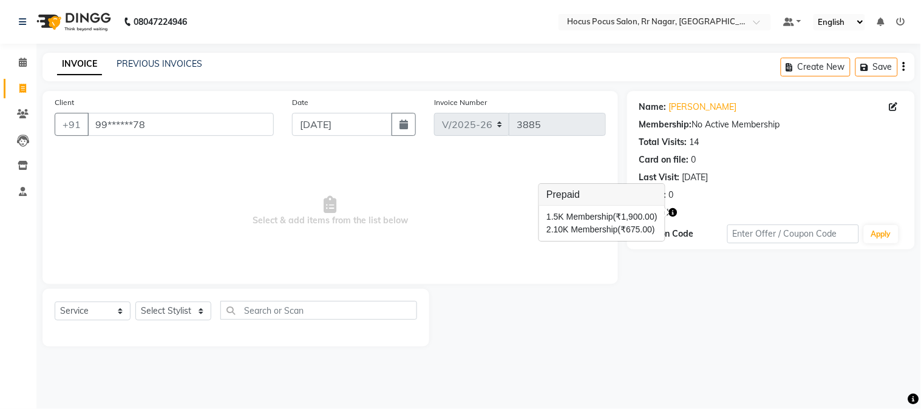
click at [674, 214] on icon "button" at bounding box center [673, 212] width 8 height 8
click at [164, 63] on link "PREVIOUS INVOICES" at bounding box center [160, 63] width 86 height 11
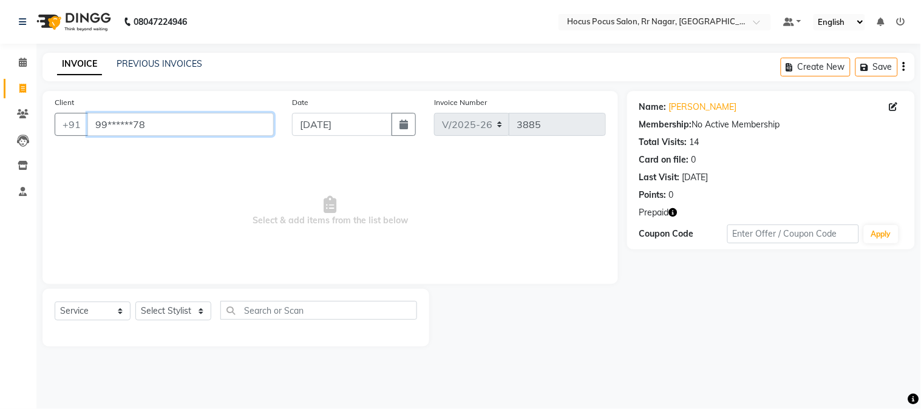
click at [197, 119] on input "99******78" at bounding box center [180, 124] width 186 height 23
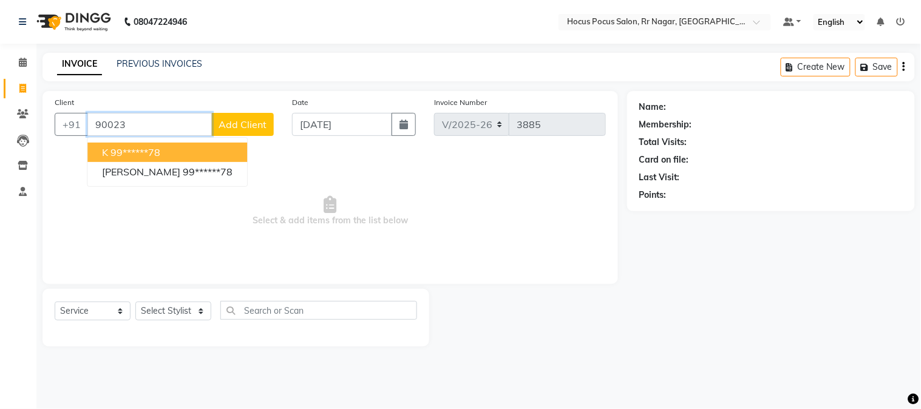
click at [170, 152] on button "k 99******78" at bounding box center [167, 152] width 160 height 19
type input "99******78"
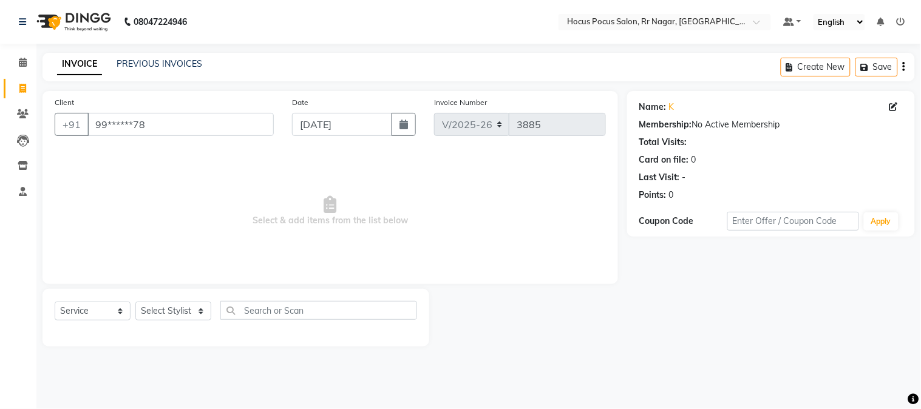
click at [887, 103] on div "Name: K" at bounding box center [770, 107] width 263 height 13
click at [892, 107] on icon at bounding box center [893, 107] width 8 height 8
select select "female"
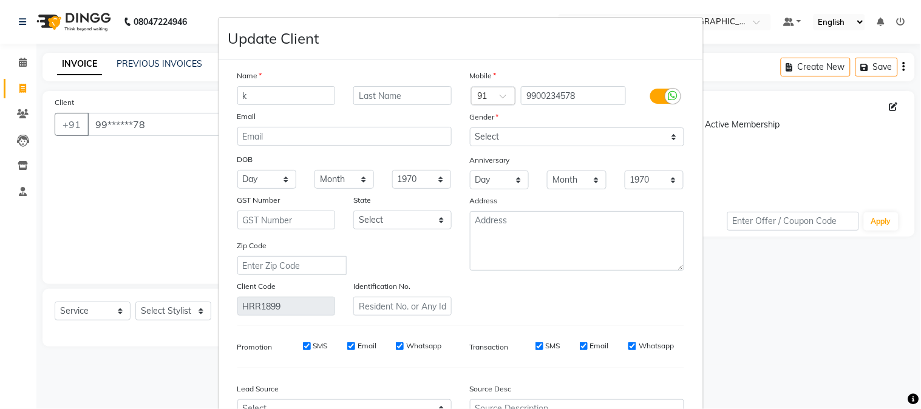
click at [277, 100] on input "k" at bounding box center [286, 95] width 98 height 19
click at [650, 94] on label at bounding box center [663, 96] width 27 height 15
click at [0, 0] on input "checkbox" at bounding box center [0, 0] width 0 height 0
click at [910, 330] on ngb-modal-window "Update Client Name Email DOB Day 01 02 03 04 05 06 07 08 09 10 11 12 13 14 15 1…" at bounding box center [460, 204] width 921 height 409
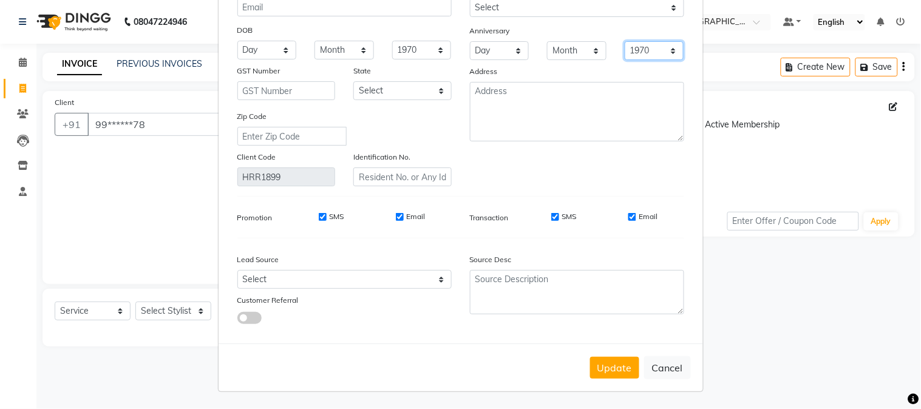
click at [657, 49] on select "1970 1971 1972 1973 1974 1975 1976 1977 1978 1979 1980 1981 1982 1983 1984 1985…" at bounding box center [654, 50] width 59 height 19
click at [658, 49] on select "1970 1971 1972 1973 1974 1975 1976 1977 1978 1979 1980 1981 1982 1983 1984 1985…" at bounding box center [654, 50] width 59 height 19
click at [575, 50] on select "Month January February March April May June July August September October Novem…" at bounding box center [576, 50] width 59 height 19
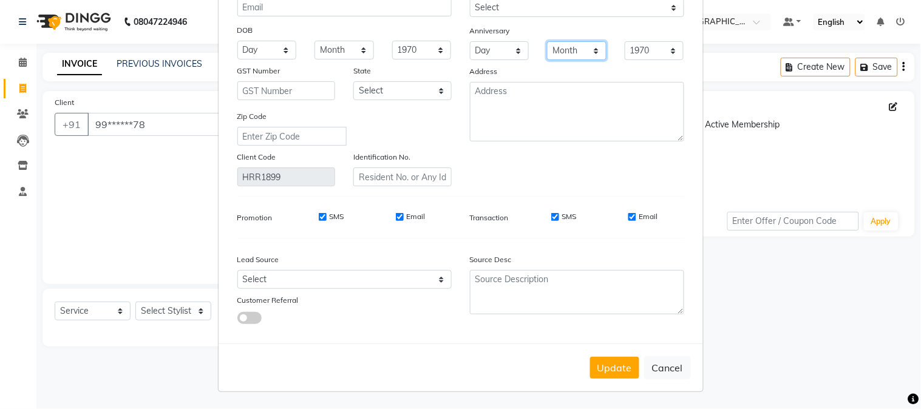
click at [569, 55] on select "Month January February March April May June July August September October Novem…" at bounding box center [576, 50] width 59 height 19
click at [620, 365] on button "Update" at bounding box center [614, 368] width 49 height 22
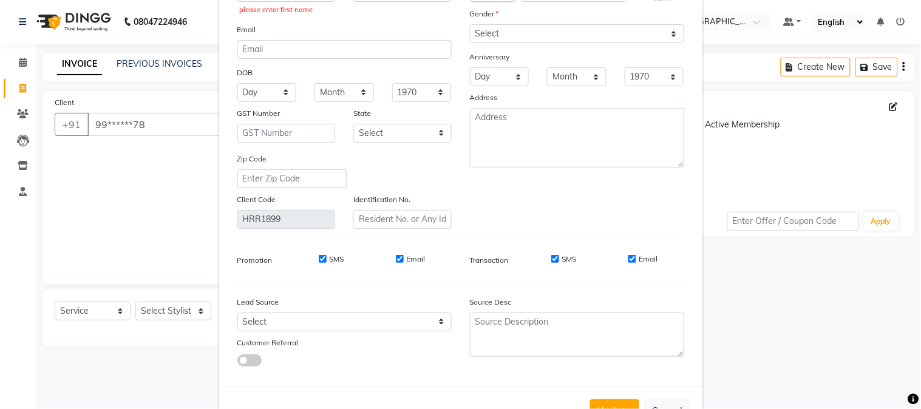
scroll to position [80, 0]
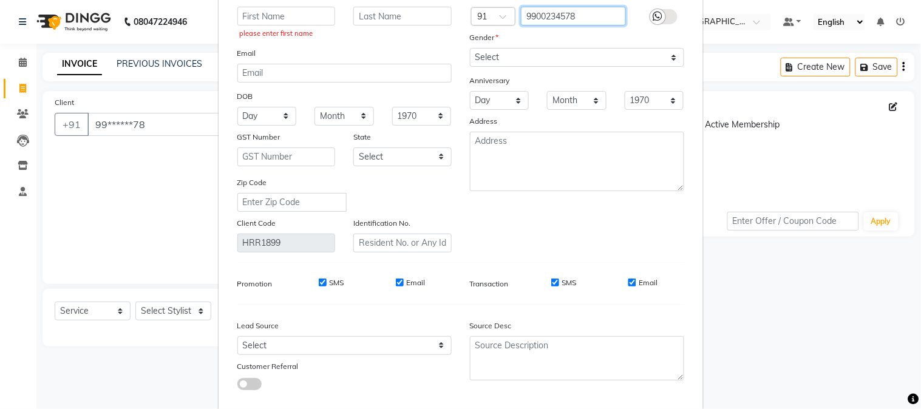
click at [599, 10] on input "9900234578" at bounding box center [573, 16] width 105 height 19
type input "9"
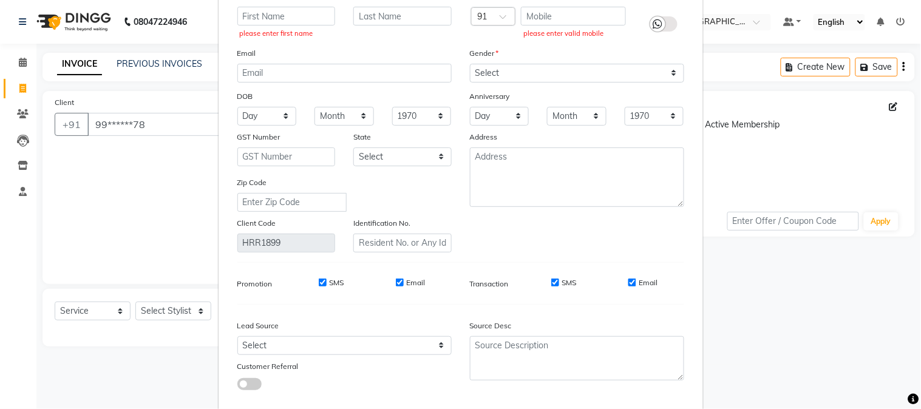
click at [523, 36] on div "please enter valid mobile" at bounding box center [573, 34] width 100 height 10
click at [163, 154] on ngb-modal-window "Update Client Name please enter first name Email DOB Day 01 02 03 04 05 06 07 0…" at bounding box center [460, 204] width 921 height 409
click at [890, 107] on ngb-modal-window "Update Client Name please enter first name Email DOB Day 01 02 03 04 05 06 07 0…" at bounding box center [460, 204] width 921 height 409
click at [890, 106] on ngb-modal-window "Update Client Name please enter first name Email DOB Day 01 02 03 04 05 06 07 0…" at bounding box center [460, 204] width 921 height 409
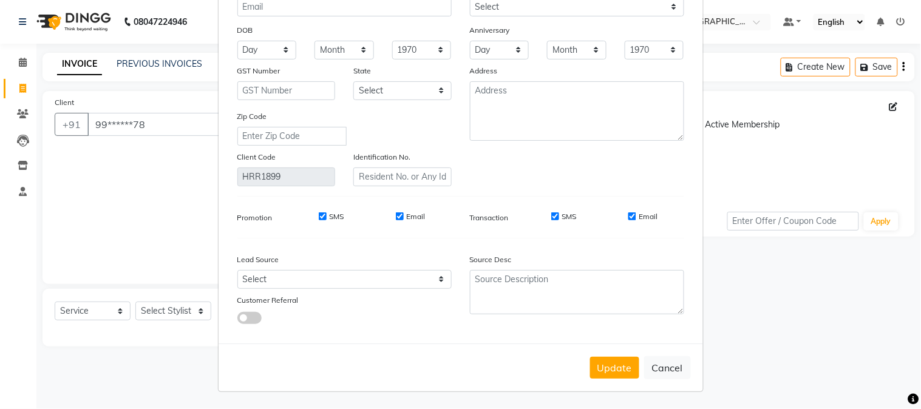
scroll to position [147, 0]
click at [626, 365] on button "Update" at bounding box center [614, 368] width 49 height 22
click at [650, 367] on button "Cancel" at bounding box center [667, 367] width 47 height 23
select select
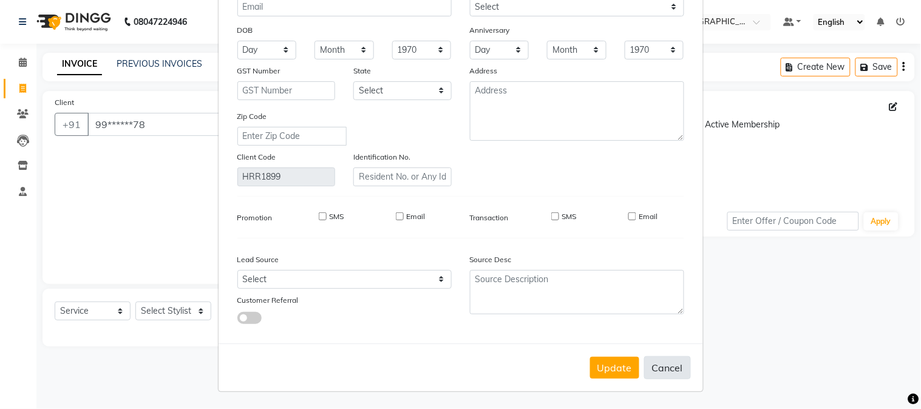
select select
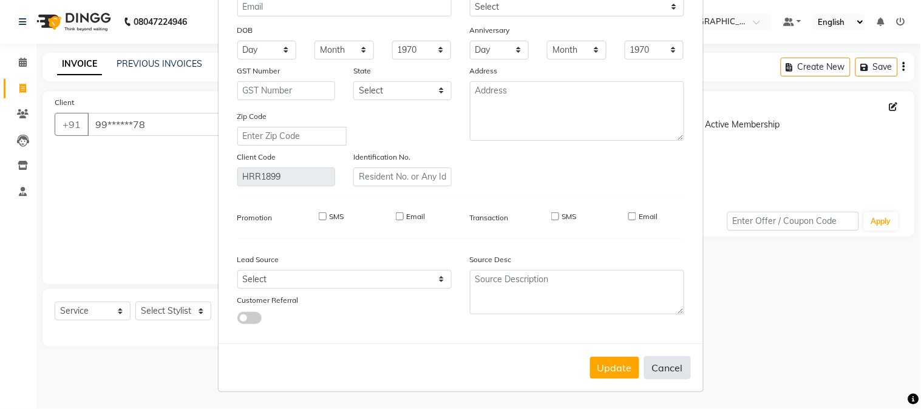
checkbox input "false"
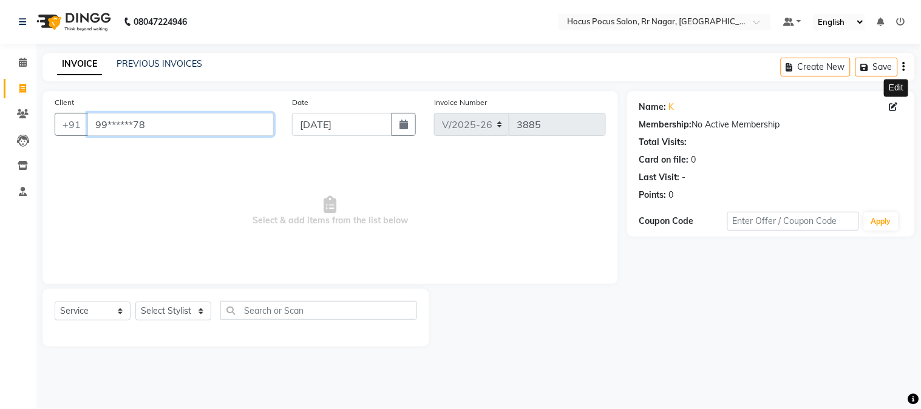
click at [177, 124] on input "99******78" at bounding box center [180, 124] width 186 height 23
type input "9"
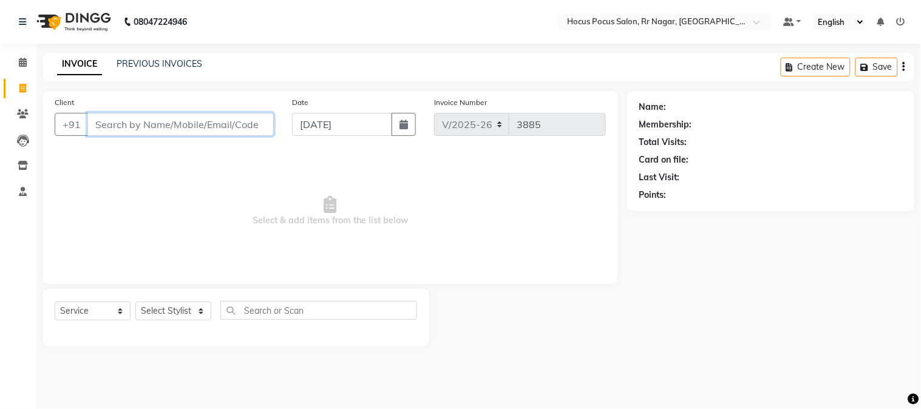
type input "6"
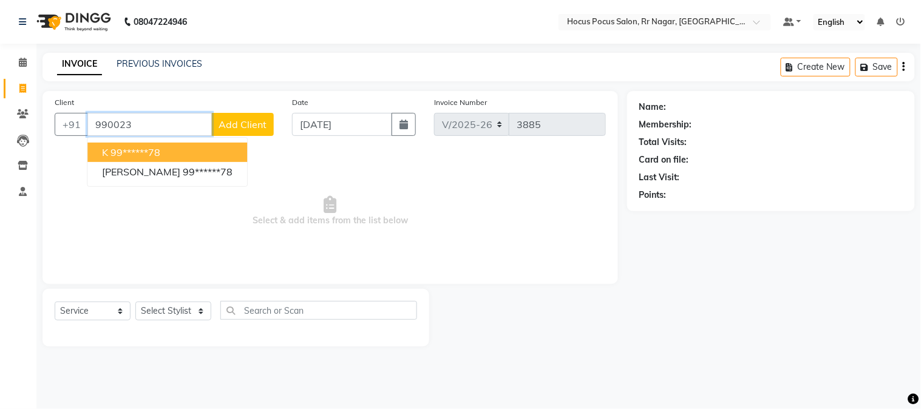
click at [181, 152] on button "k 99******78" at bounding box center [167, 152] width 160 height 19
type input "99******78"
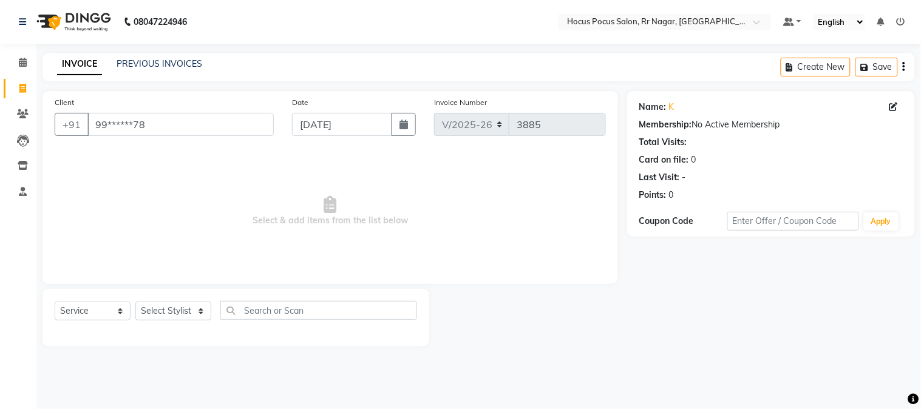
click at [675, 109] on div "Name: K" at bounding box center [770, 107] width 263 height 13
click at [896, 104] on icon at bounding box center [893, 107] width 8 height 8
select select "female"
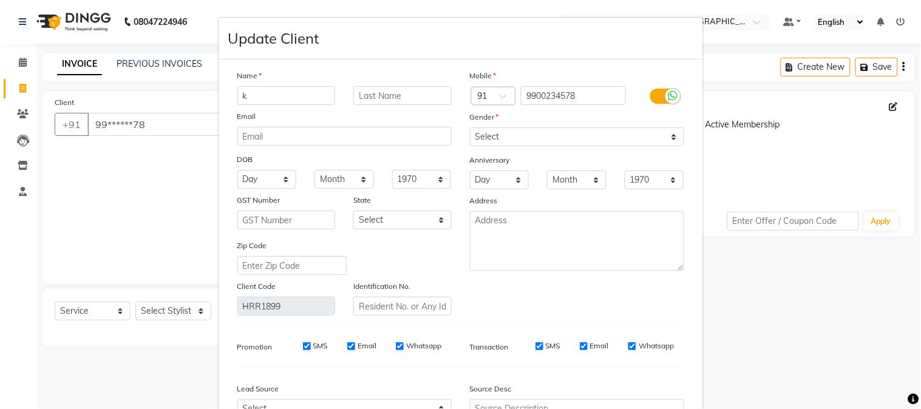
click at [665, 93] on div at bounding box center [672, 96] width 15 height 15
click at [0, 0] on input "checkbox" at bounding box center [0, 0] width 0 height 0
click at [329, 347] on label "SMS" at bounding box center [336, 345] width 15 height 11
click at [323, 347] on input "SMS" at bounding box center [323, 346] width 8 height 8
checkbox input "false"
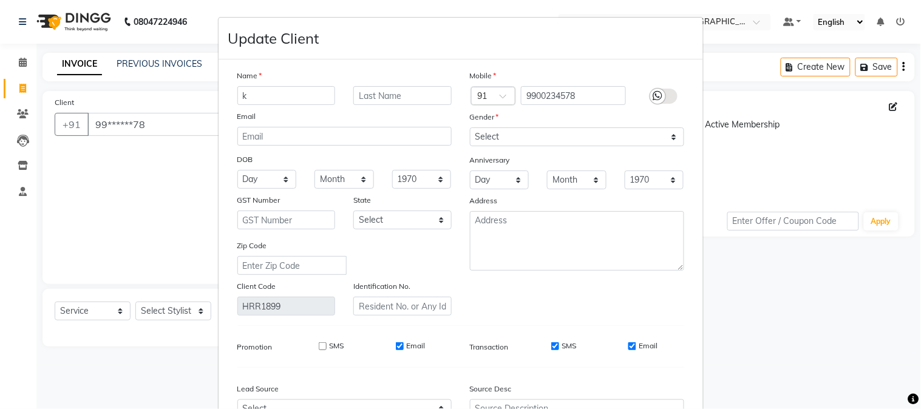
click at [396, 346] on input "Email" at bounding box center [400, 346] width 8 height 8
checkbox input "false"
click at [545, 345] on div "SMS" at bounding box center [555, 345] width 42 height 11
click at [553, 346] on input "SMS" at bounding box center [555, 346] width 8 height 8
checkbox input "false"
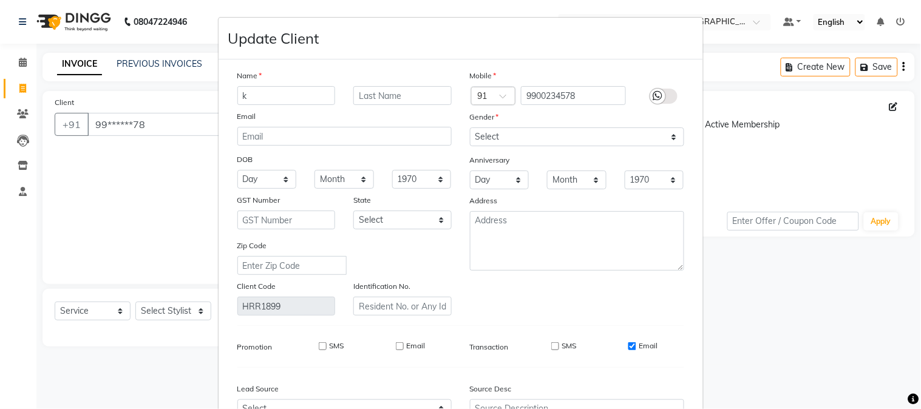
click at [629, 348] on input "Email" at bounding box center [632, 346] width 8 height 8
checkbox input "false"
click at [314, 86] on div "Name" at bounding box center [344, 77] width 232 height 17
click at [294, 91] on input "k" at bounding box center [286, 95] width 98 height 19
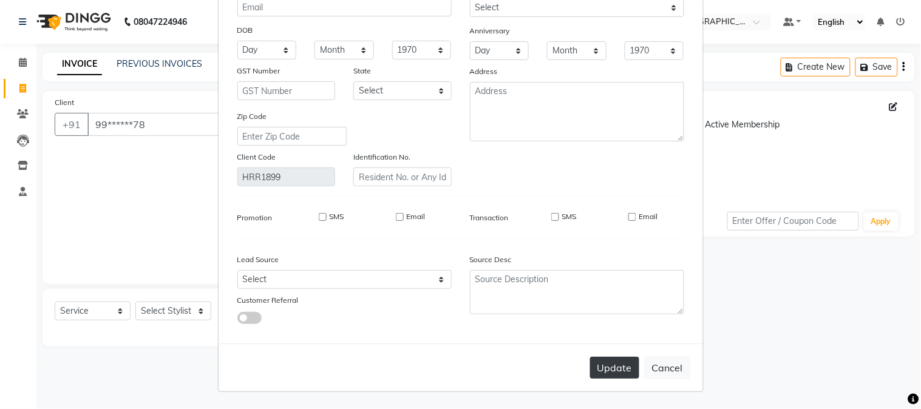
click at [605, 377] on button "Update" at bounding box center [614, 368] width 49 height 22
click at [595, 367] on button "Update" at bounding box center [614, 368] width 49 height 22
click at [601, 367] on button "Update" at bounding box center [614, 368] width 49 height 22
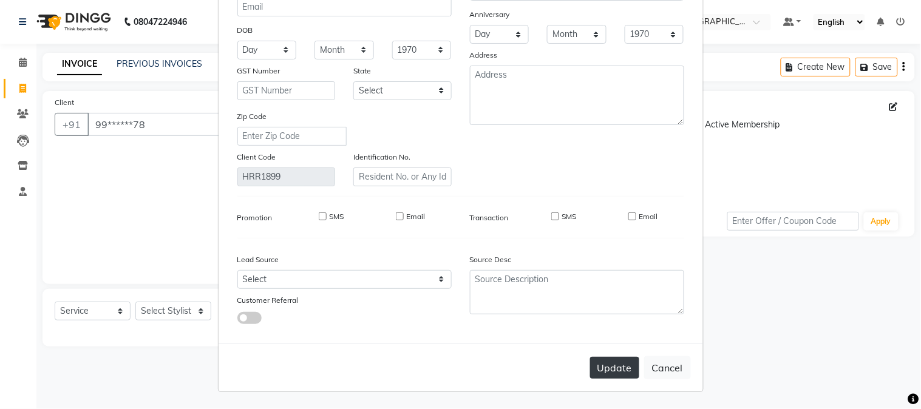
click at [602, 367] on button "Update" at bounding box center [614, 368] width 49 height 22
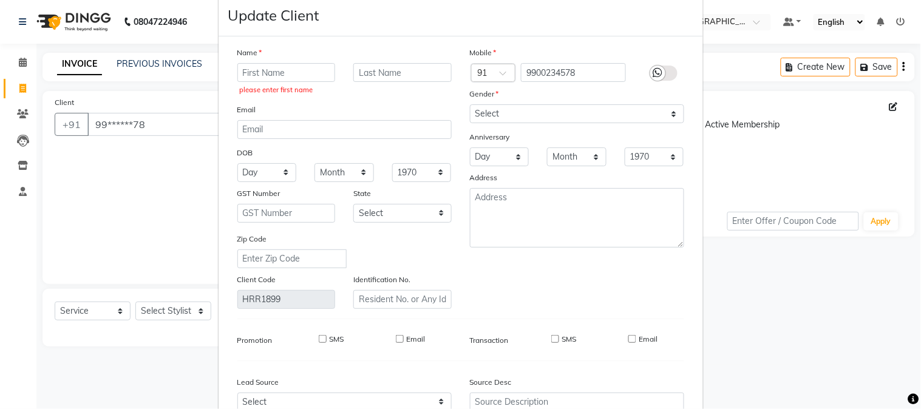
scroll to position [0, 0]
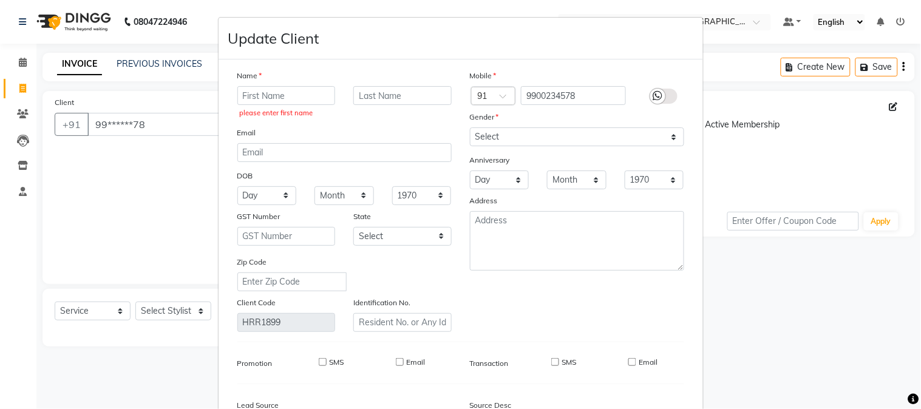
click at [650, 89] on div at bounding box center [657, 96] width 15 height 15
click at [0, 0] on input "checkbox" at bounding box center [0, 0] width 0 height 0
click at [651, 98] on label at bounding box center [663, 96] width 27 height 15
click at [0, 0] on input "checkbox" at bounding box center [0, 0] width 0 height 0
click at [881, 113] on ngb-modal-window "Update Client Name please enter first name Email DOB Day 01 02 03 04 05 06 07 0…" at bounding box center [460, 204] width 921 height 409
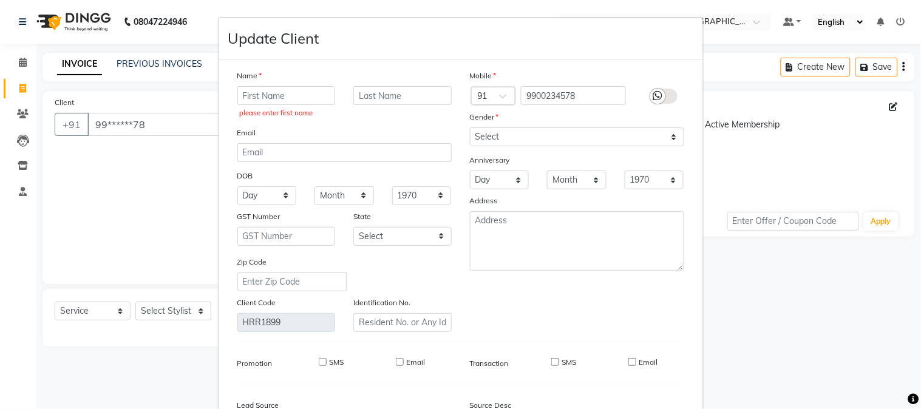
click at [144, 70] on ngb-modal-window "Update Client Name please enter first name Email DOB Day 01 02 03 04 05 06 07 0…" at bounding box center [460, 204] width 921 height 409
click at [146, 67] on ngb-modal-window "Update Client Name please enter first name Email DOB Day 01 02 03 04 05 06 07 0…" at bounding box center [460, 204] width 921 height 409
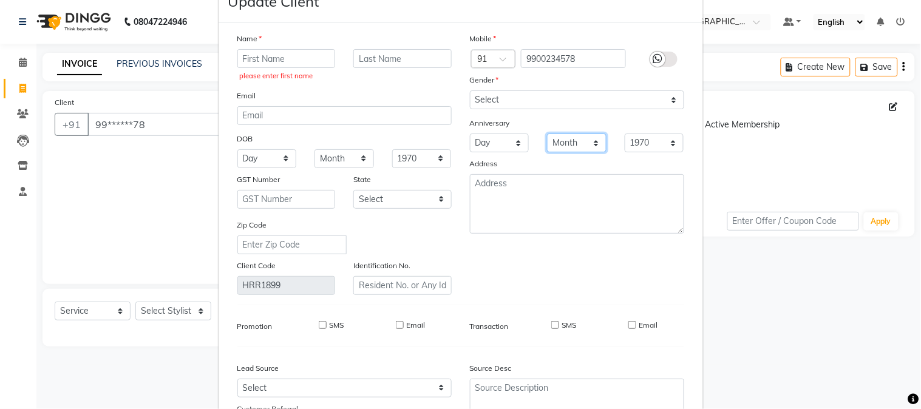
scroll to position [147, 0]
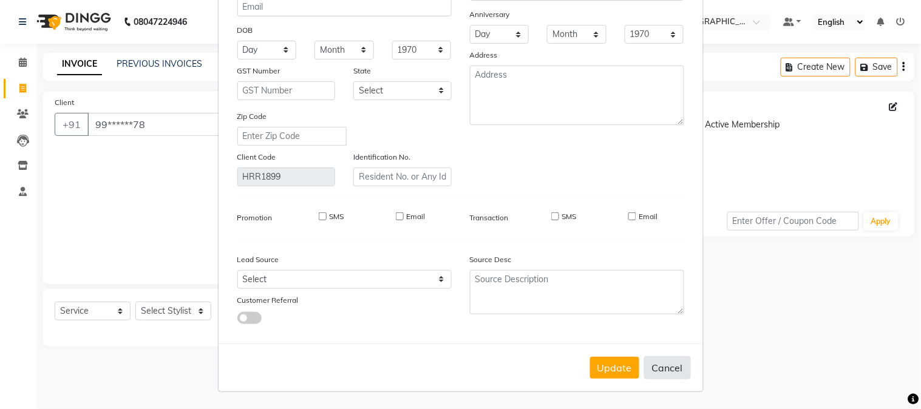
click at [656, 368] on button "Cancel" at bounding box center [667, 367] width 47 height 23
select select
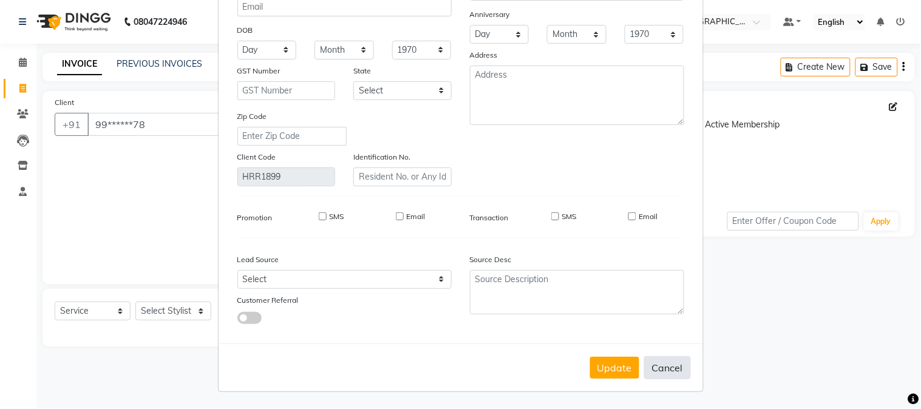
select select
checkbox input "false"
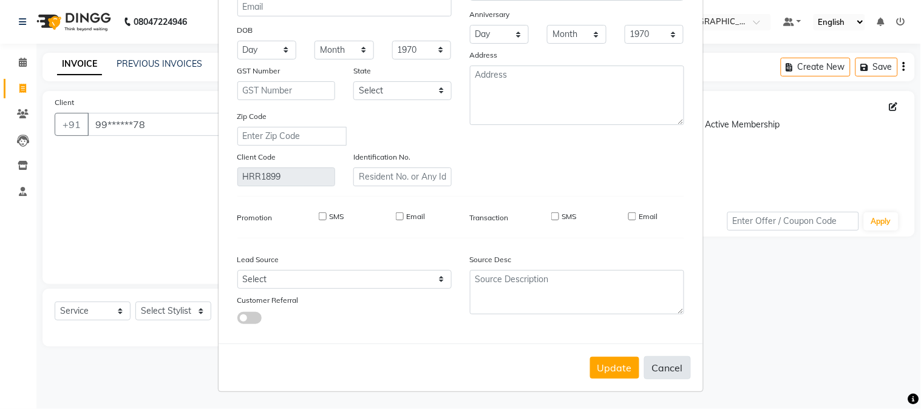
checkbox input "false"
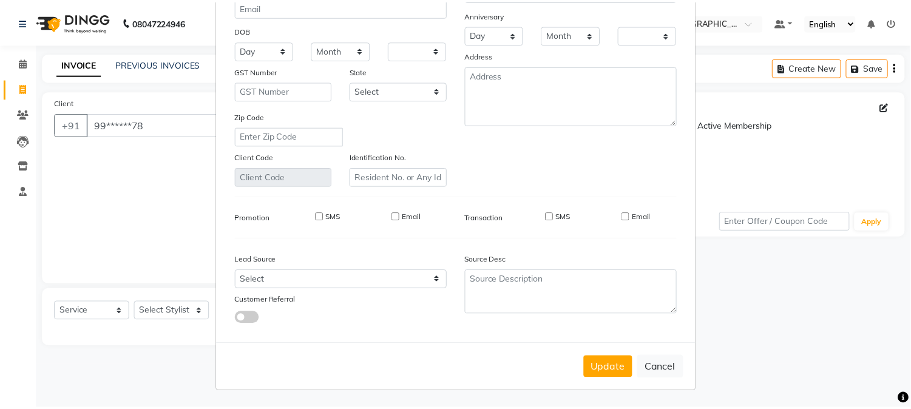
scroll to position [143, 0]
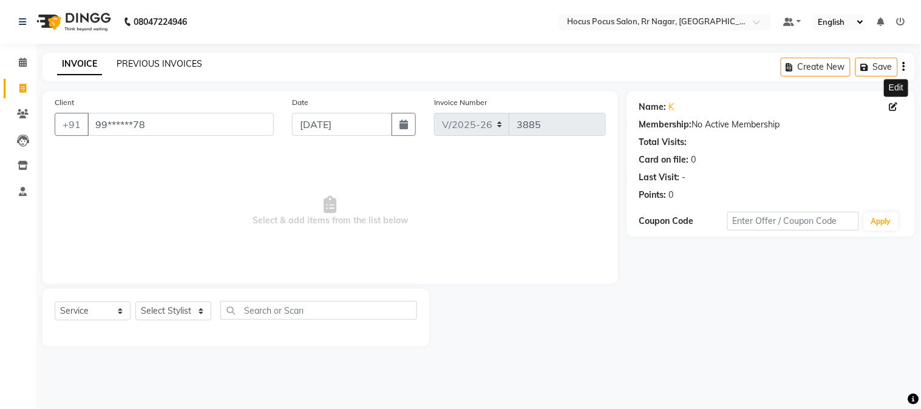
click at [184, 63] on link "PREVIOUS INVOICES" at bounding box center [160, 63] width 86 height 11
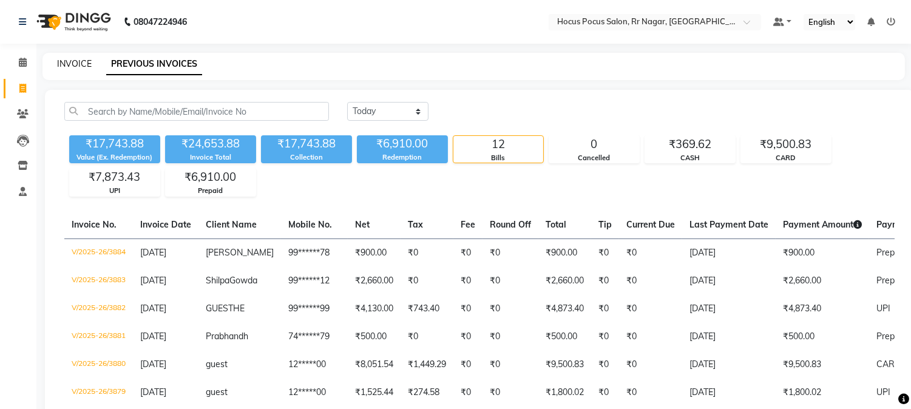
click at [81, 62] on link "INVOICE" at bounding box center [74, 63] width 35 height 11
select select "5019"
select select "service"
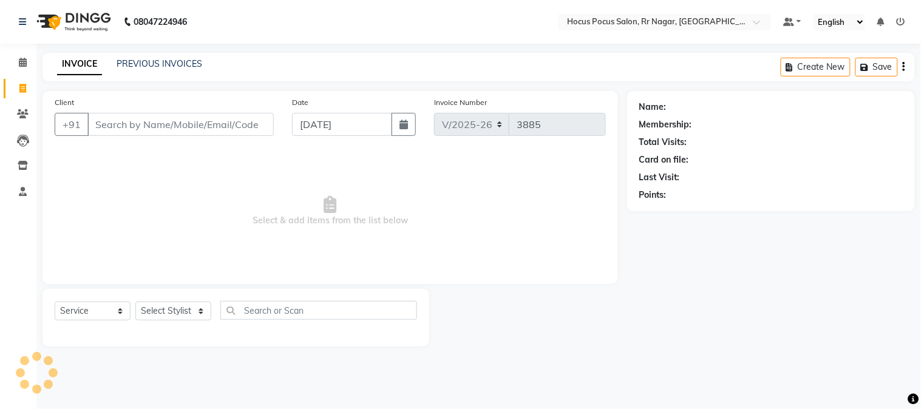
click at [120, 125] on input "Client" at bounding box center [180, 124] width 186 height 23
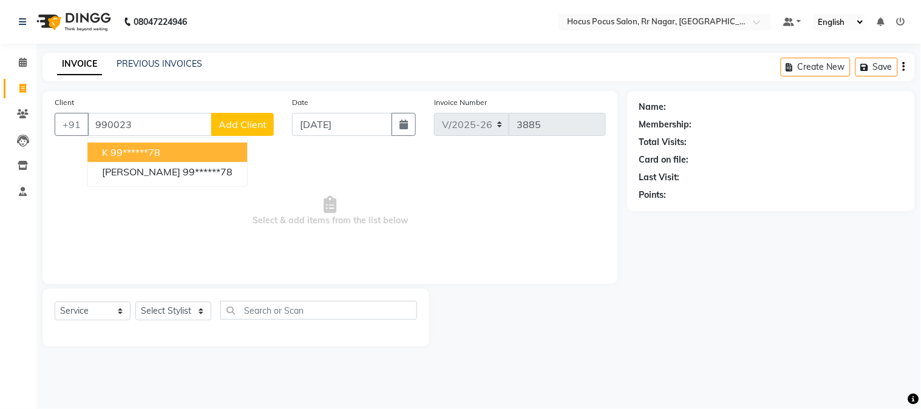
click at [165, 120] on input "990023" at bounding box center [149, 124] width 124 height 23
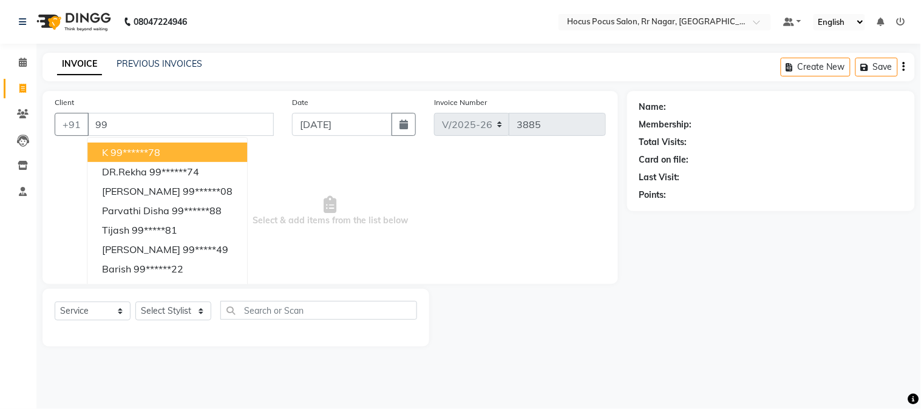
type input "9"
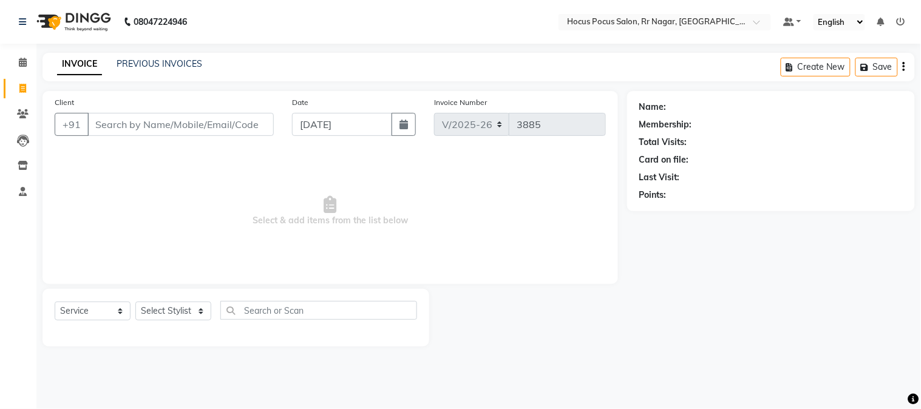
click at [183, 127] on input "Client" at bounding box center [180, 124] width 186 height 23
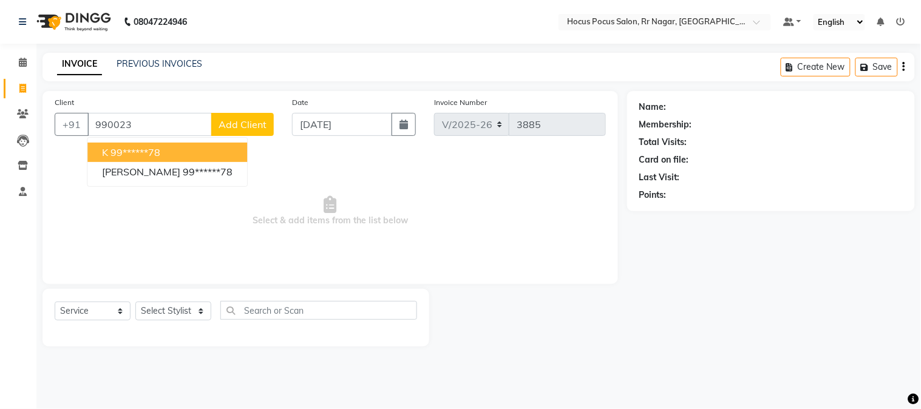
click at [171, 157] on button "k 99******78" at bounding box center [167, 152] width 160 height 19
type input "99******78"
click at [171, 157] on span "Select & add items from the list below" at bounding box center [330, 211] width 551 height 121
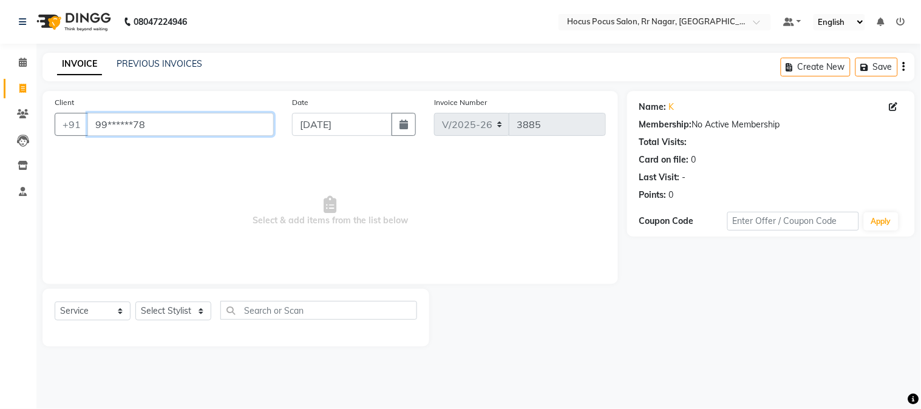
click at [211, 135] on input "99******78" at bounding box center [180, 124] width 186 height 23
click at [213, 132] on input "99******78" at bounding box center [180, 124] width 186 height 23
click at [155, 61] on link "PREVIOUS INVOICES" at bounding box center [160, 63] width 86 height 11
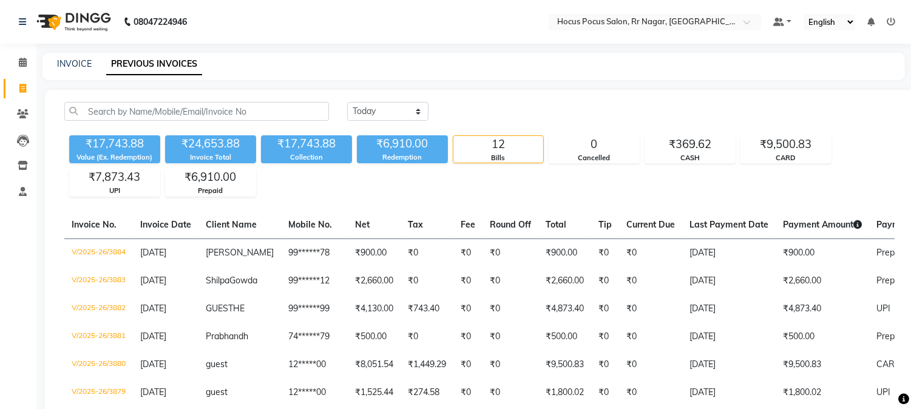
click at [92, 62] on div "INVOICE PREVIOUS INVOICES" at bounding box center [466, 64] width 848 height 13
click at [86, 66] on link "INVOICE" at bounding box center [74, 63] width 35 height 11
select select "5019"
select select "service"
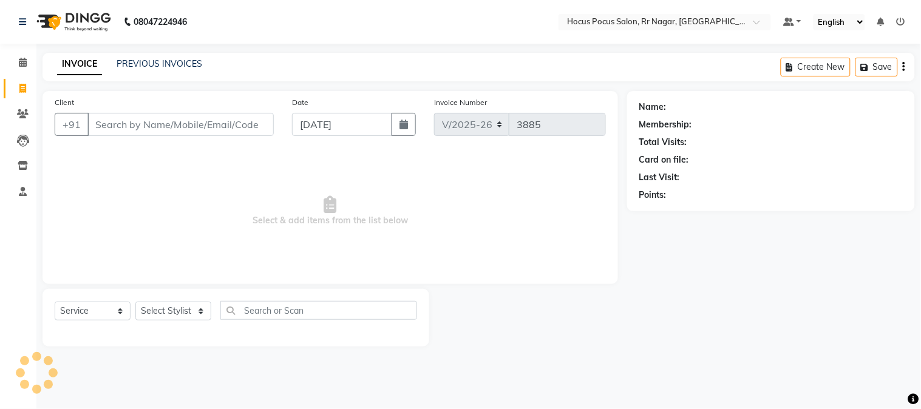
click at [183, 69] on div "PREVIOUS INVOICES" at bounding box center [160, 64] width 86 height 13
click at [183, 65] on link "PREVIOUS INVOICES" at bounding box center [160, 63] width 86 height 11
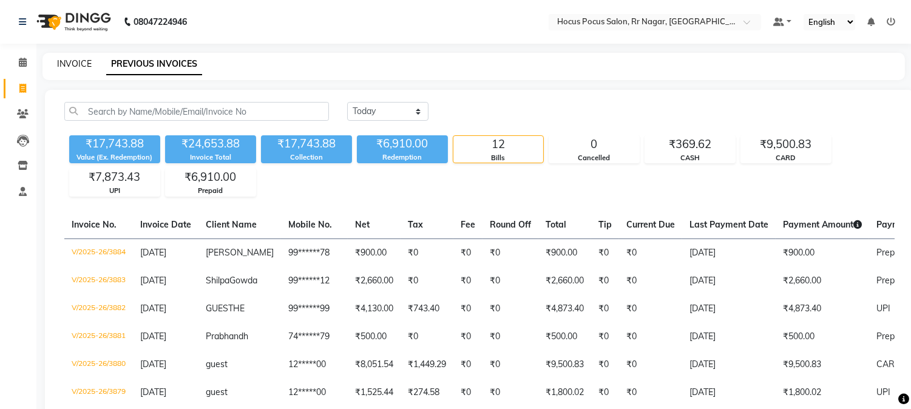
click at [86, 64] on link "INVOICE" at bounding box center [74, 63] width 35 height 11
select select "service"
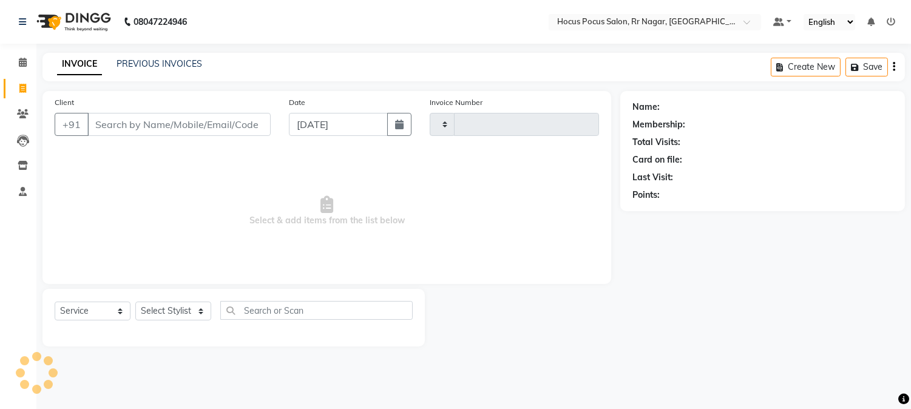
type input "3885"
select select "5019"
click at [168, 63] on link "PREVIOUS INVOICES" at bounding box center [160, 63] width 86 height 11
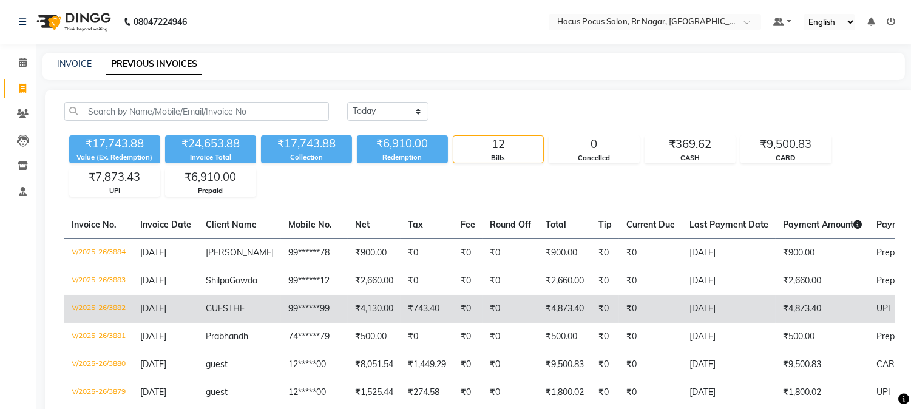
click at [257, 323] on td "GUEST HE" at bounding box center [239, 309] width 83 height 28
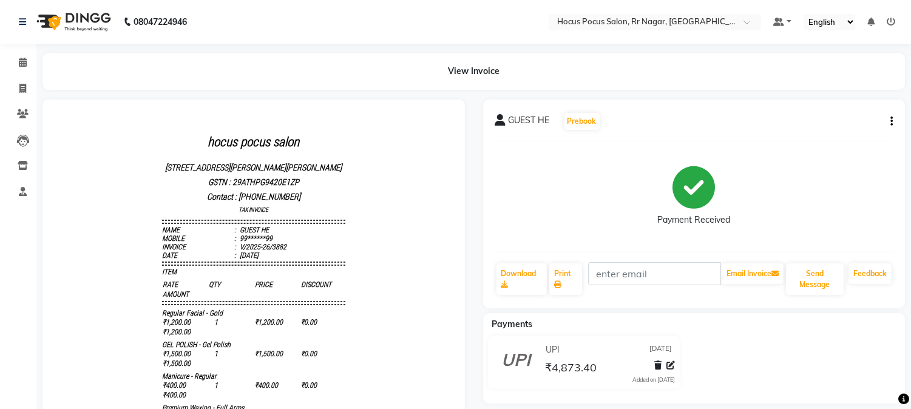
click at [890, 112] on div "GUEST HE Prebook" at bounding box center [694, 121] width 398 height 19
click at [888, 118] on button "button" at bounding box center [888, 121] width 7 height 13
click at [857, 112] on div "Edit Invoice" at bounding box center [845, 113] width 55 height 15
select select "service"
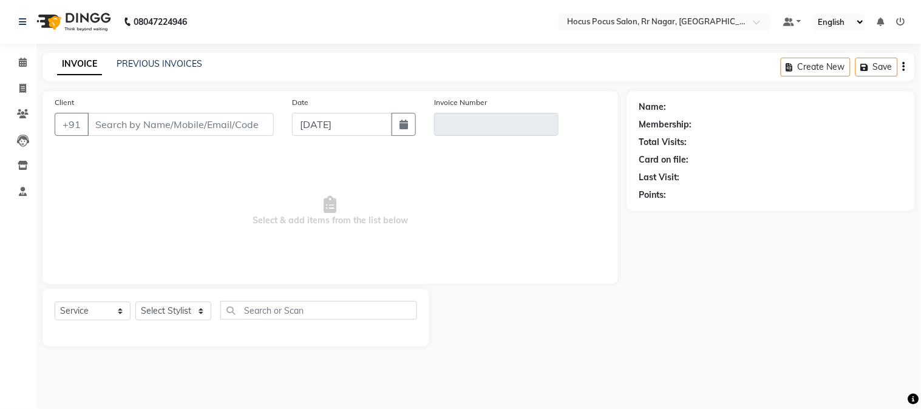
type input "99******99"
type input "V/2025-26/3882"
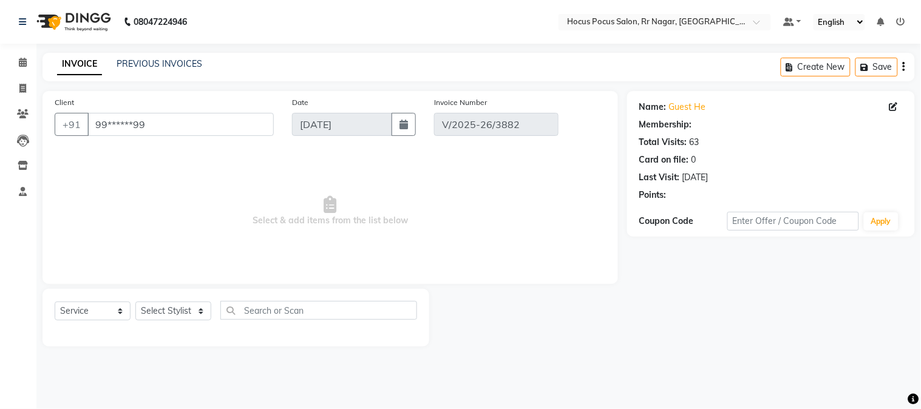
select select "select"
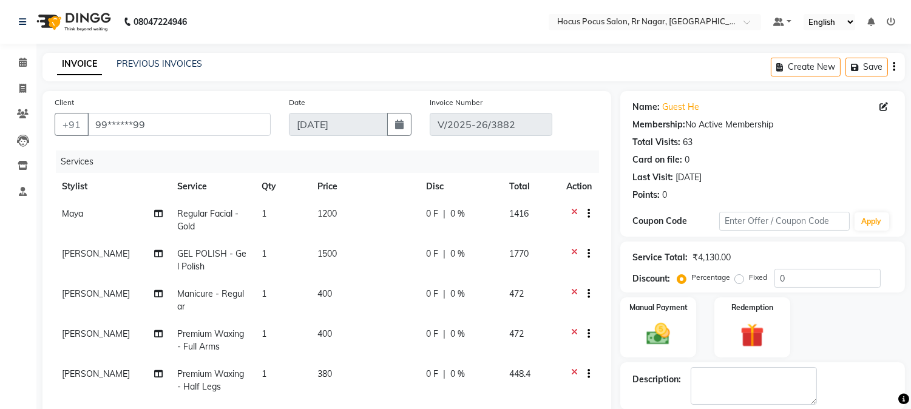
drag, startPoint x: 910, startPoint y: 396, endPoint x: 920, endPoint y: 401, distance: 10.9
click at [911, 401] on html "08047224946 Select Location × Hocus Pocus Salon, Rr Nagar, Rr Nagar Default Pan…" at bounding box center [455, 204] width 911 height 409
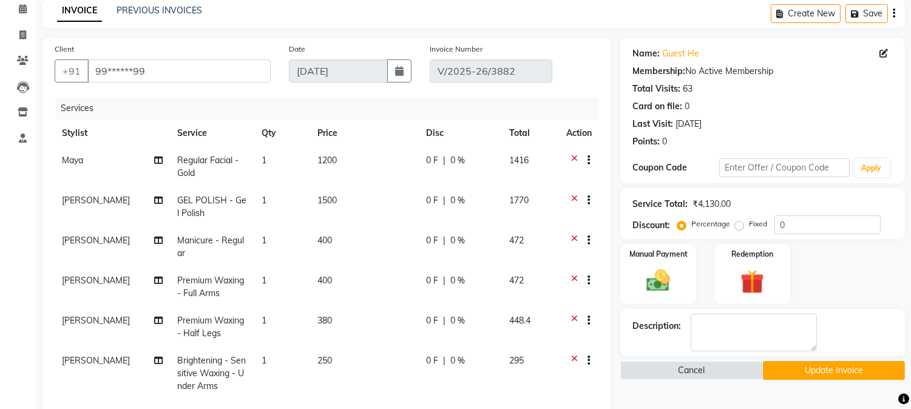
scroll to position [19, 0]
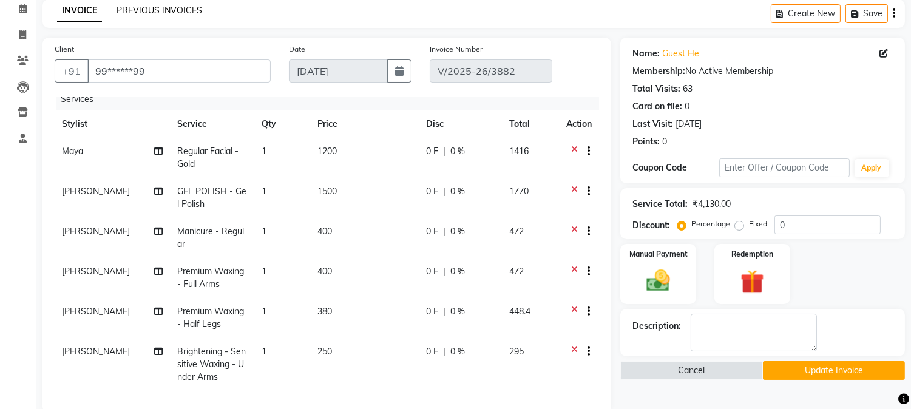
click at [191, 8] on link "PREVIOUS INVOICES" at bounding box center [160, 10] width 86 height 11
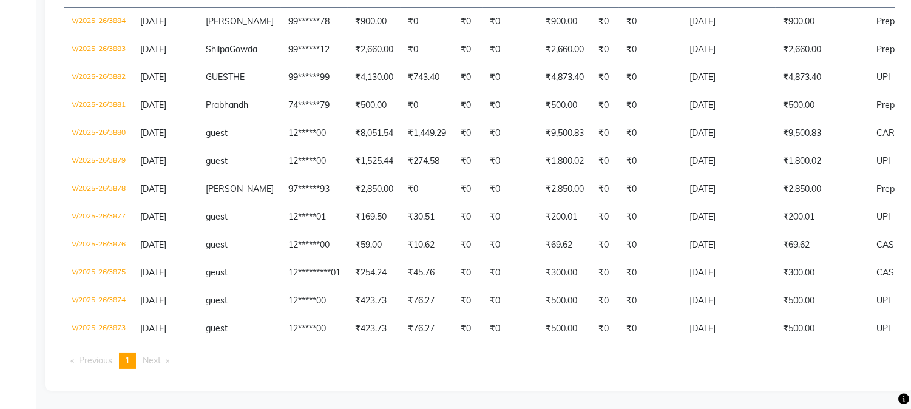
scroll to position [263, 0]
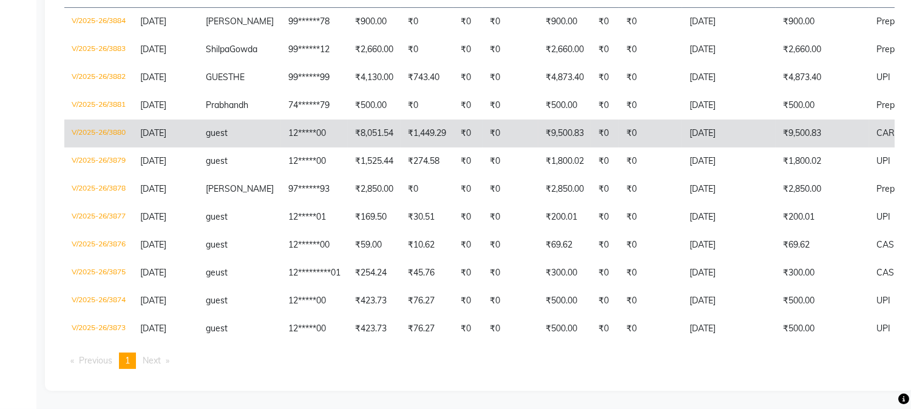
click at [381, 120] on td "₹8,051.54" at bounding box center [374, 134] width 53 height 28
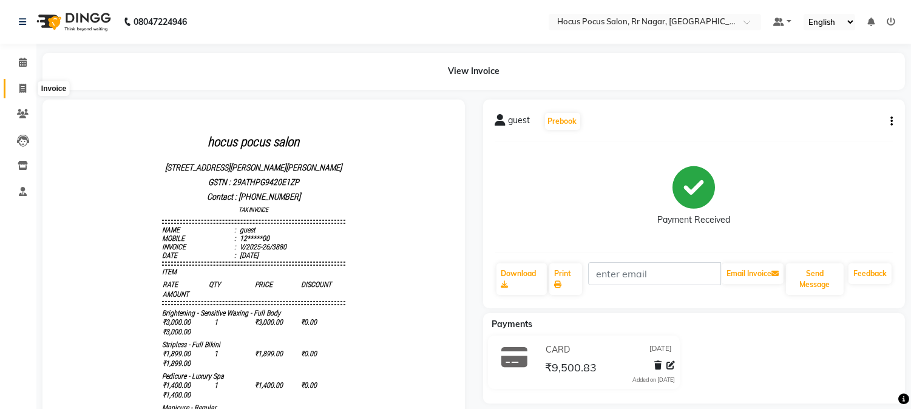
click at [27, 87] on span at bounding box center [22, 89] width 21 height 14
select select "service"
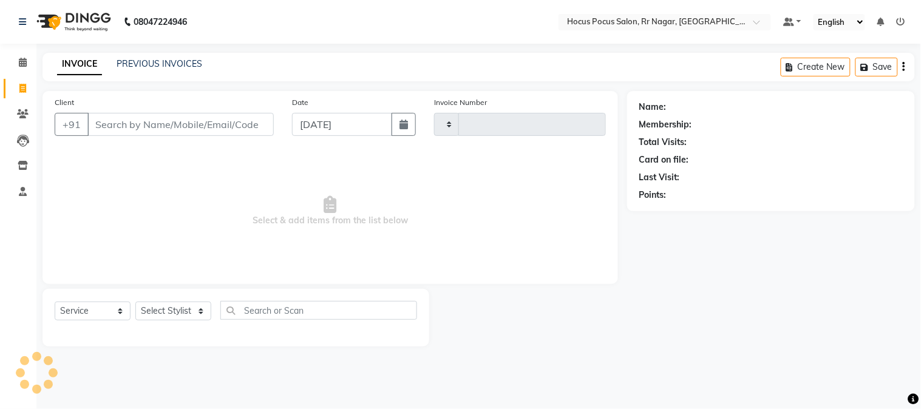
type input "3885"
select select "5019"
click at [123, 118] on input "Client" at bounding box center [180, 124] width 186 height 23
click at [141, 55] on div "INVOICE PREVIOUS INVOICES Create New Save" at bounding box center [478, 67] width 872 height 29
click at [180, 62] on link "PREVIOUS INVOICES" at bounding box center [160, 63] width 86 height 11
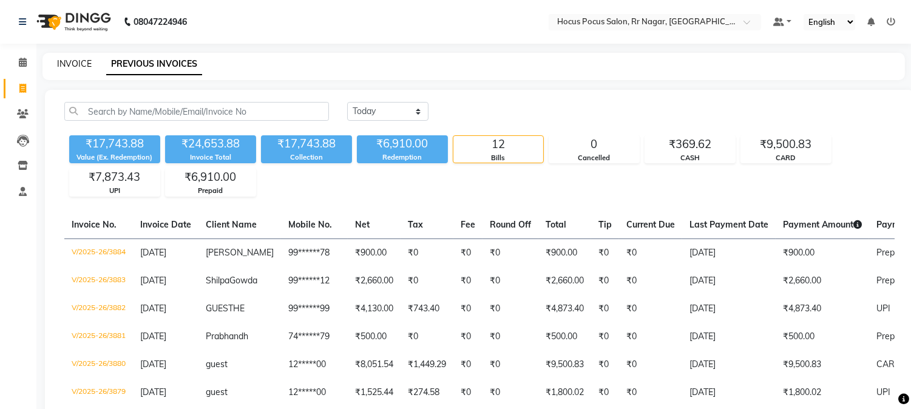
click at [66, 65] on link "INVOICE" at bounding box center [74, 63] width 35 height 11
select select "service"
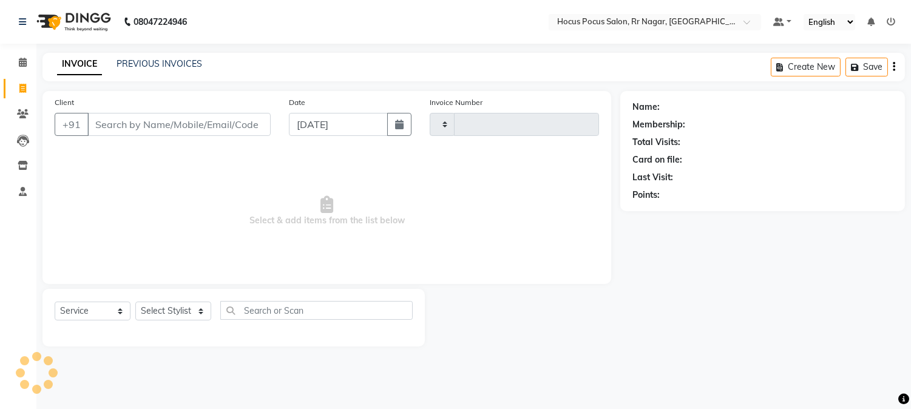
type input "3885"
select select "5019"
click at [189, 67] on link "PREVIOUS INVOICES" at bounding box center [160, 63] width 86 height 11
